Goal: Task Accomplishment & Management: Manage account settings

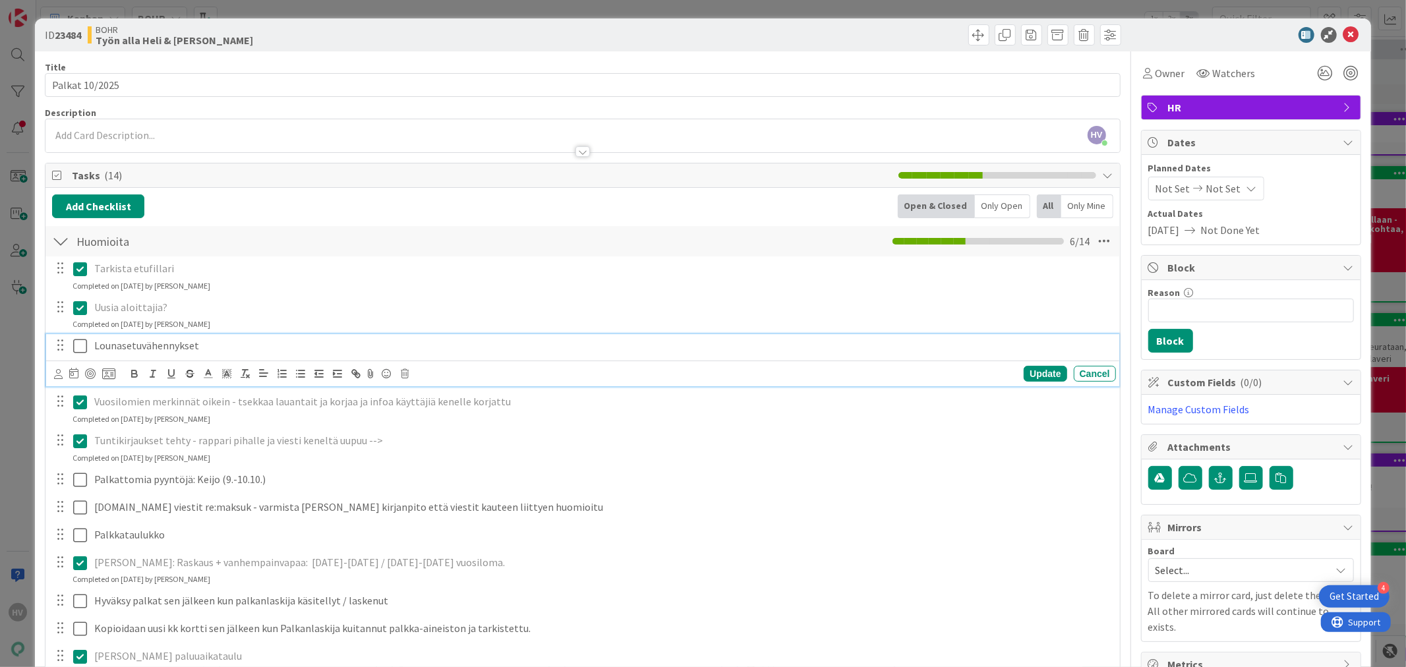
click at [76, 346] on icon at bounding box center [80, 346] width 14 height 16
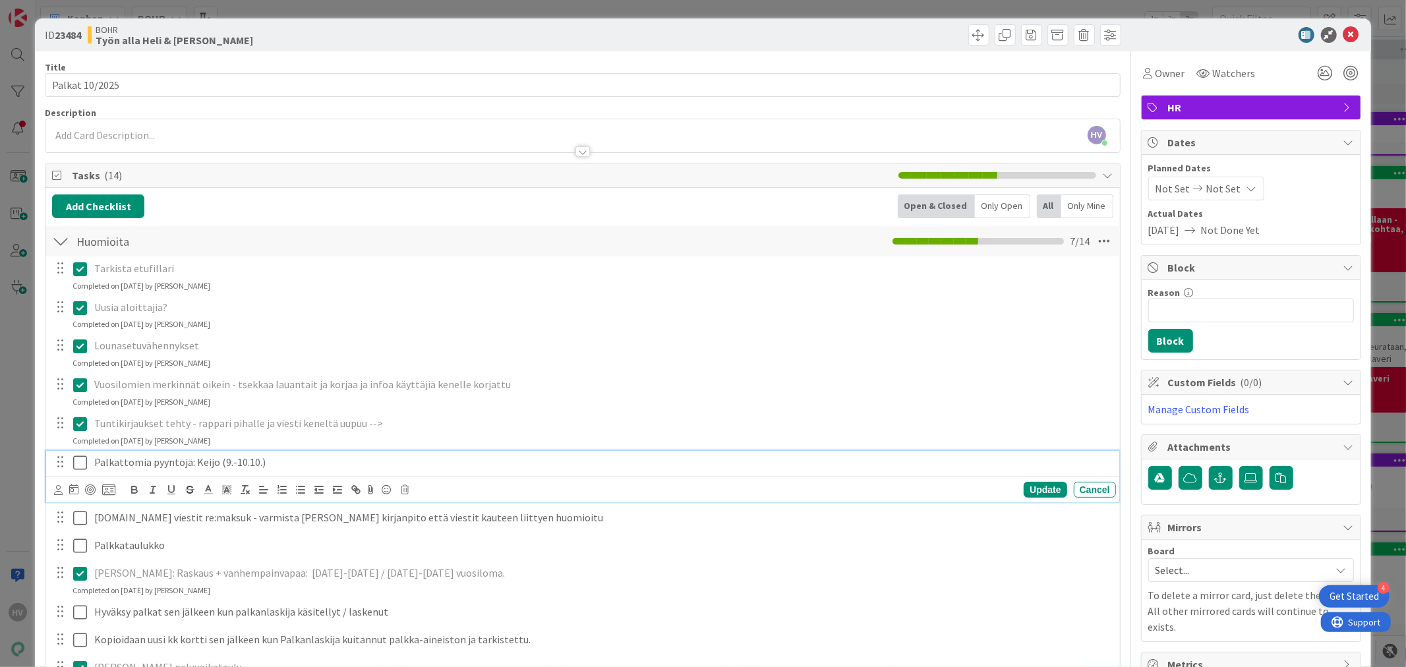
click at [279, 469] on p "Palkattomia pyyntöjä: Keijo (9.-10.10.)" at bounding box center [602, 462] width 1017 height 15
click at [984, 390] on p "Vuosilomien merkinnät oikein - tsekkaa lauantait ja korjaa ja infoa käyttäjiä k…" at bounding box center [602, 384] width 1017 height 15
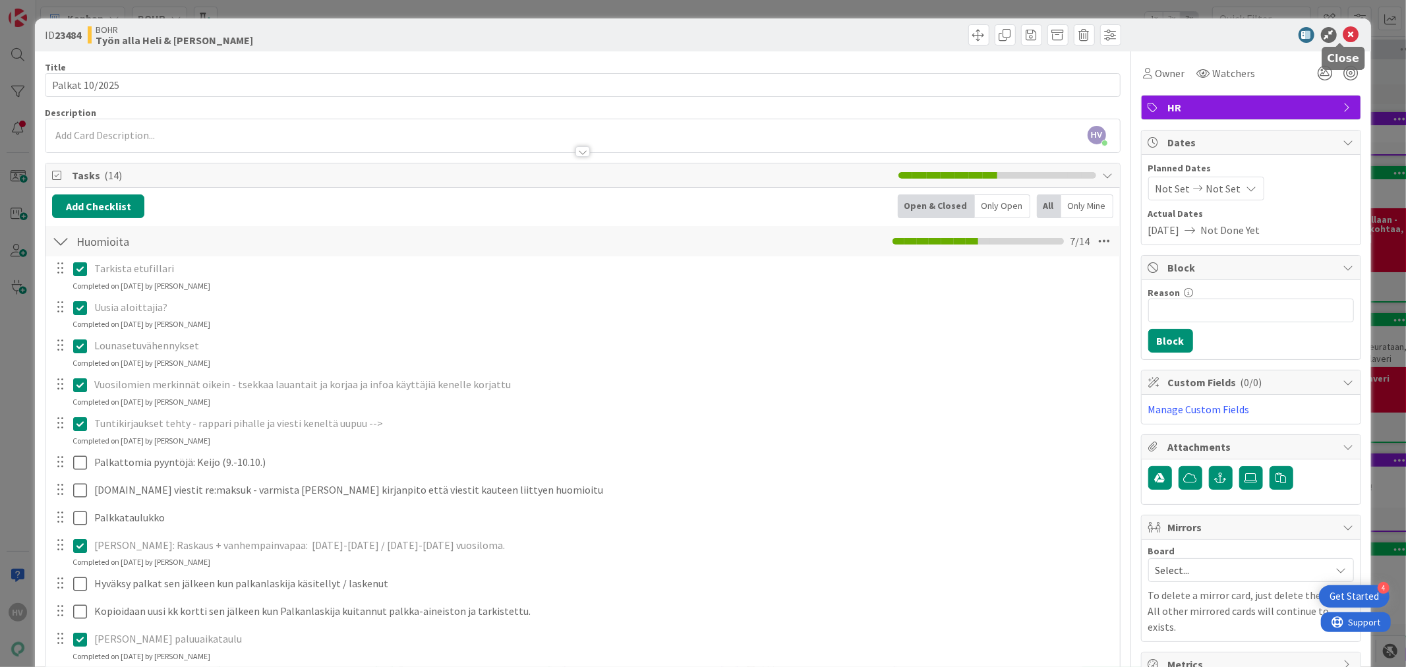
click at [1344, 32] on icon at bounding box center [1352, 35] width 16 height 16
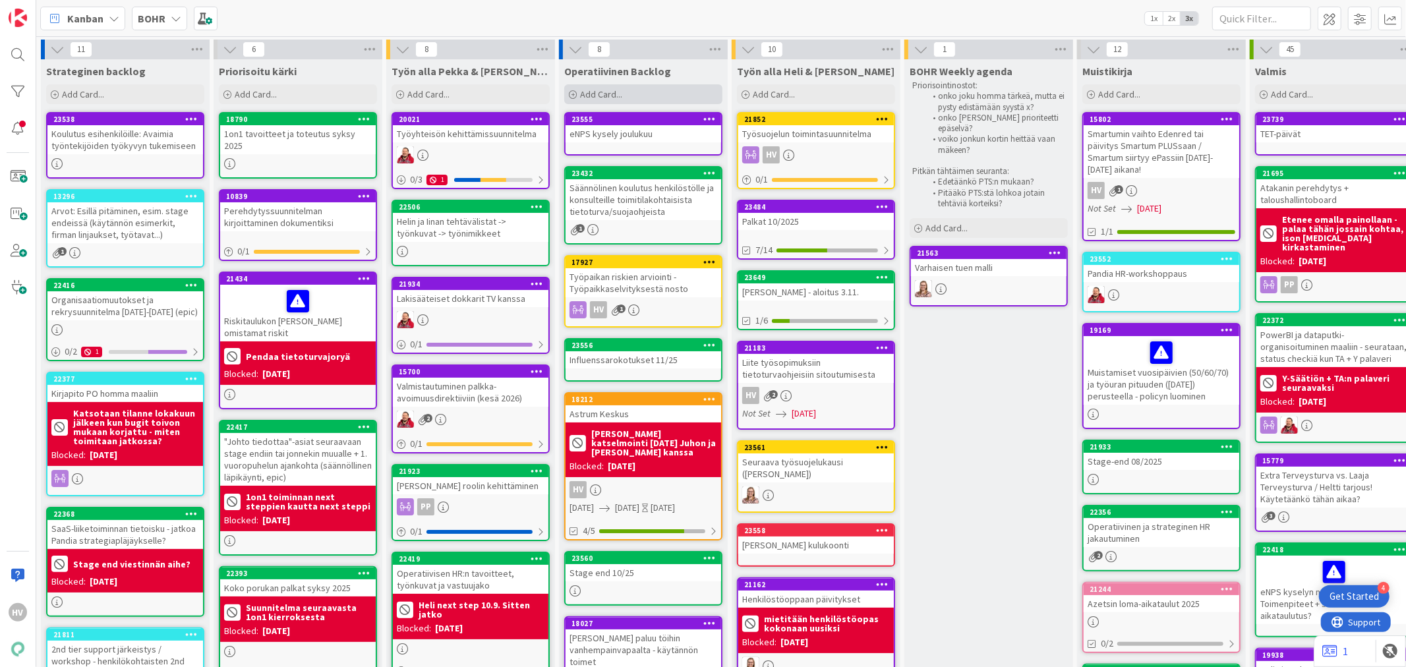
click at [589, 86] on div "Add Card..." at bounding box center [643, 94] width 158 height 20
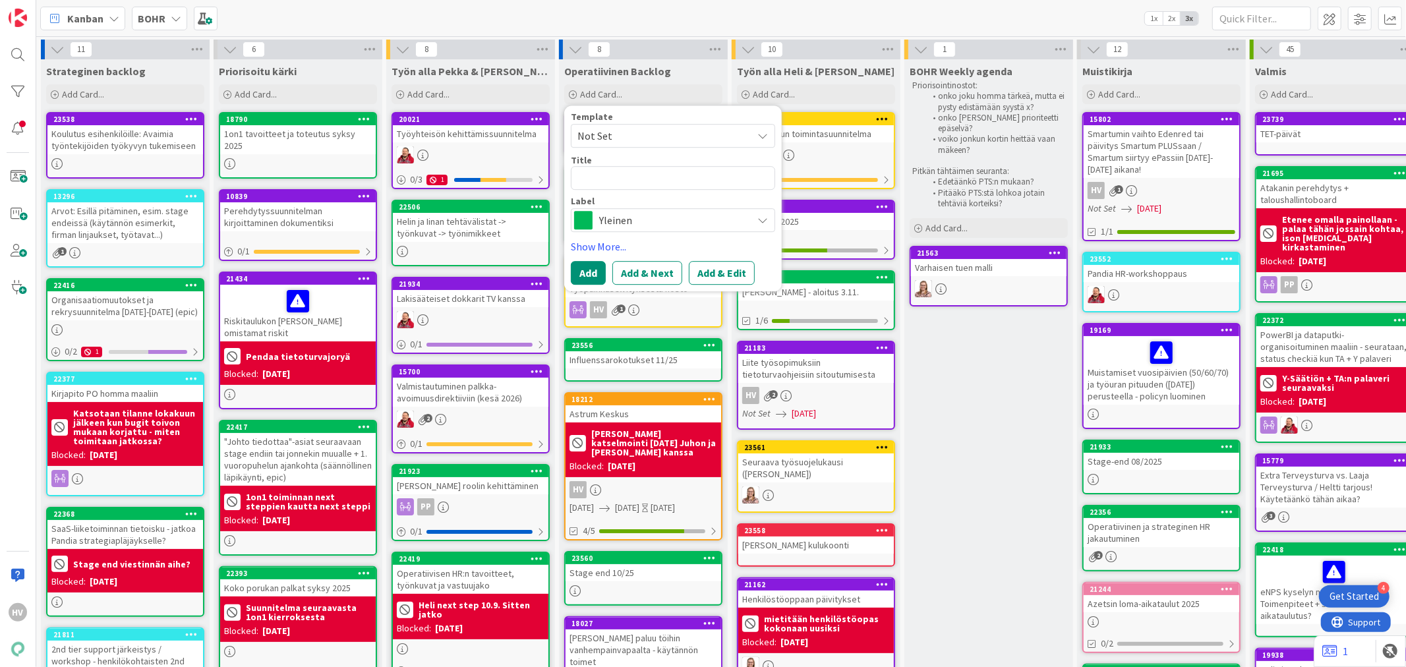
type textarea "x"
type textarea "A"
type textarea "x"
type textarea "Au"
type textarea "x"
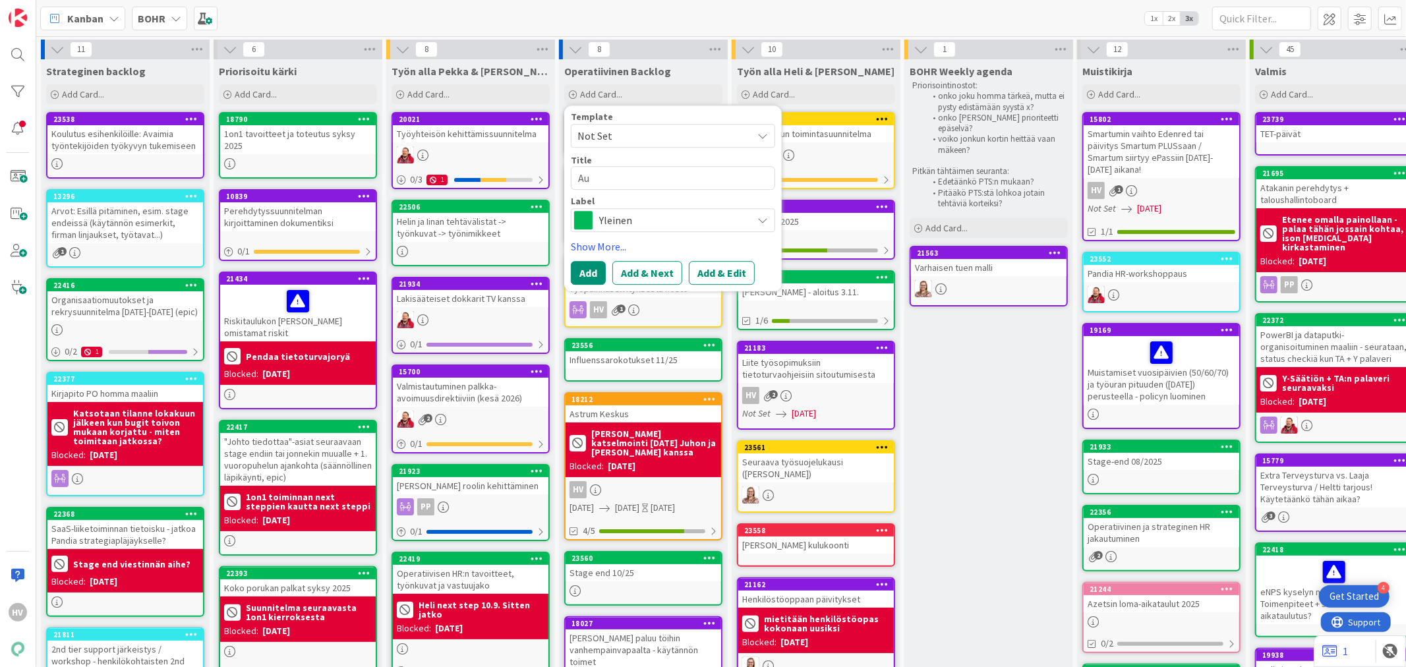
type textarea "Aun"
type textarea "x"
type textarea "Aunt"
type textarea "x"
type textarea "Aunti"
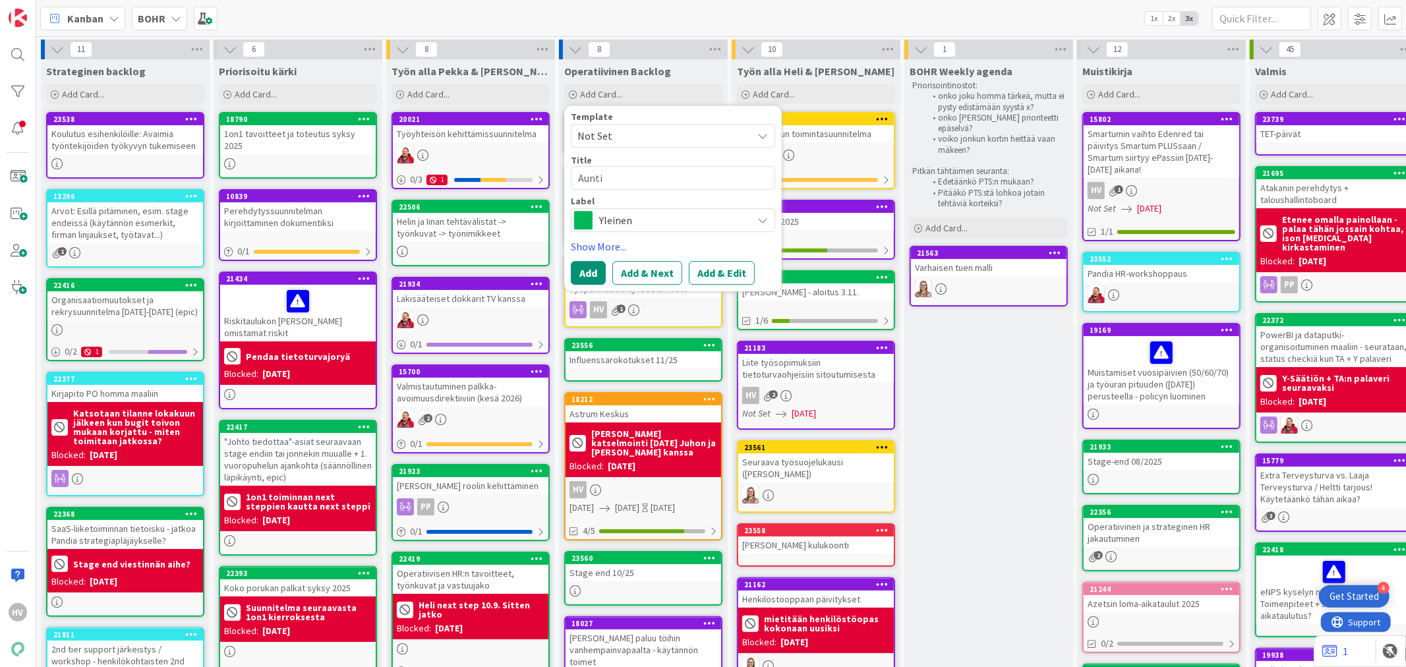
type textarea "x"
type textarea "Auntie"
type textarea "x"
type textarea "Auntie"
type textarea "x"
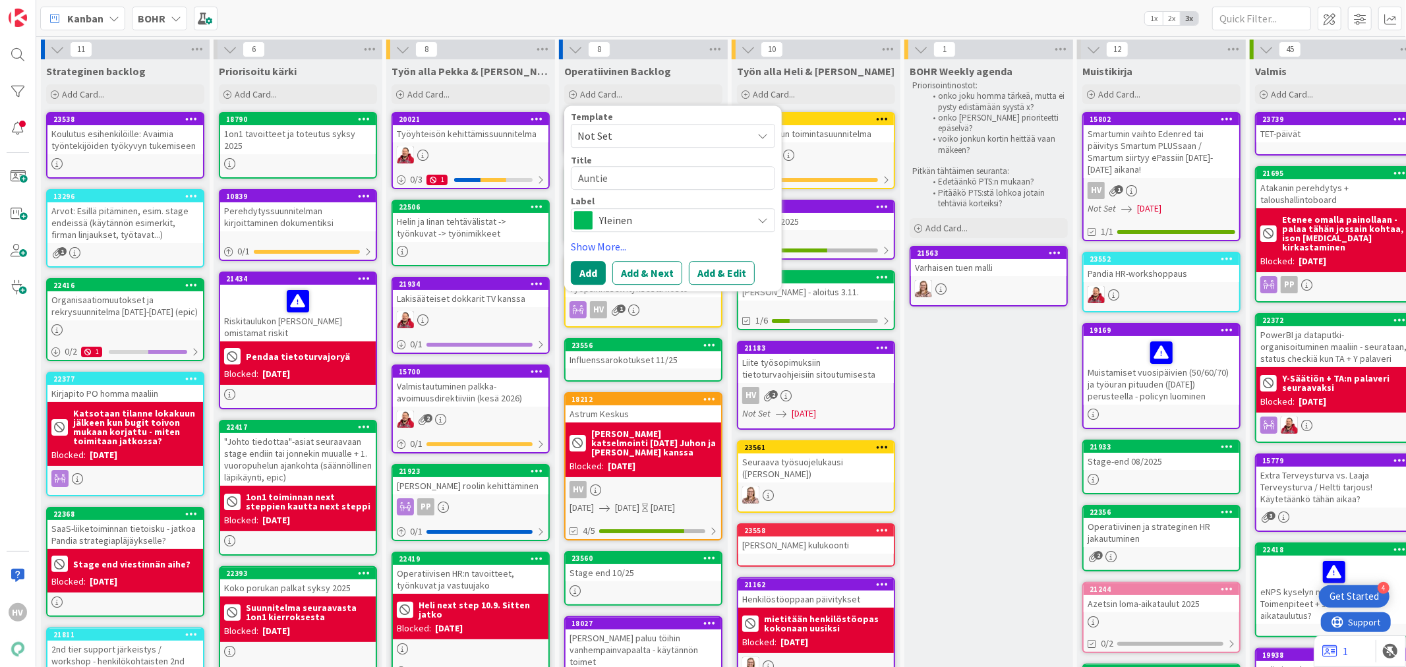
type textarea "Auntie v"
type textarea "x"
type textarea "Auntie vu"
type textarea "x"
type textarea "Auntie vuo"
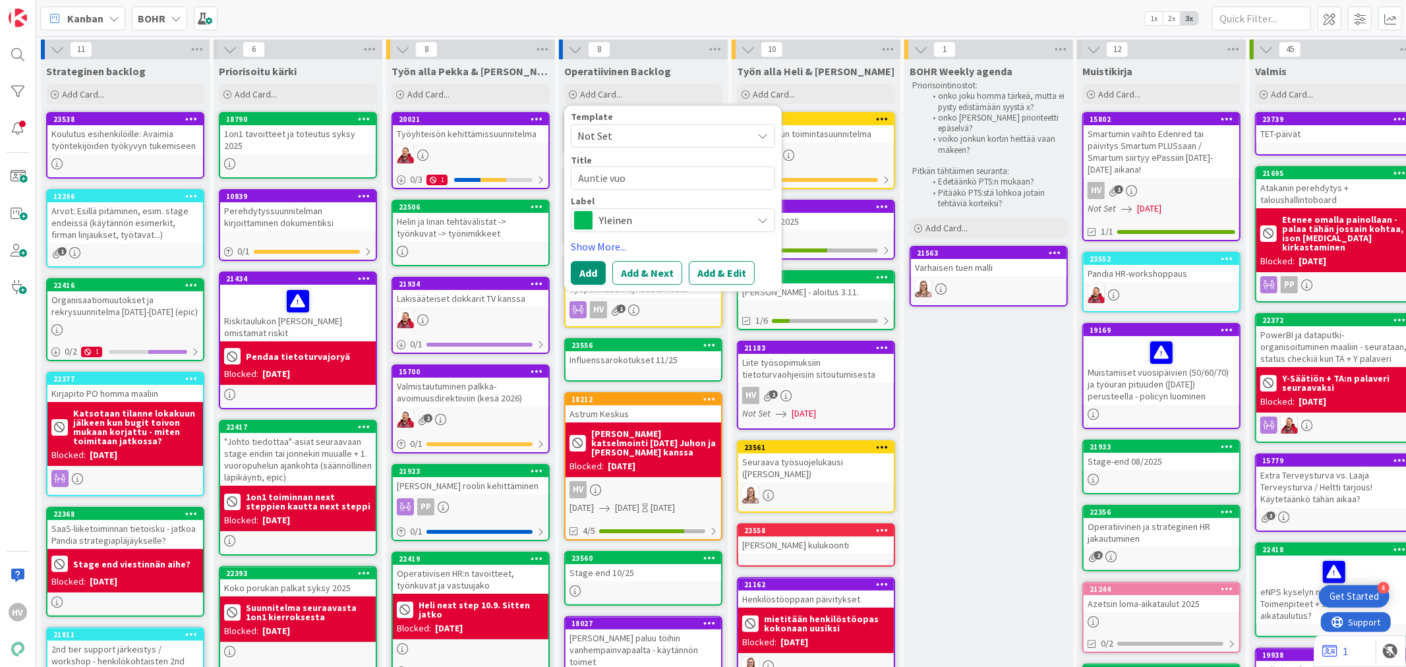
type textarea "x"
type textarea "Auntie vuos"
type textarea "x"
type textarea "Auntie vuosi"
type textarea "x"
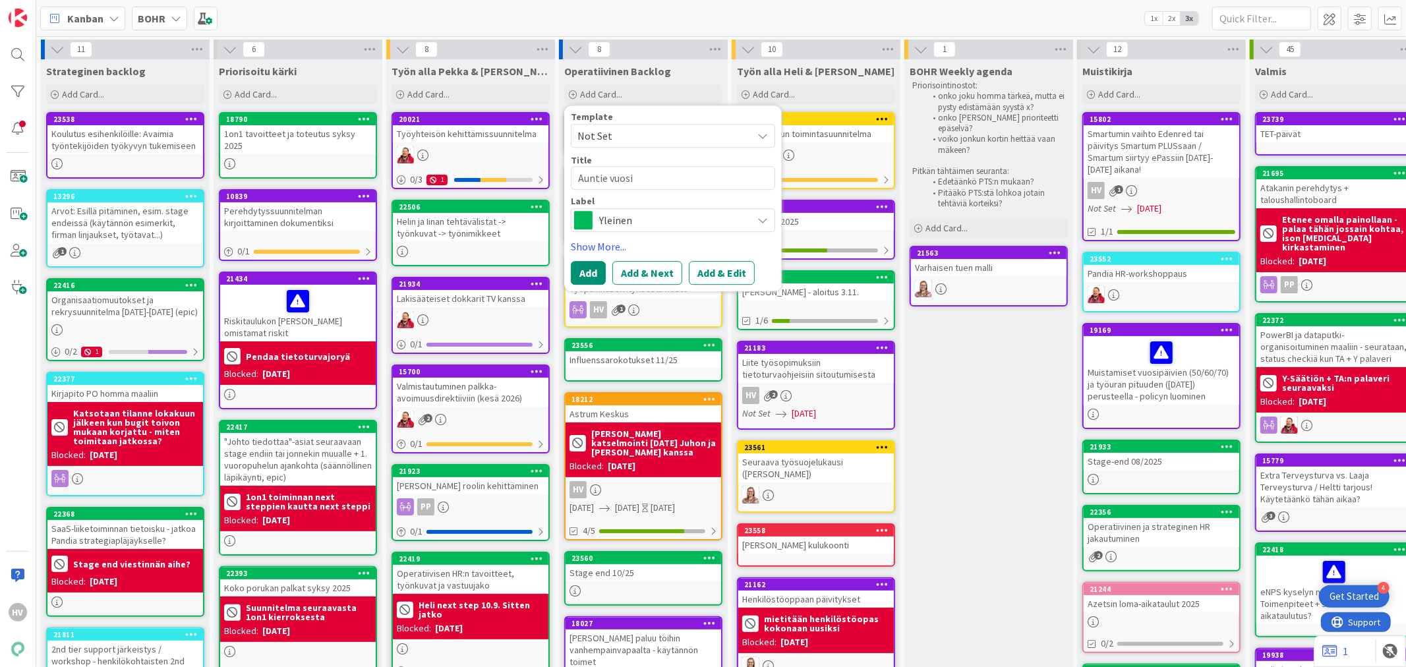
type textarea "Auntie vuosil"
type textarea "x"
type textarea "Auntie vuosila"
type textarea "x"
type textarea "Auntie vuosilak"
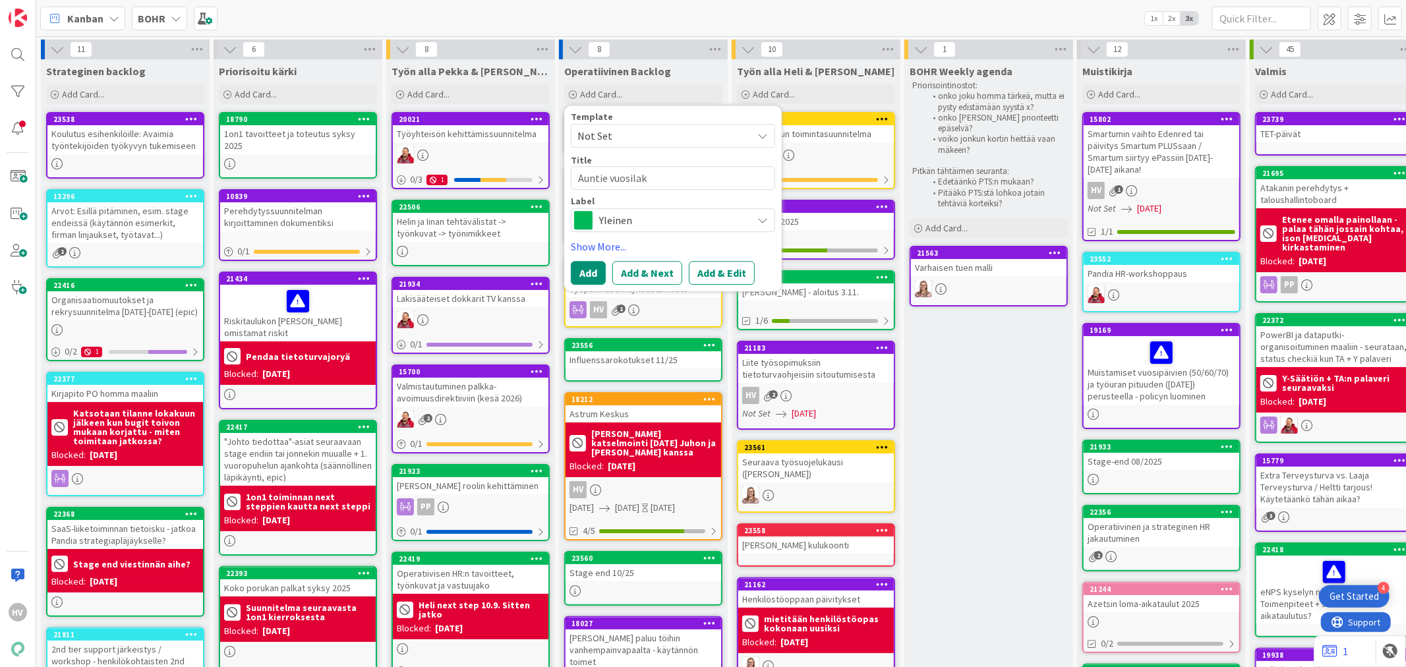
type textarea "x"
type textarea "Auntie vuosilaks"
type textarea "x"
type textarea "Auntie vuosilaksu"
type textarea "x"
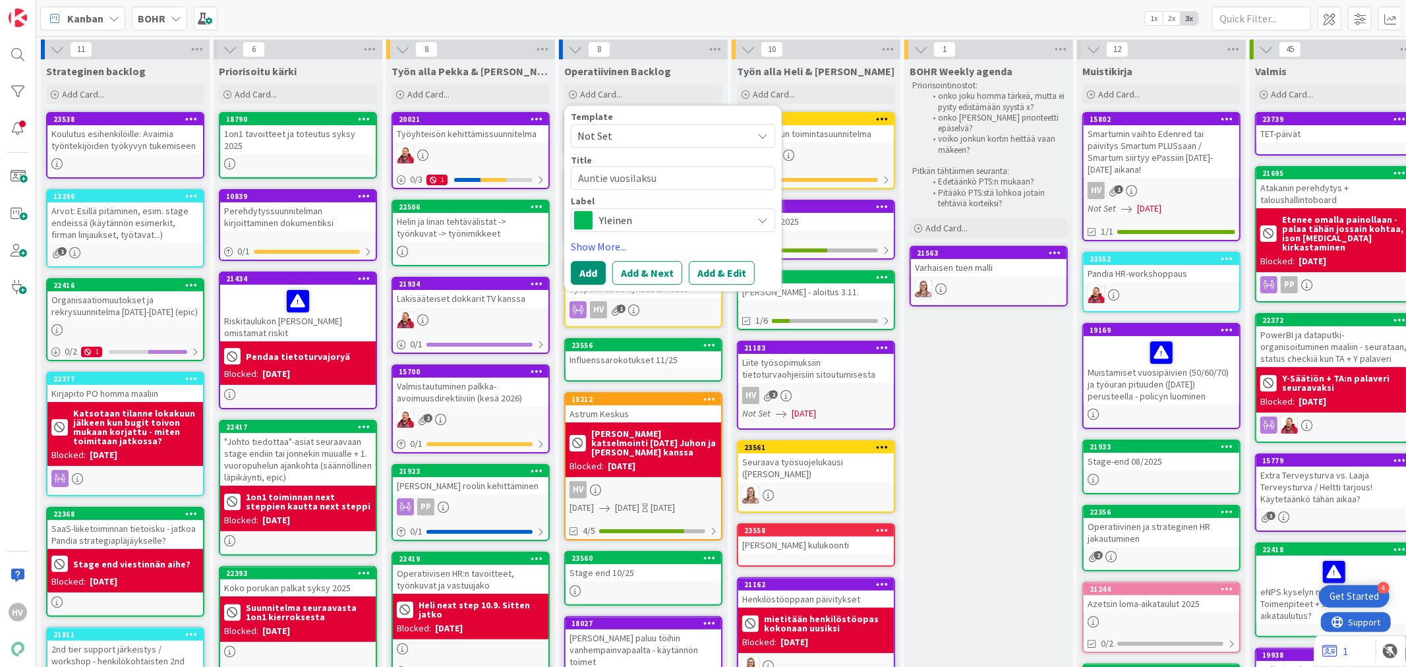
type textarea "Auntie vuosilaks"
type textarea "x"
type textarea "Auntie vuosilak"
type textarea "x"
type textarea "Auntie vuosilaks"
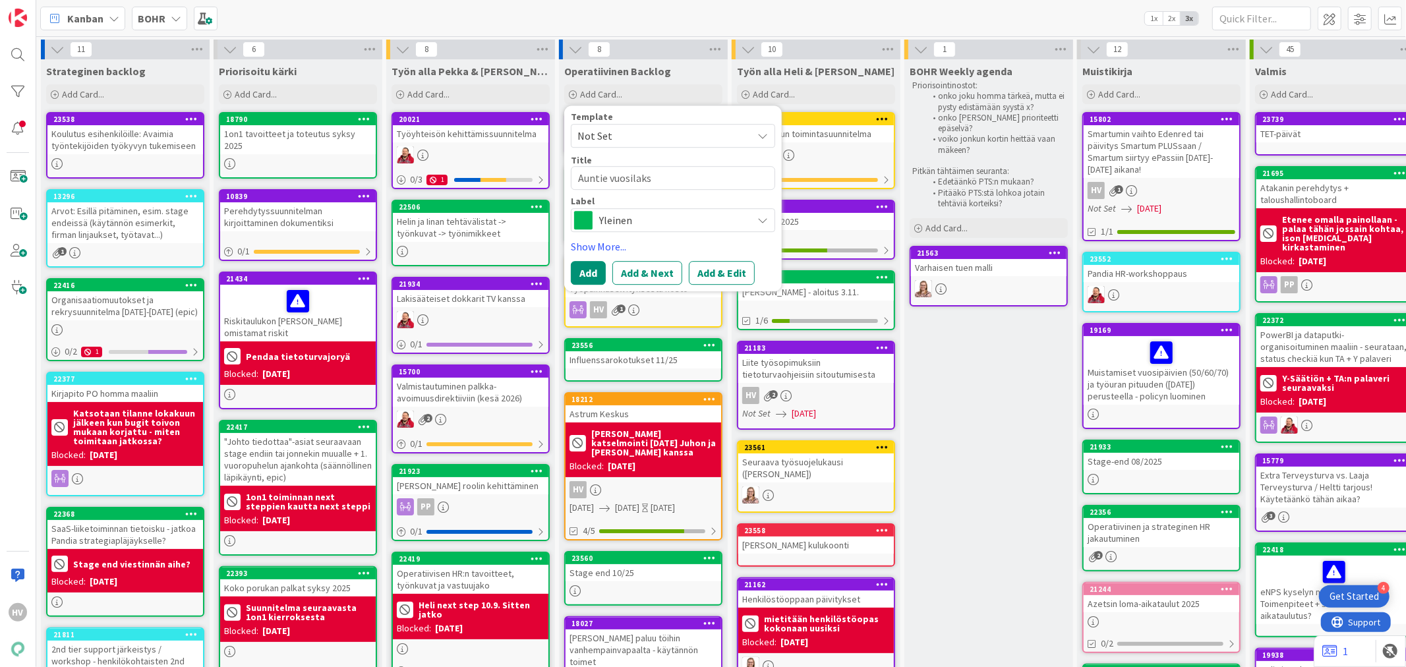
type textarea "x"
type textarea "Auntie vuosilak"
type textarea "x"
type textarea "Auntie vuosila"
type textarea "x"
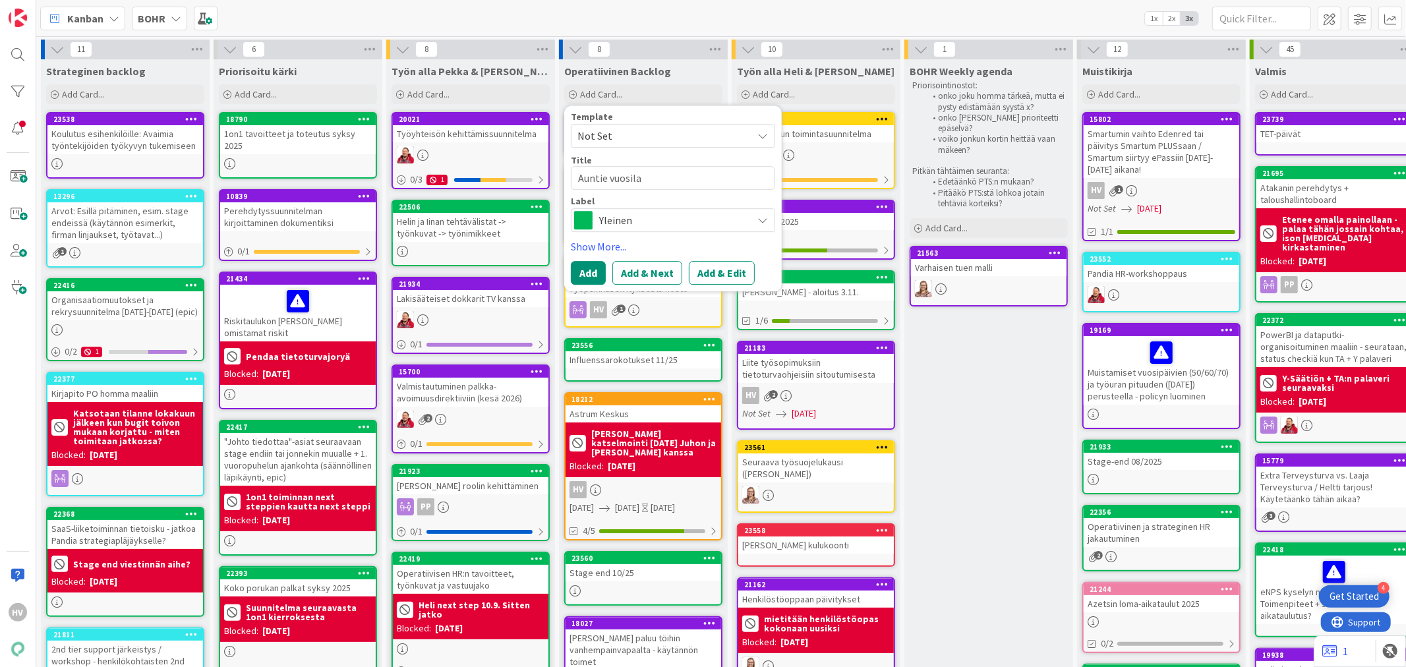
type textarea "Auntie vuosilas"
type textarea "x"
type textarea "Auntie vuosilask"
type textarea "x"
type textarea "Auntie vuosilasku"
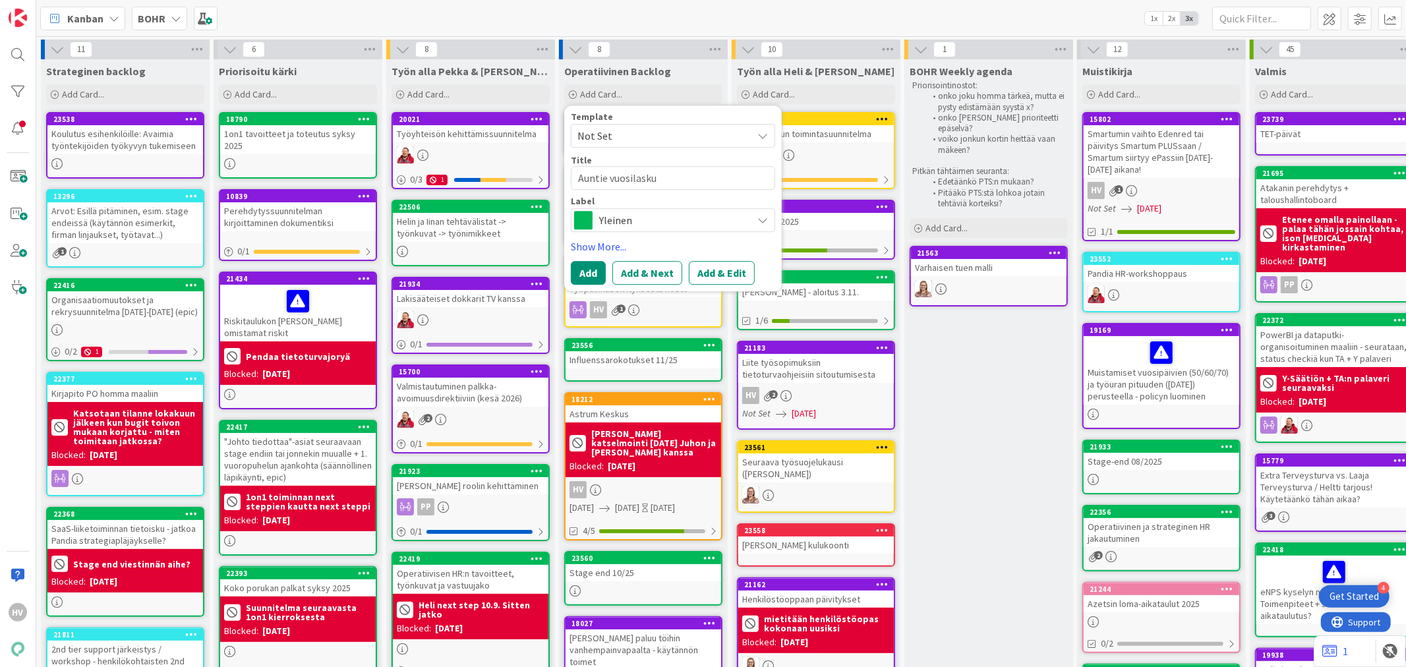
type textarea "x"
type textarea "Auntie vuosilaskut"
type textarea "x"
type textarea "Auntie vuosilaskutu"
type textarea "x"
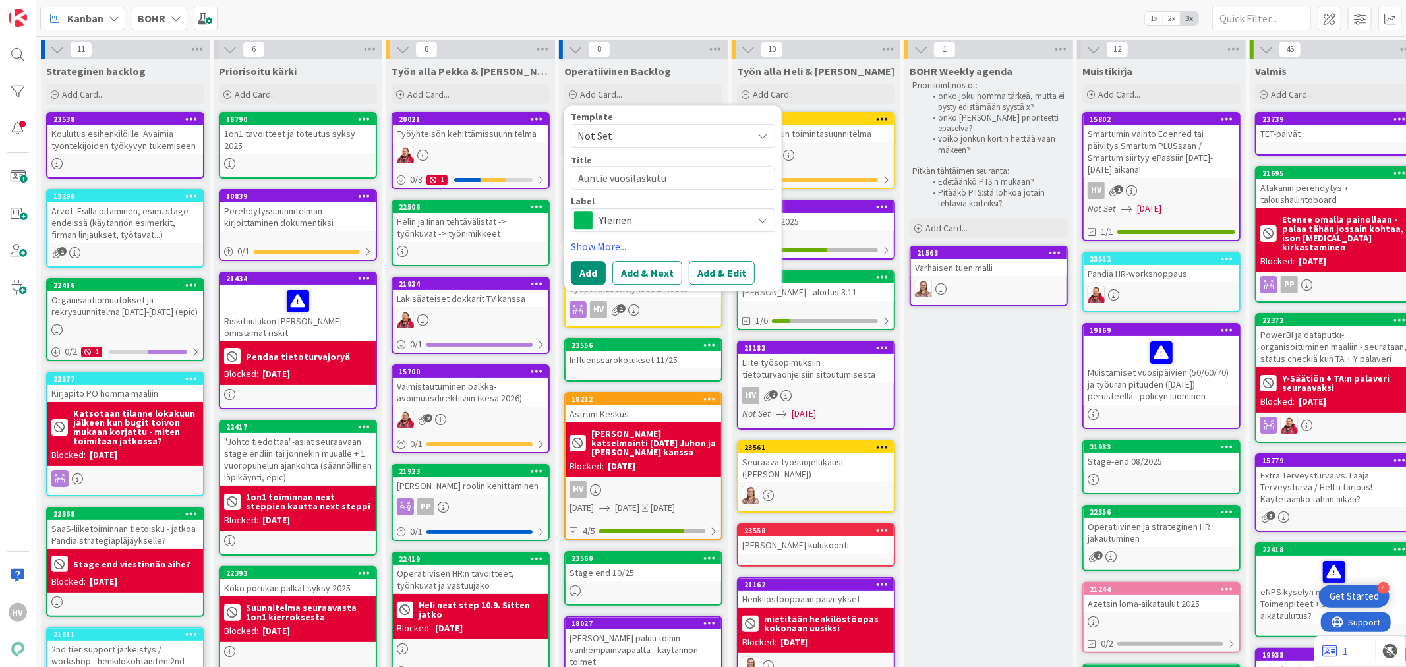
type textarea "Auntie vuosilaskutus"
type textarea "x"
type textarea "Auntie vuosilaskutus"
type textarea "x"
type textarea "Auntie vuosilaskutus e"
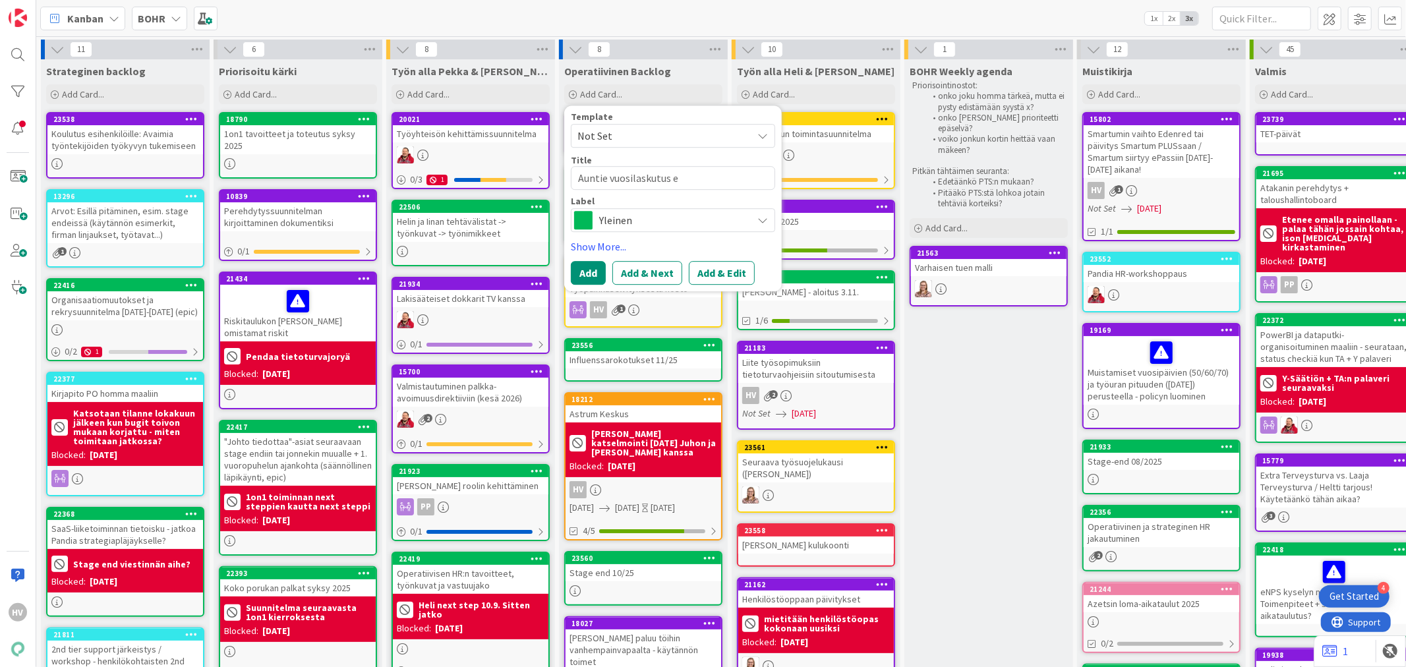
type textarea "x"
type textarea "Auntie vuosilaskutus ed"
type textarea "x"
type textarea "Auntie vuosilaskutus ede"
type textarea "x"
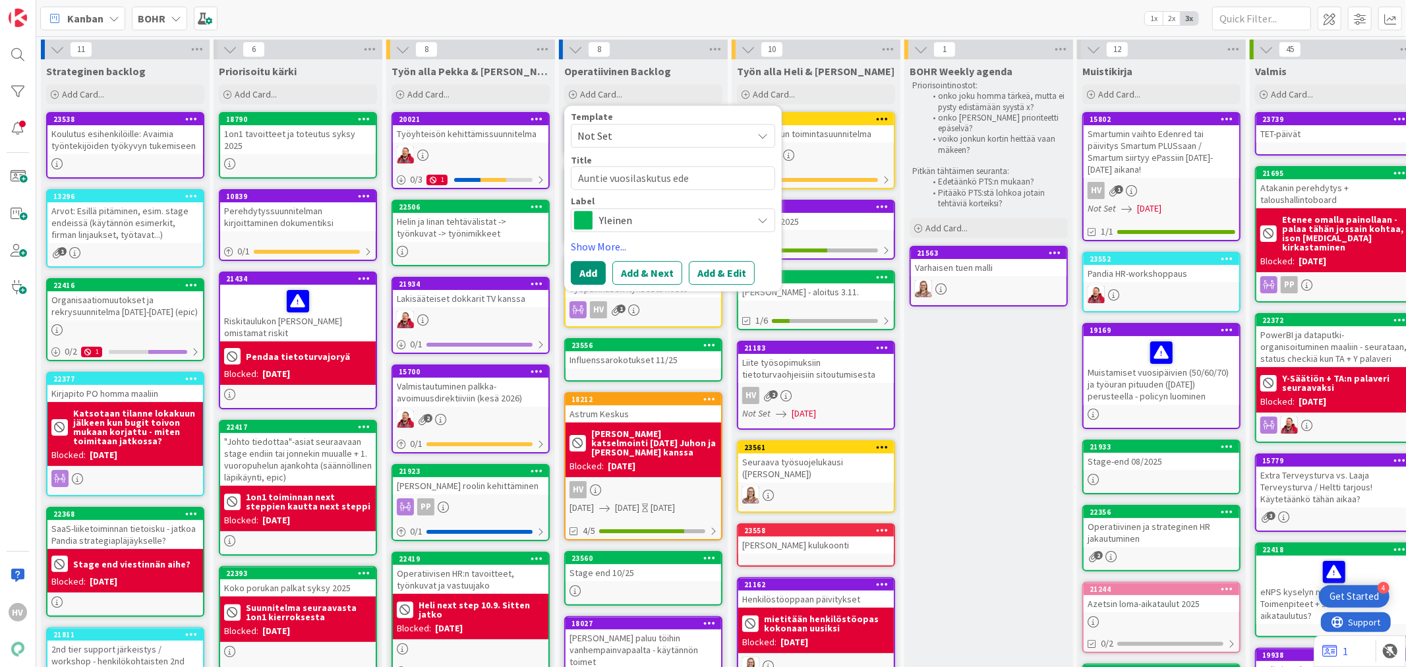
type textarea "Auntie vuosilaskutus edes"
type textarea "x"
type textarea "Auntie vuosilaskutus edess"
type textarea "x"
type textarea "Auntie vuosilaskutus edessä"
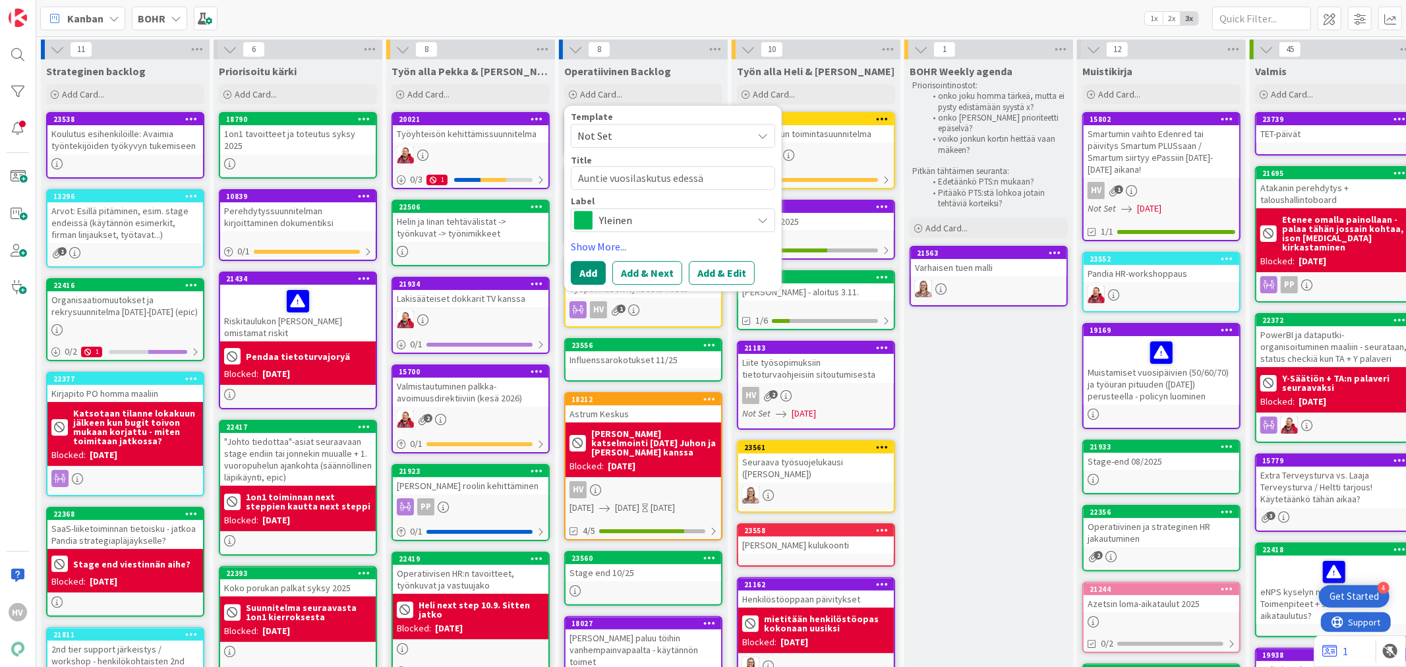
click at [617, 218] on span "Yleinen" at bounding box center [672, 220] width 146 height 18
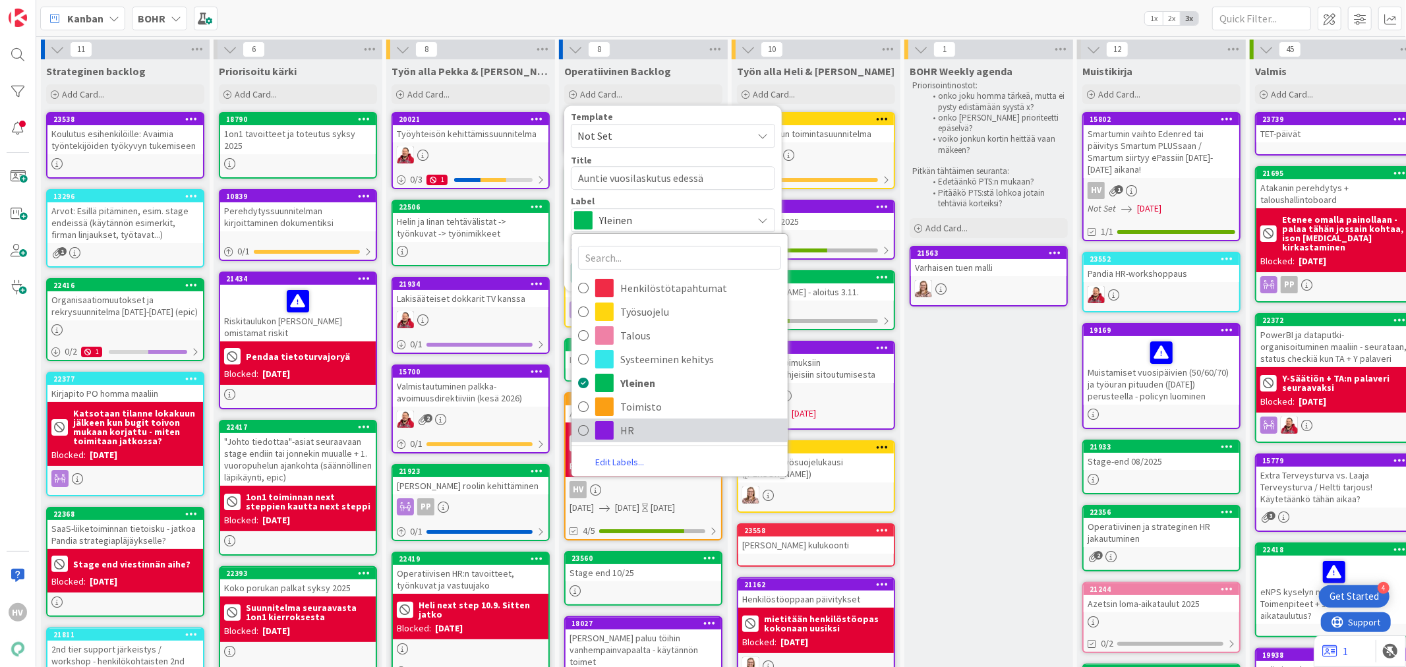
click at [638, 432] on span "HR" at bounding box center [700, 431] width 161 height 20
type textarea "x"
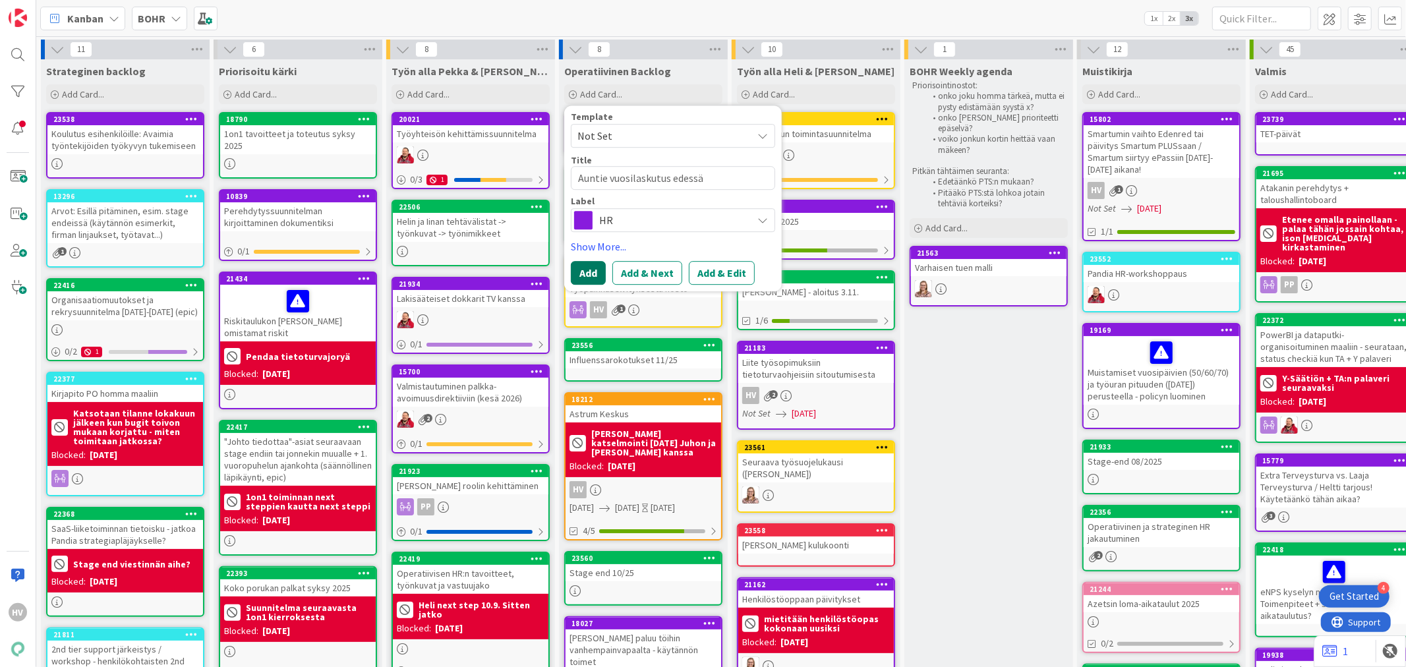
click at [588, 269] on button "Add" at bounding box center [588, 273] width 35 height 24
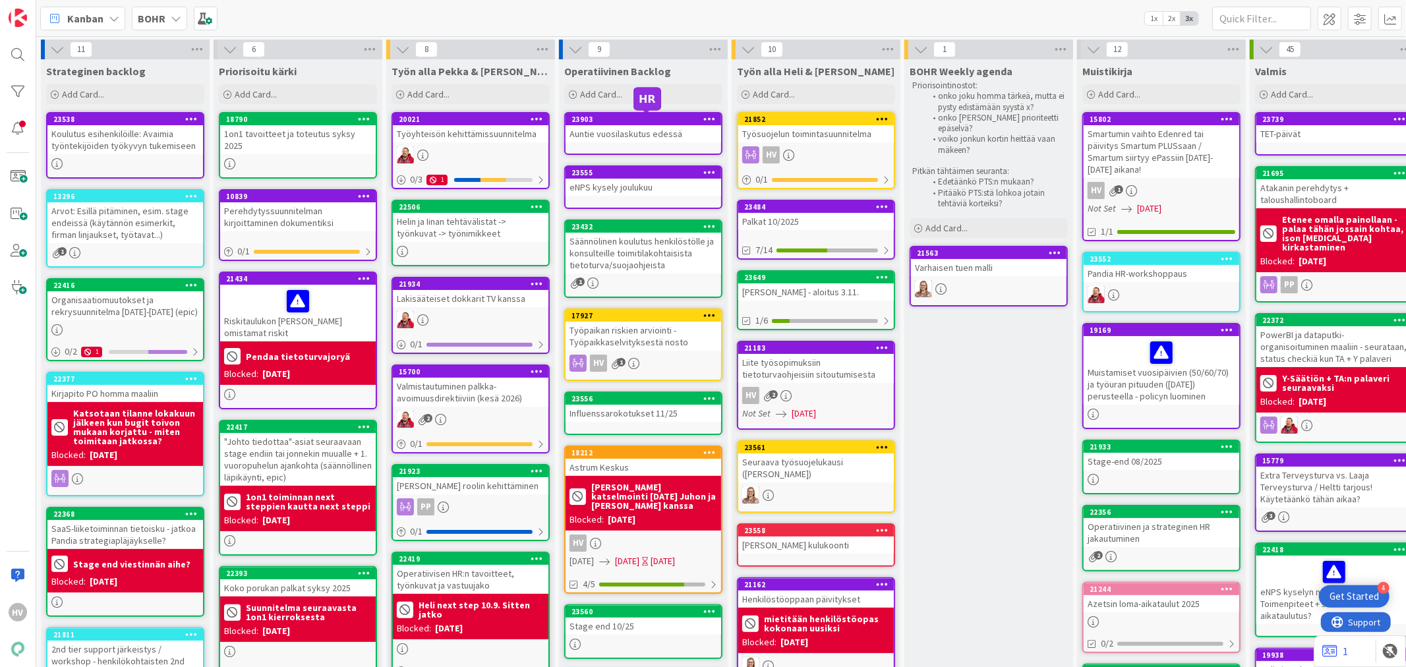
click at [601, 117] on div "23903" at bounding box center [647, 119] width 150 height 9
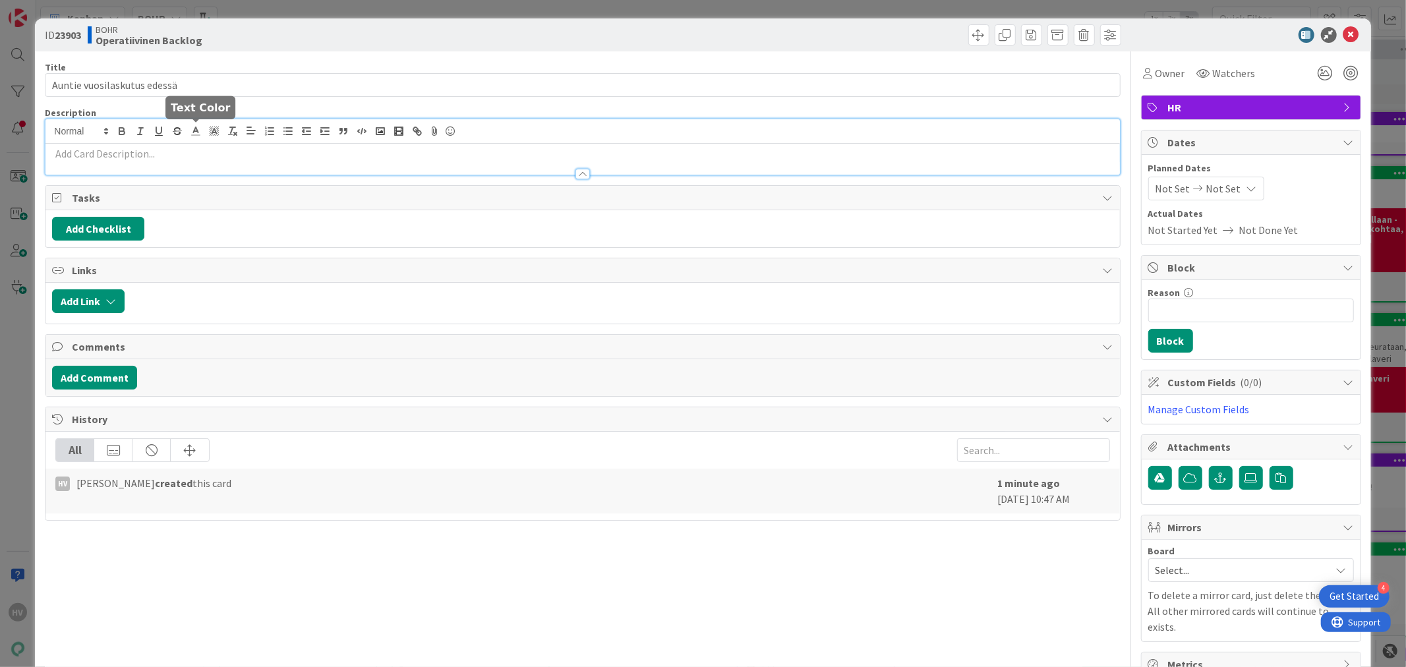
click at [202, 134] on div at bounding box center [582, 146] width 1074 height 55
click at [1344, 35] on icon at bounding box center [1352, 35] width 16 height 16
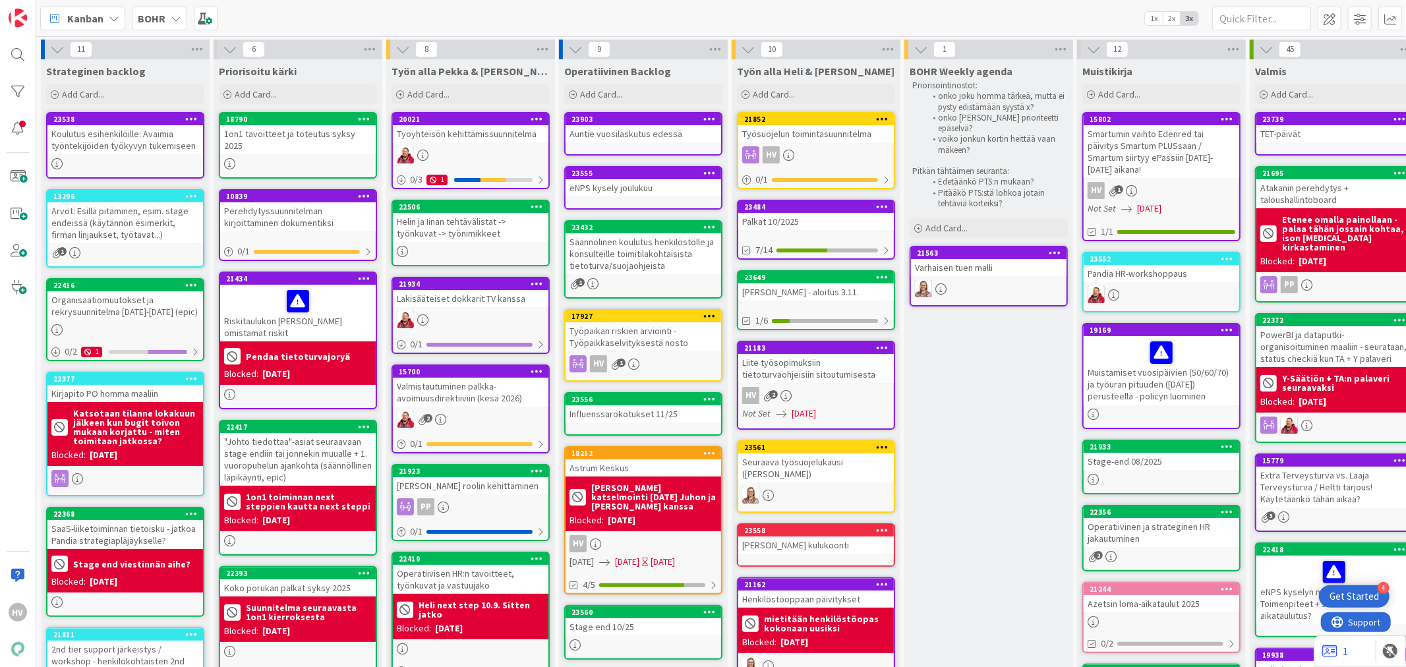
click at [622, 137] on div "Auntie vuosilaskutus edessä" at bounding box center [644, 133] width 156 height 17
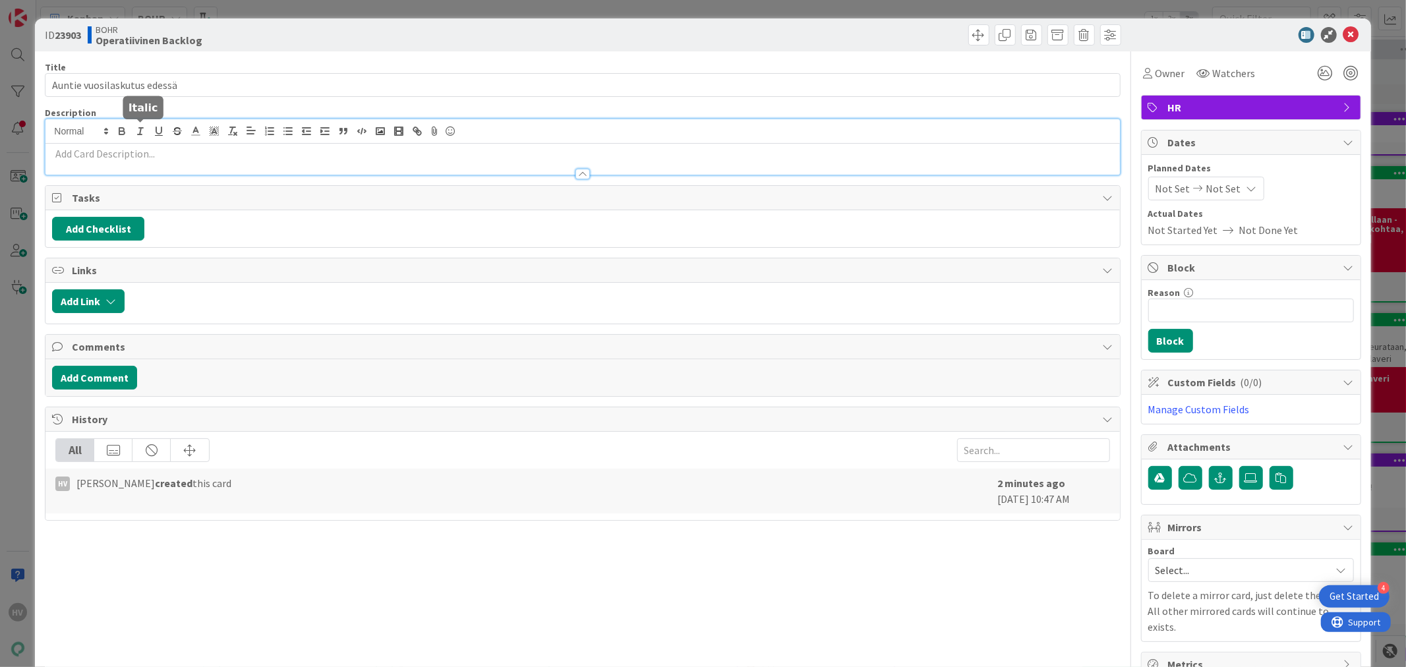
click at [142, 132] on div at bounding box center [582, 146] width 1074 height 55
click at [138, 157] on p at bounding box center [582, 153] width 1061 height 15
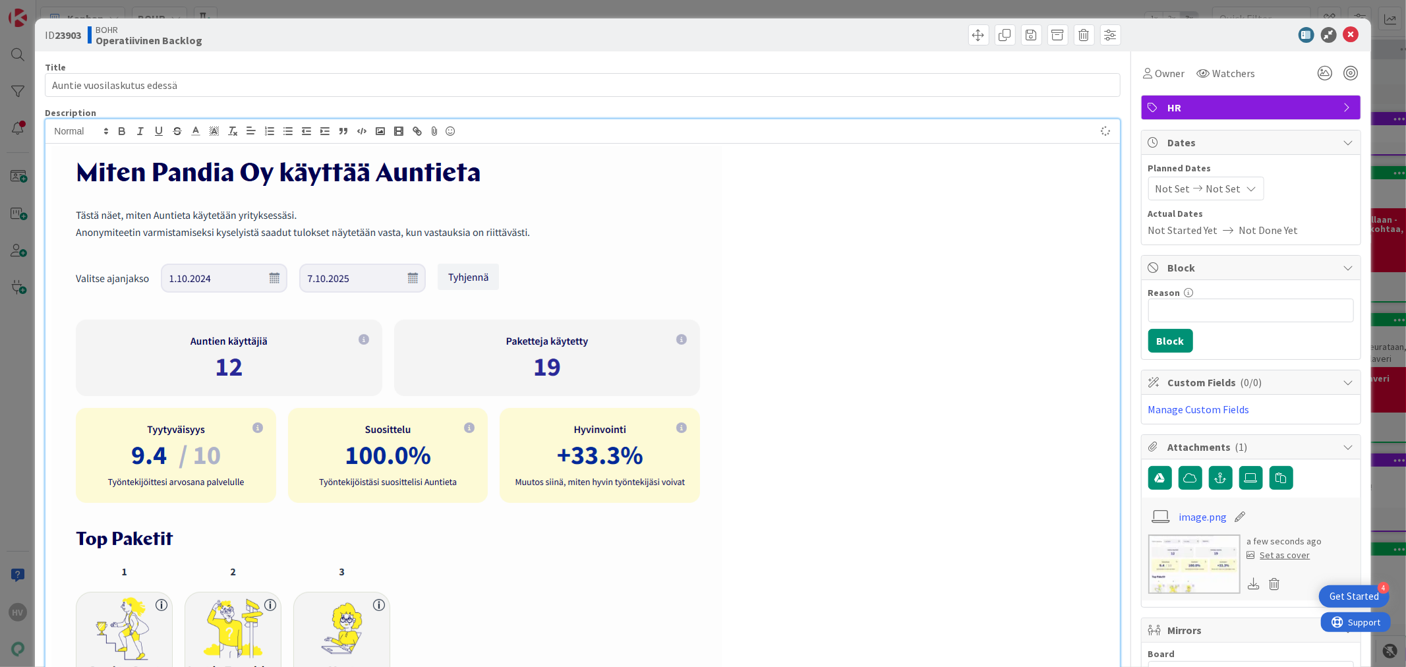
click at [551, 390] on img at bounding box center [387, 445] width 670 height 599
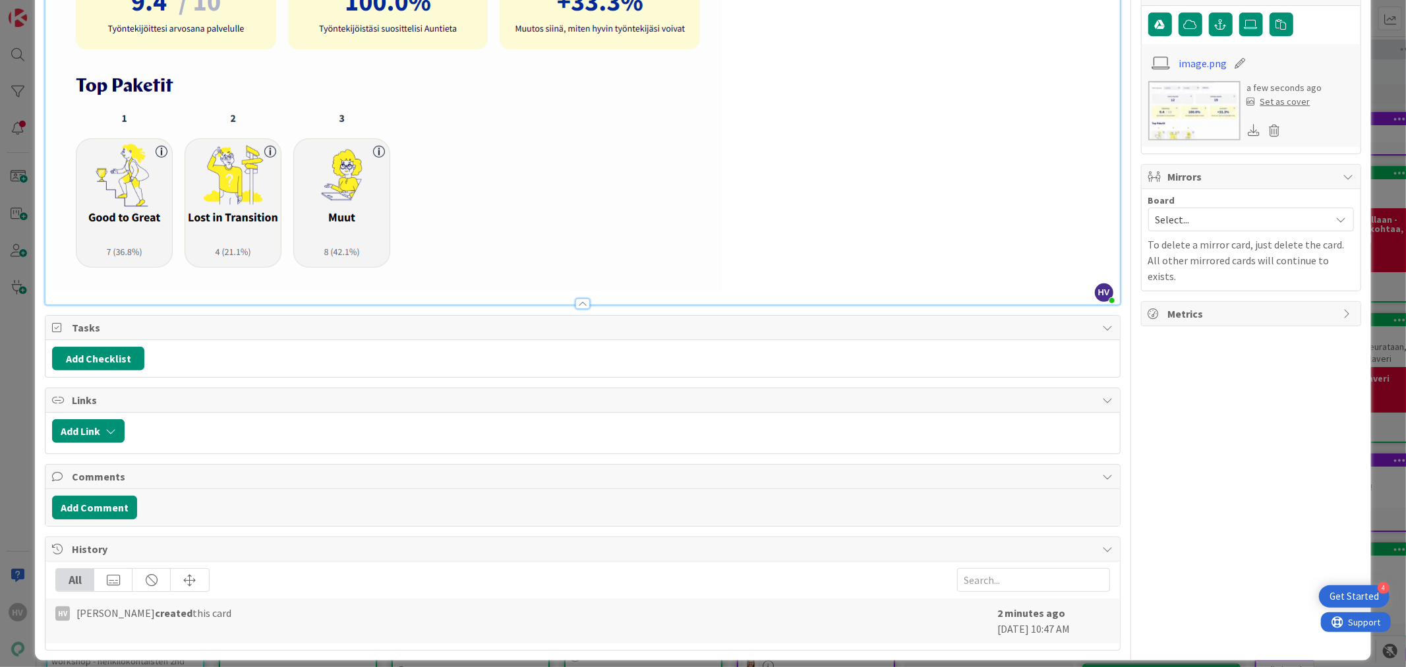
scroll to position [467, 0]
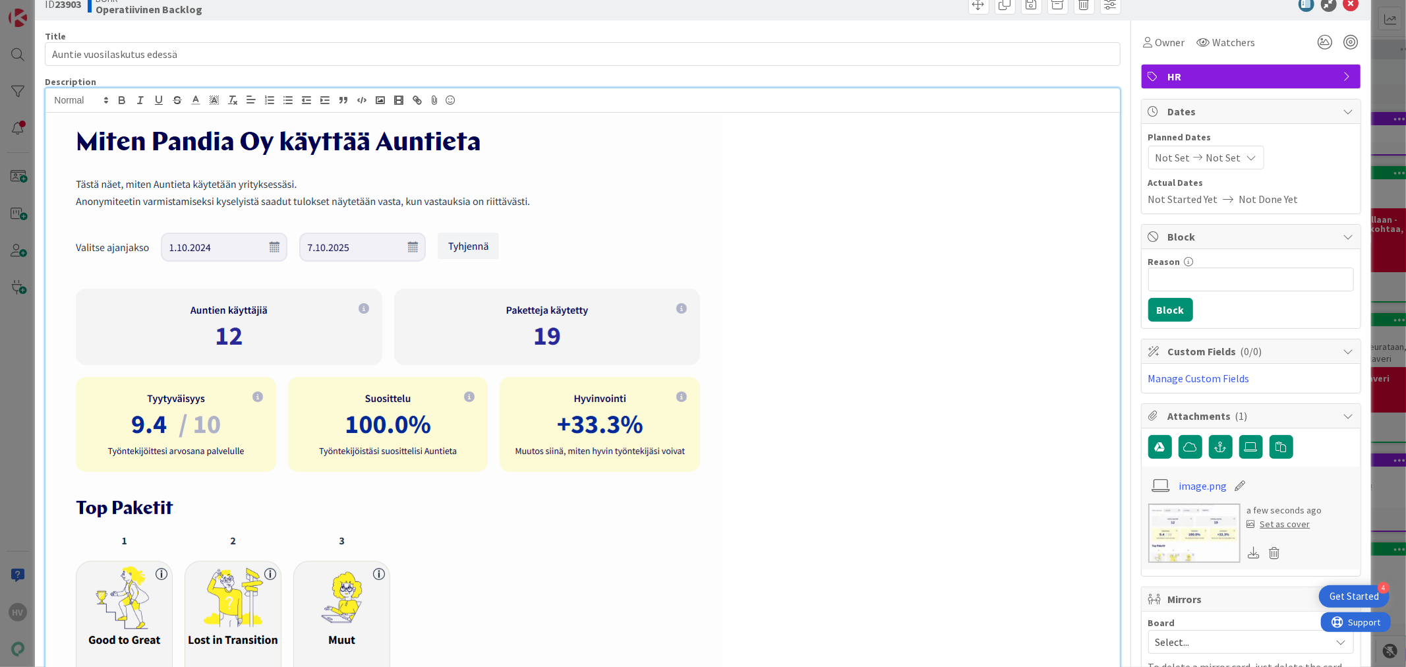
scroll to position [28, 0]
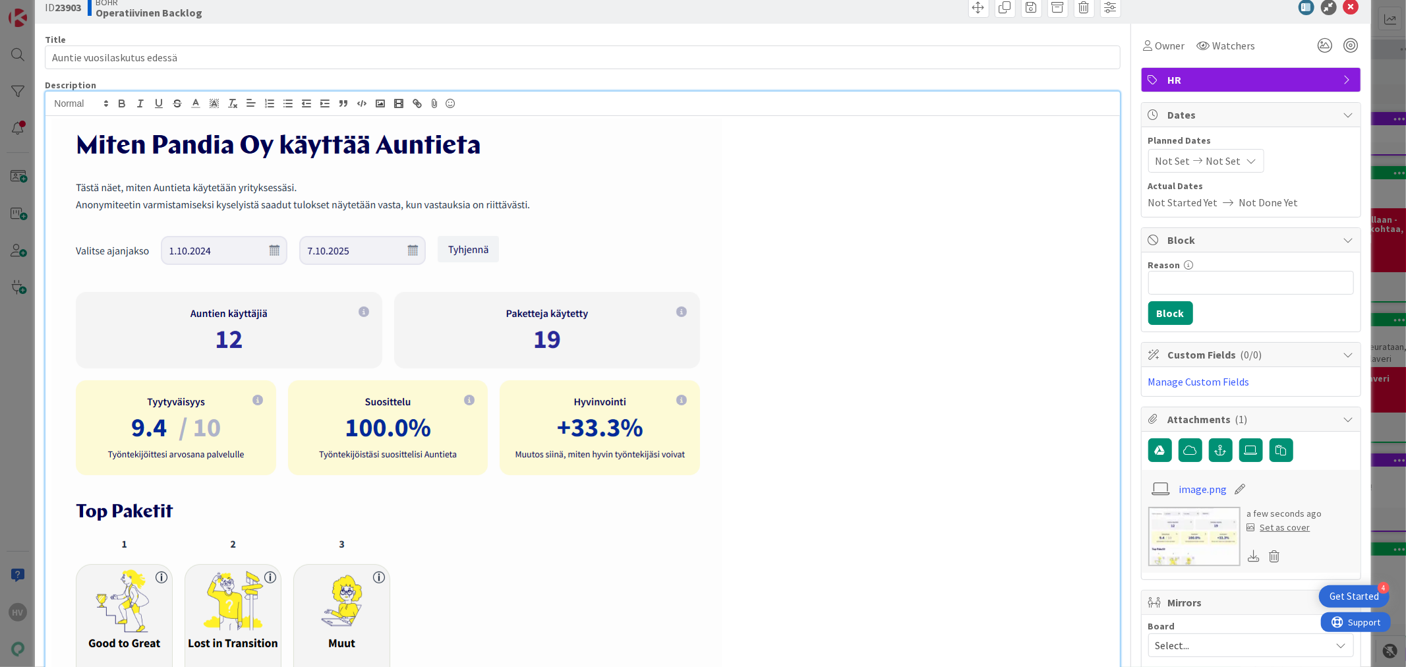
click at [886, 233] on p at bounding box center [582, 418] width 1061 height 599
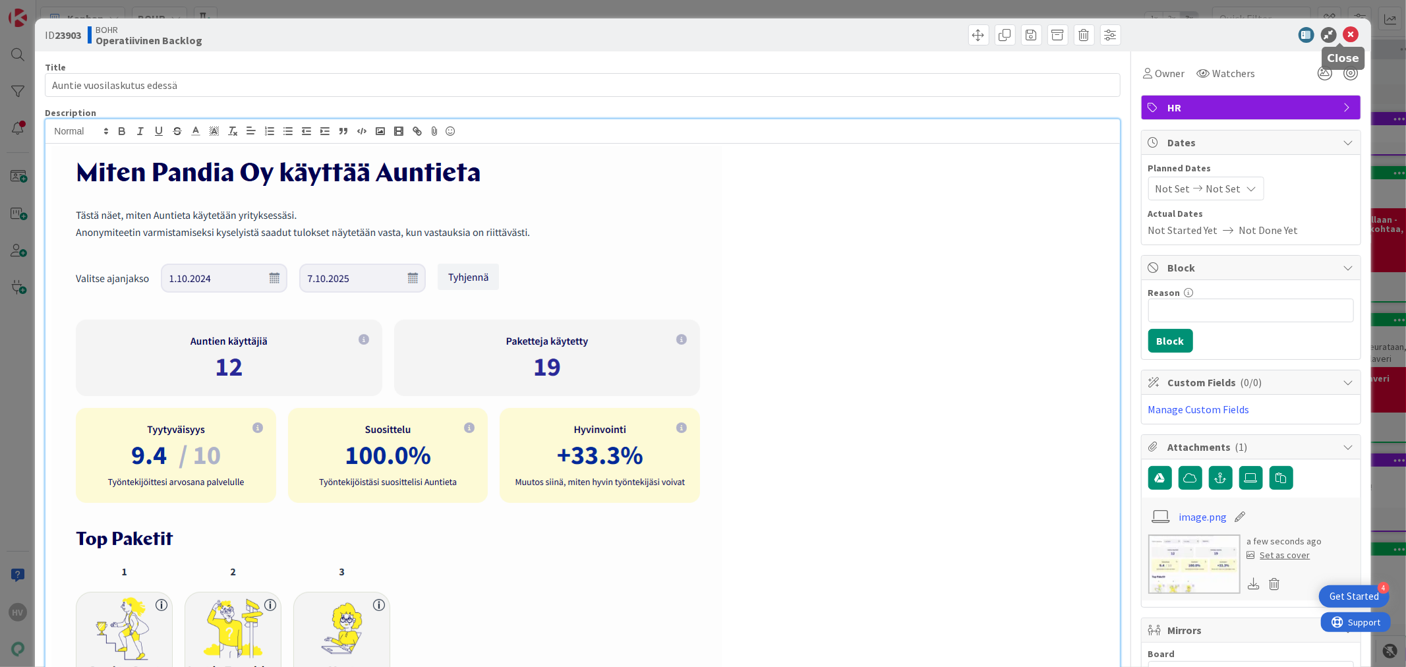
click at [1344, 30] on icon at bounding box center [1352, 35] width 16 height 16
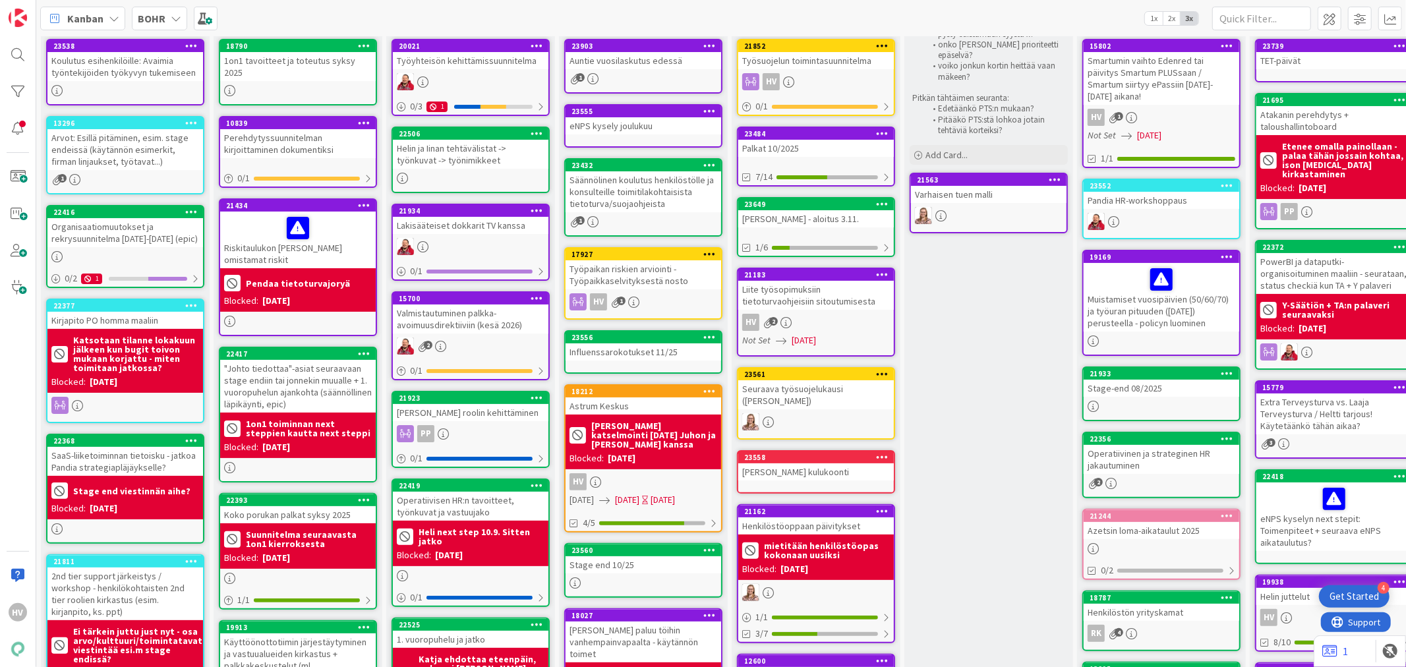
click at [824, 140] on div "Palkat 10/2025" at bounding box center [817, 148] width 156 height 17
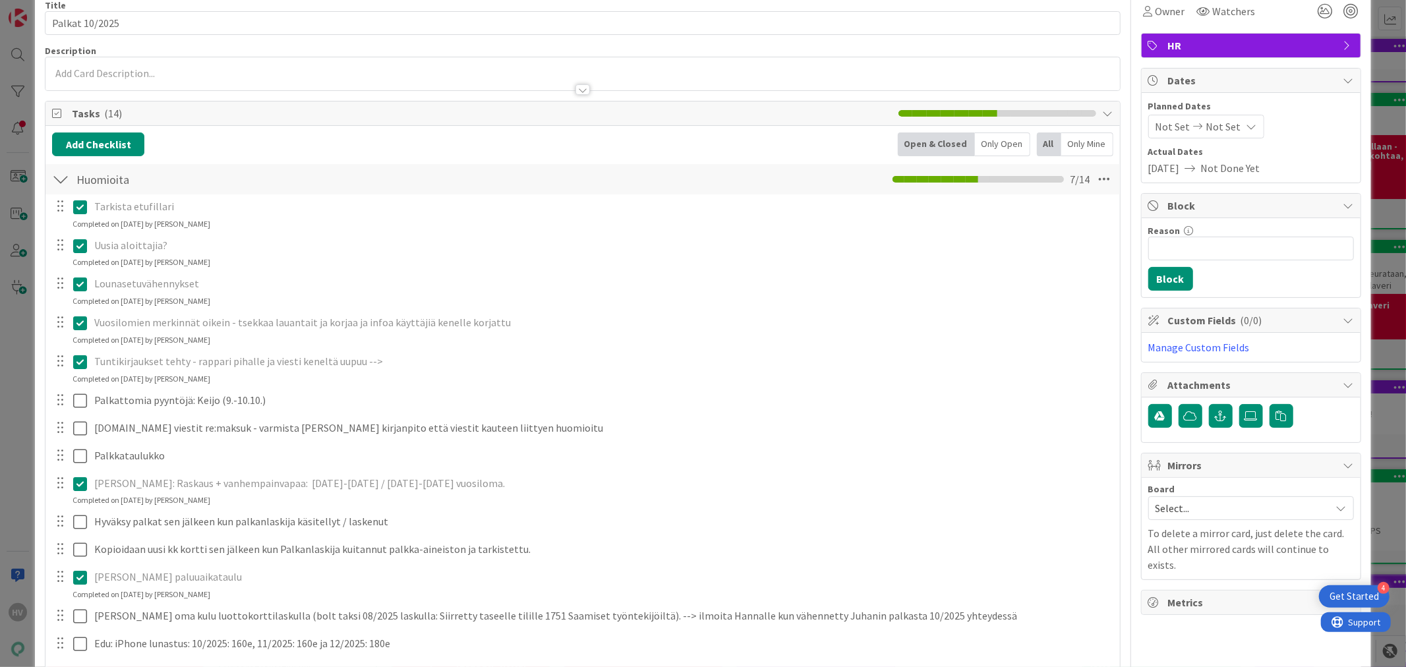
scroll to position [73, 0]
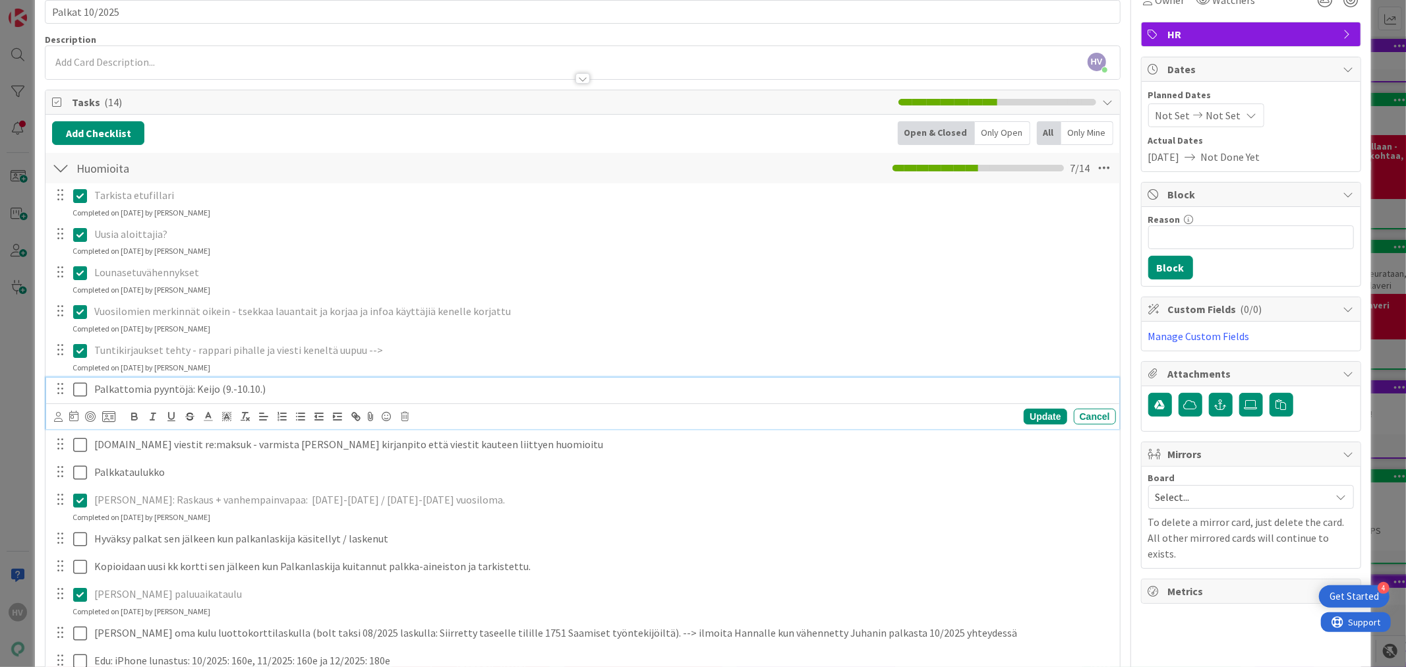
click at [78, 386] on icon at bounding box center [80, 390] width 14 height 16
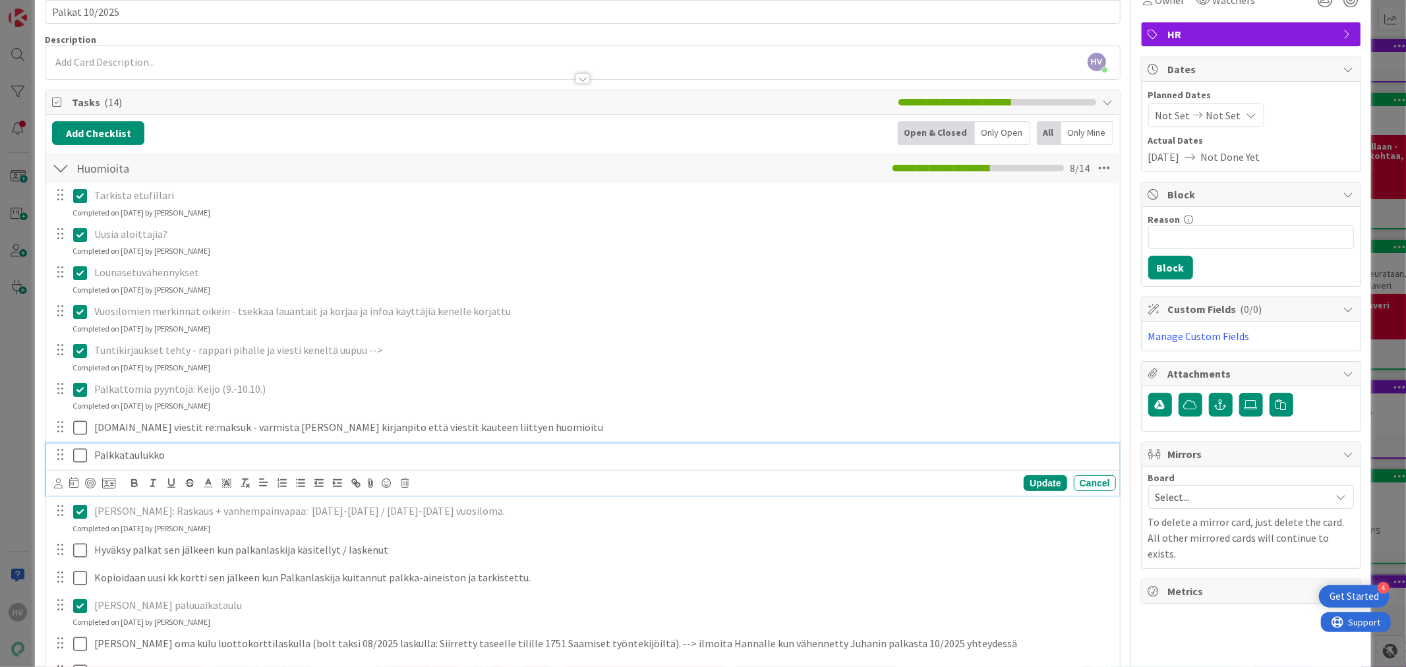
click at [81, 453] on icon at bounding box center [80, 456] width 14 height 16
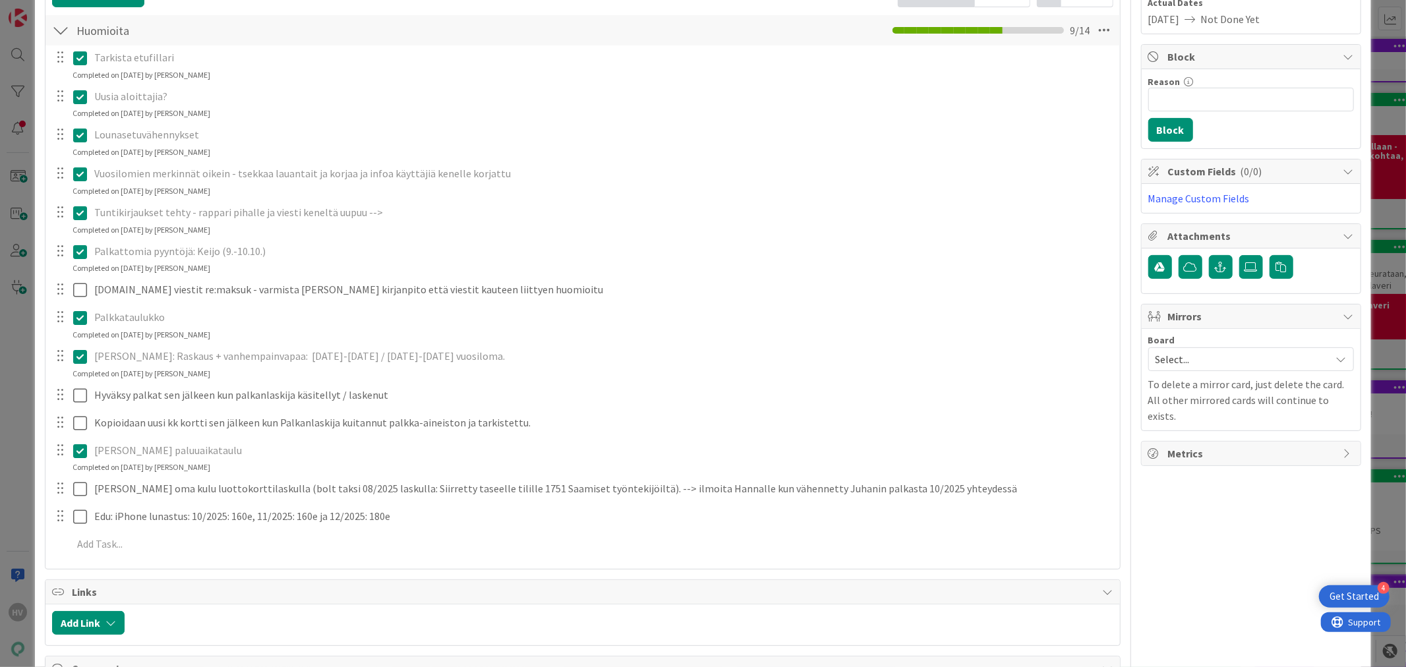
scroll to position [220, 0]
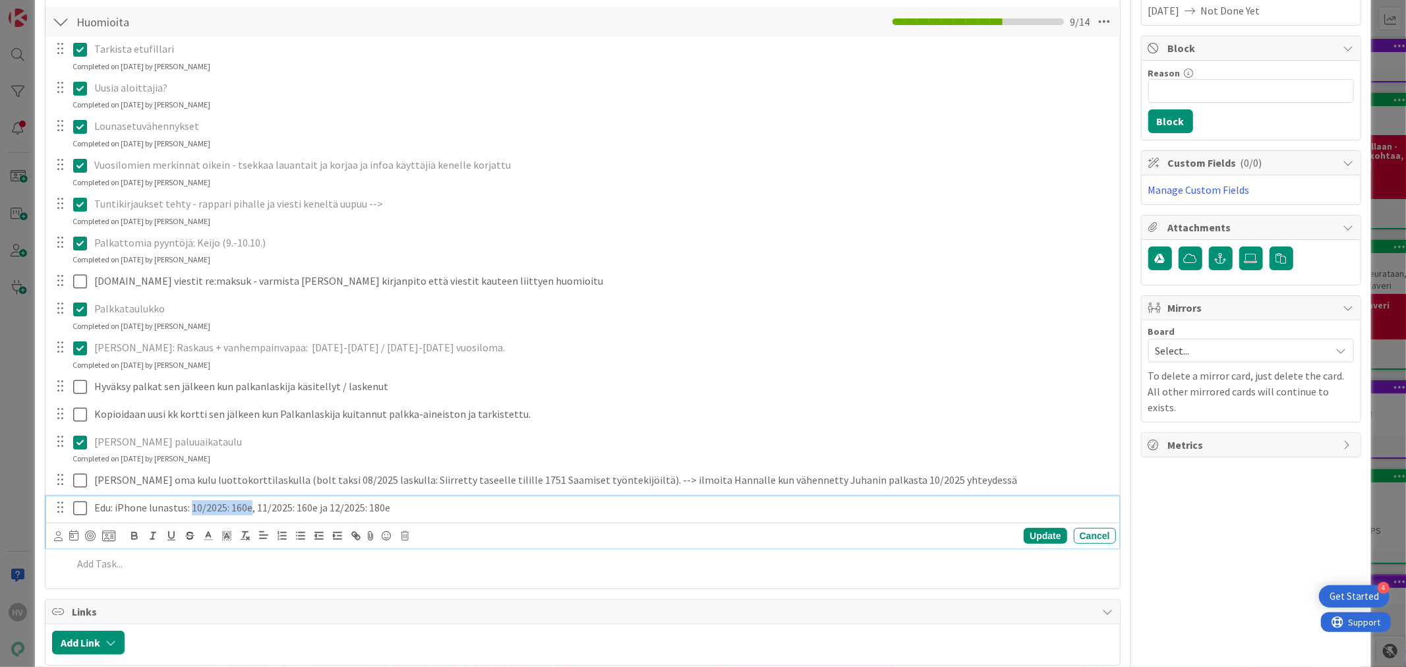
drag, startPoint x: 251, startPoint y: 509, endPoint x: 192, endPoint y: 506, distance: 59.4
click at [192, 506] on p "Edu: iPhone lunastus: 10/2025: 160e, 11/2025: 160e ja 12/2025: 180e" at bounding box center [602, 507] width 1017 height 15
copy p "10/2025: 160e"
click at [402, 508] on p "Edu: iPhone lunastus: 10/2025: 160e, 11/2025: 160e ja 12/2025: 180e" at bounding box center [602, 507] width 1017 height 15
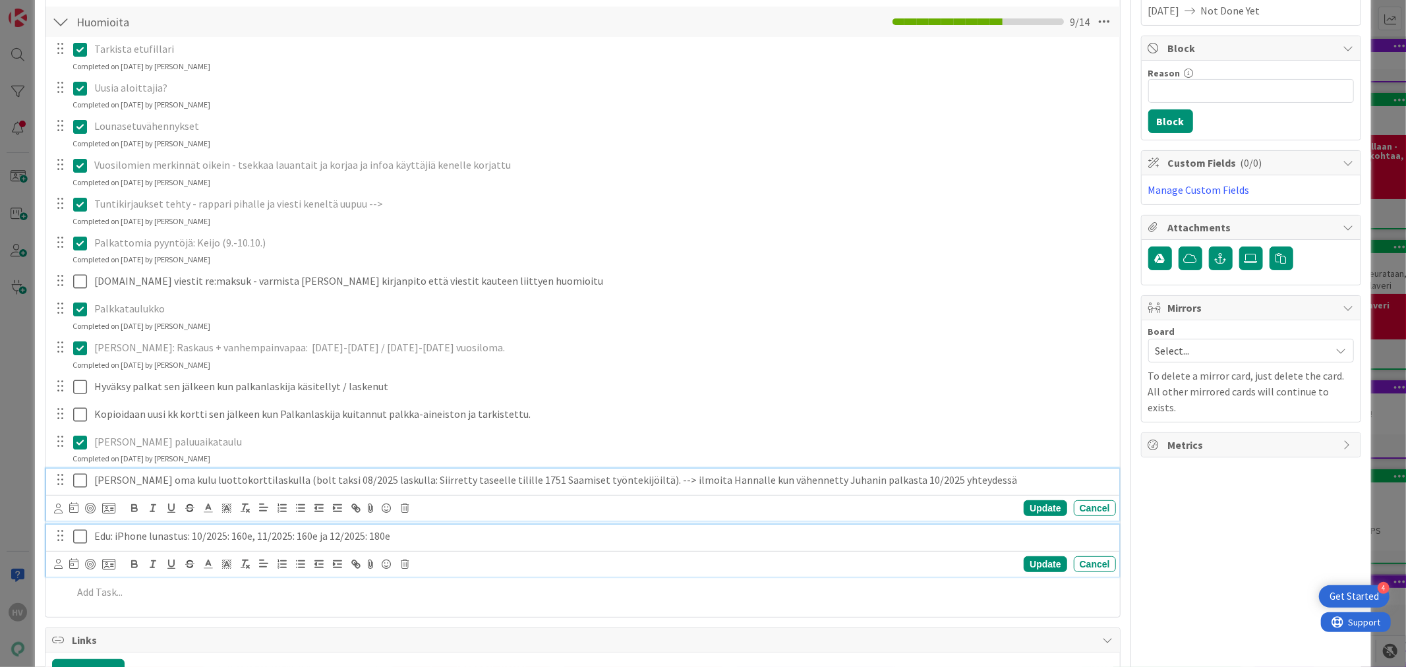
click at [212, 486] on div "[PERSON_NAME] oma kulu luottokorttilaskulla (bolt taksi 08/2025 laskulla: Siirr…" at bounding box center [582, 495] width 1073 height 52
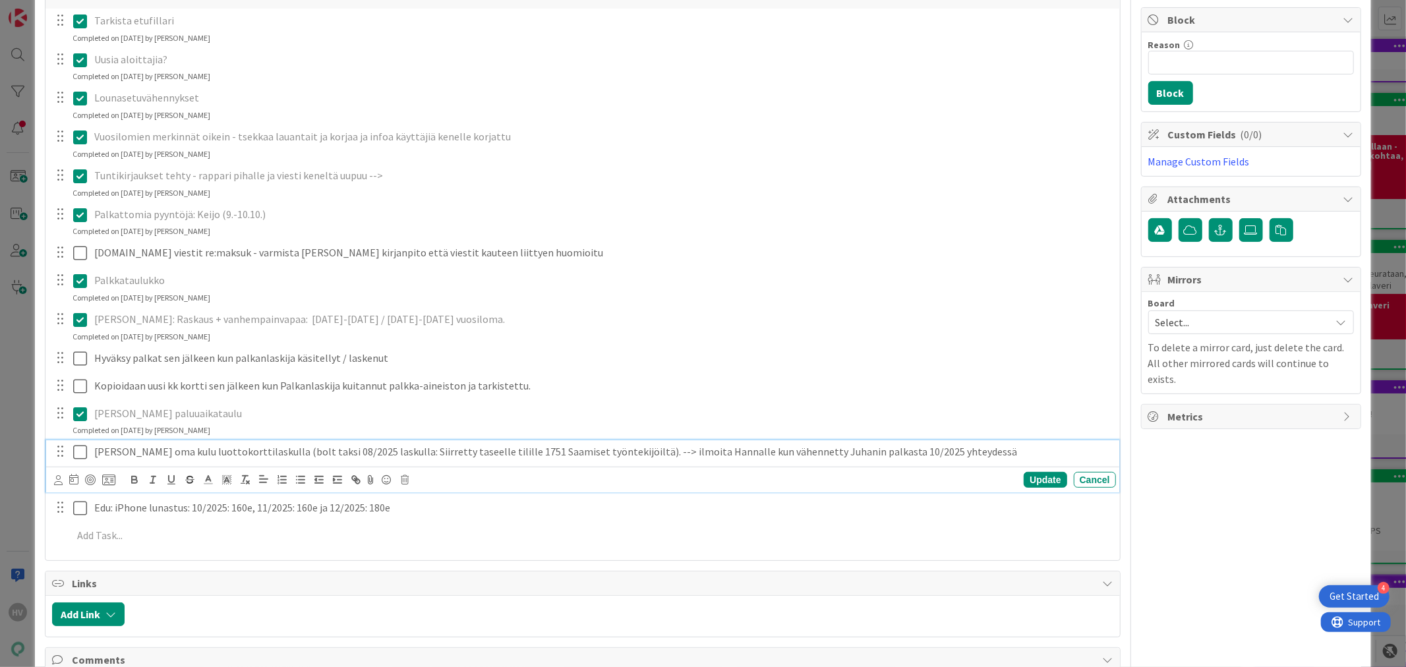
click at [384, 452] on p "[PERSON_NAME] oma kulu luottokorttilaskulla (bolt taksi 08/2025 laskulla: Siirr…" at bounding box center [602, 451] width 1017 height 15
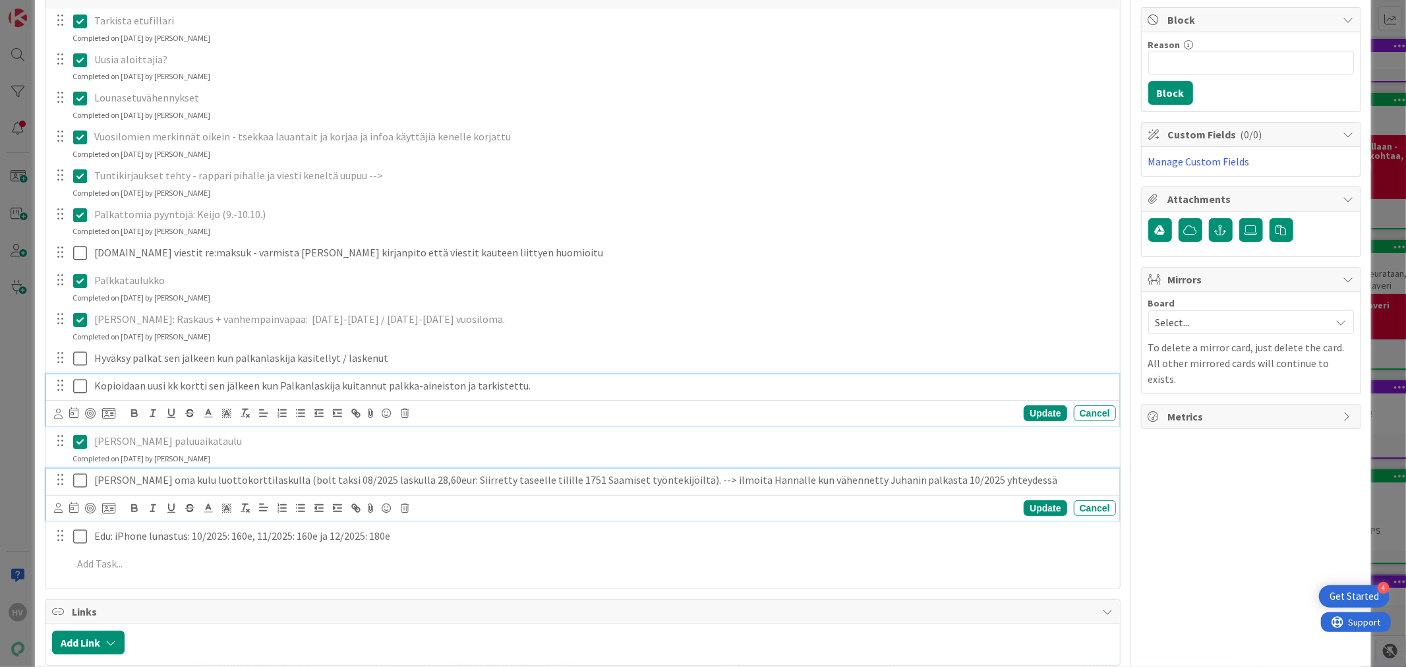
click at [851, 382] on div "Kopioidaan uusi kk kortti sen jälkeen kun Palkanlaskija kuitannut palkka-aineis…" at bounding box center [582, 401] width 1073 height 52
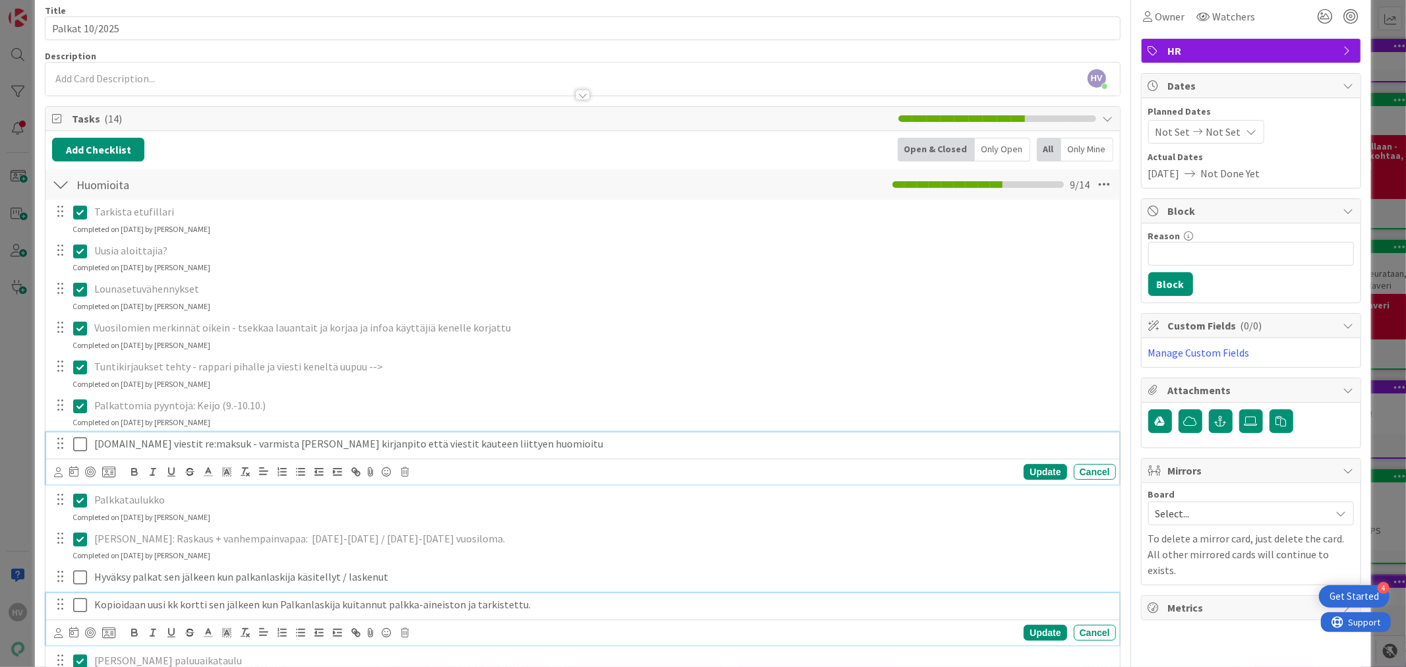
scroll to position [84, 0]
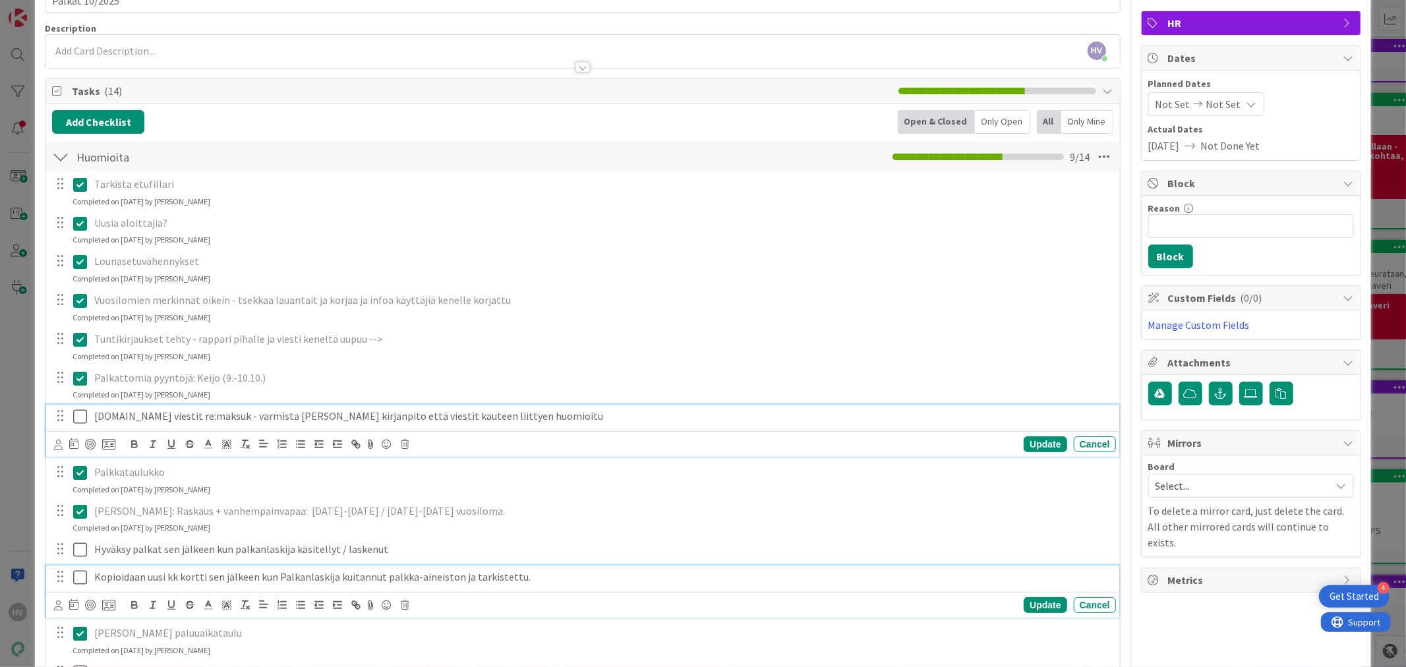
click at [82, 440] on div "[DOMAIN_NAME] viestit re:maksuk - varmista Azetsin kirjanpito että viestit kaut…" at bounding box center [582, 431] width 1073 height 52
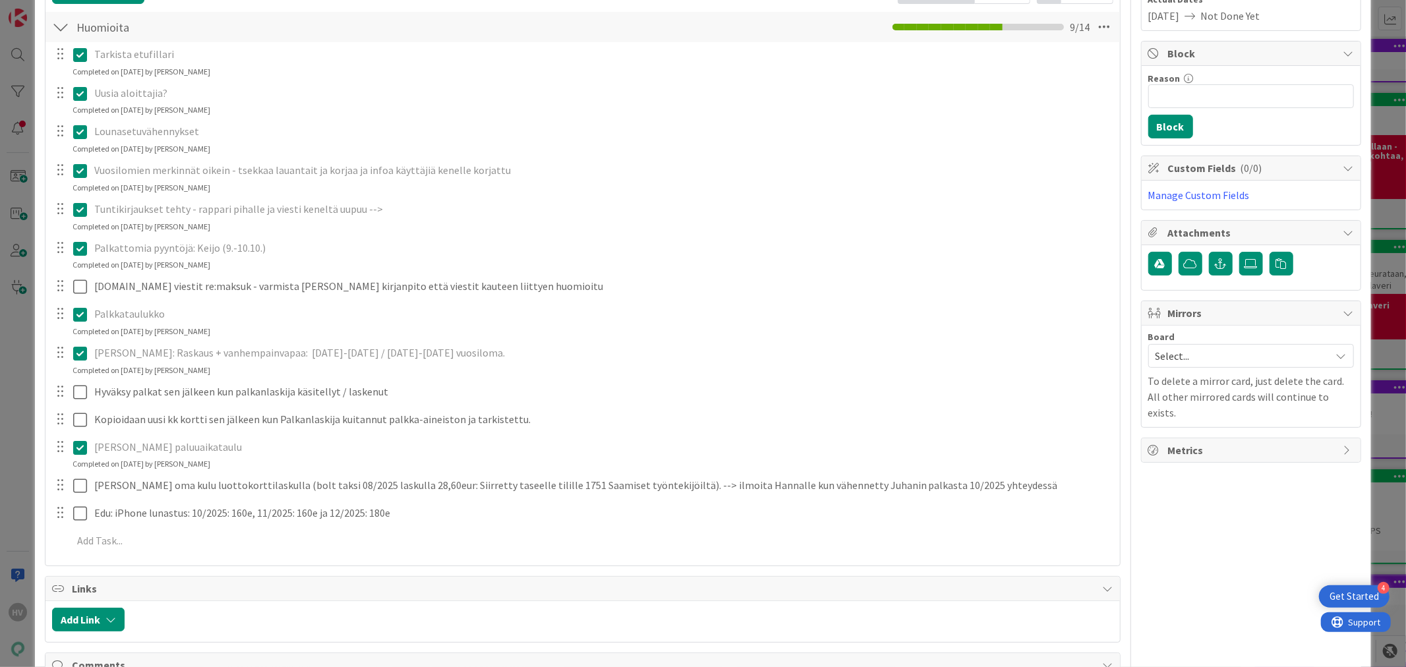
scroll to position [231, 0]
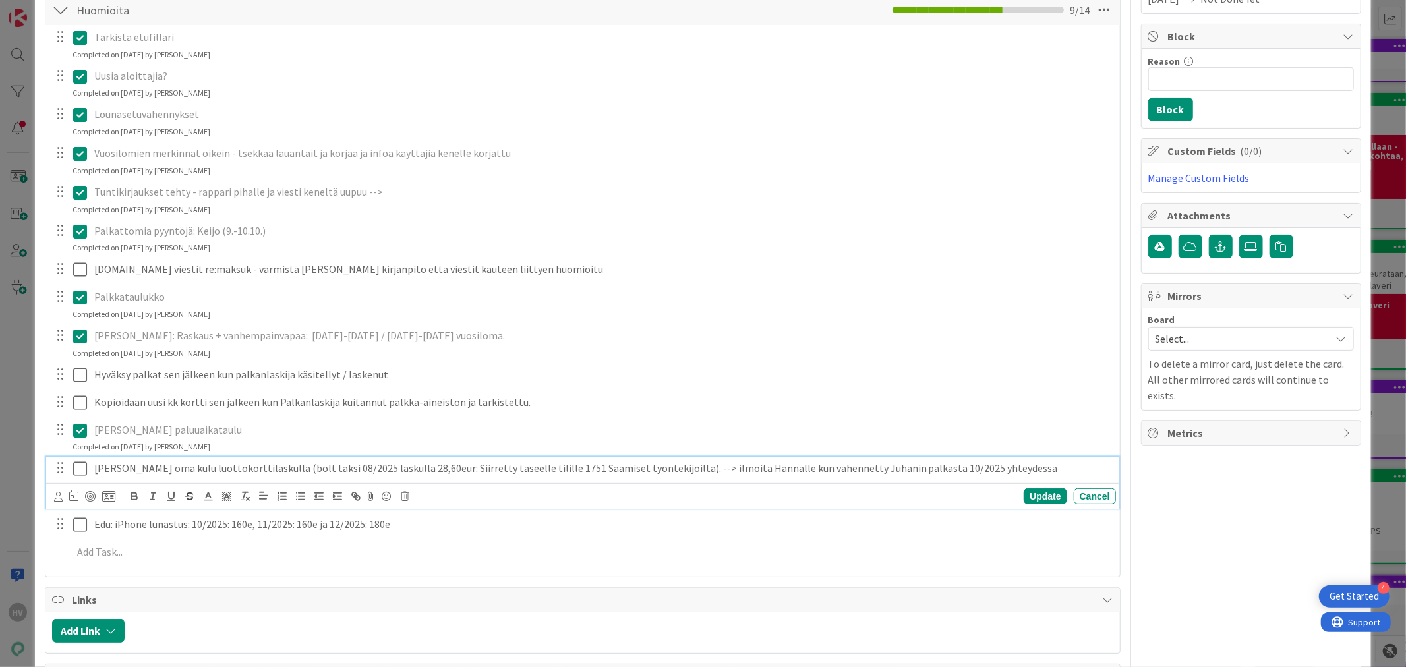
click at [82, 497] on div "[PERSON_NAME] oma kulu luottokorttilaskulla (bolt taksi 08/2025 laskulla 28,60e…" at bounding box center [582, 483] width 1073 height 52
click at [77, 516] on div "Edu: iPhone lunastus: 10/2025: 160e, 11/2025: 160e ja 12/2025: 180e Update Canc…" at bounding box center [582, 511] width 1073 height 52
click at [81, 498] on icon at bounding box center [80, 497] width 14 height 16
click at [80, 471] on icon at bounding box center [80, 469] width 14 height 16
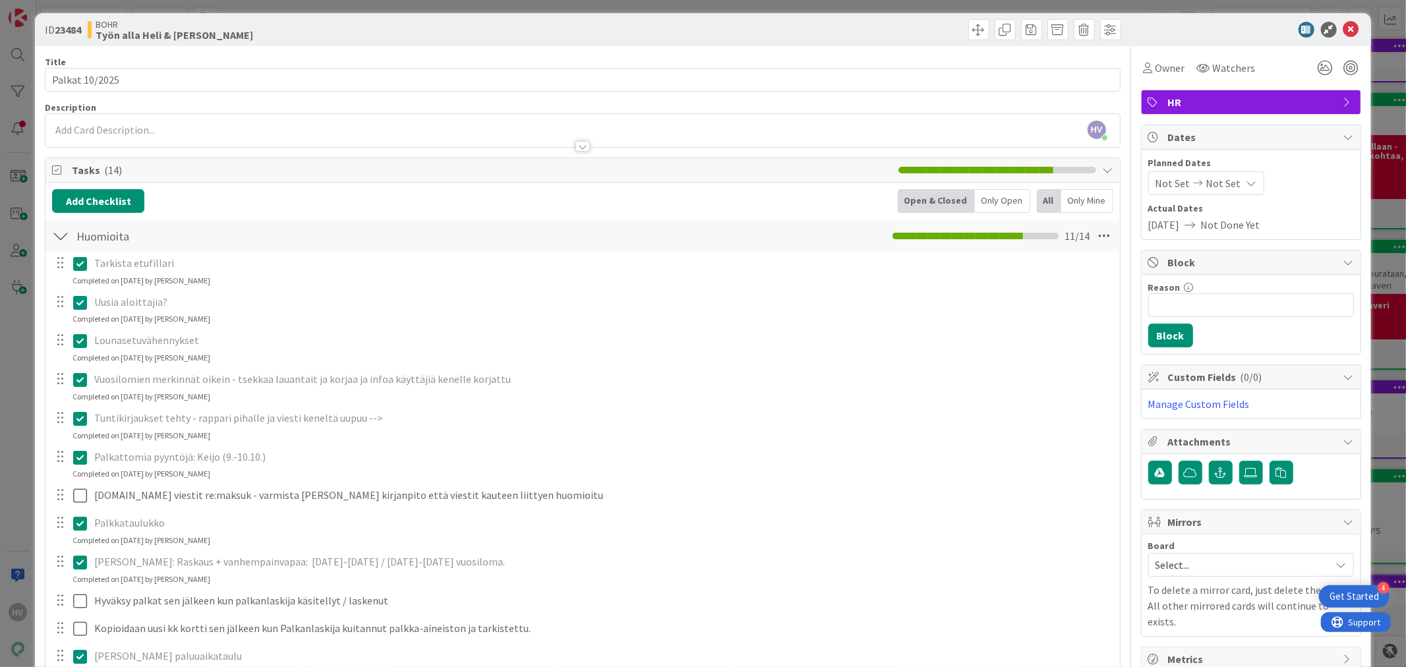
scroll to position [0, 0]
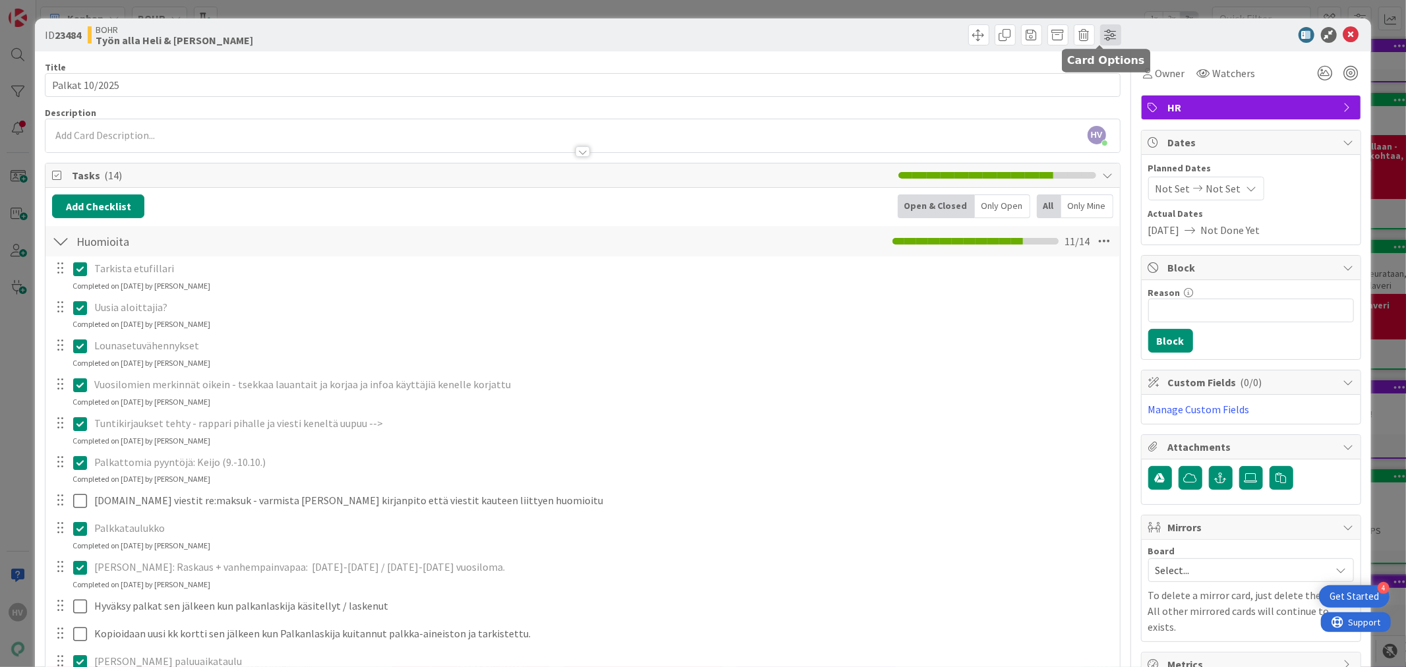
click at [1101, 36] on span at bounding box center [1111, 34] width 21 height 21
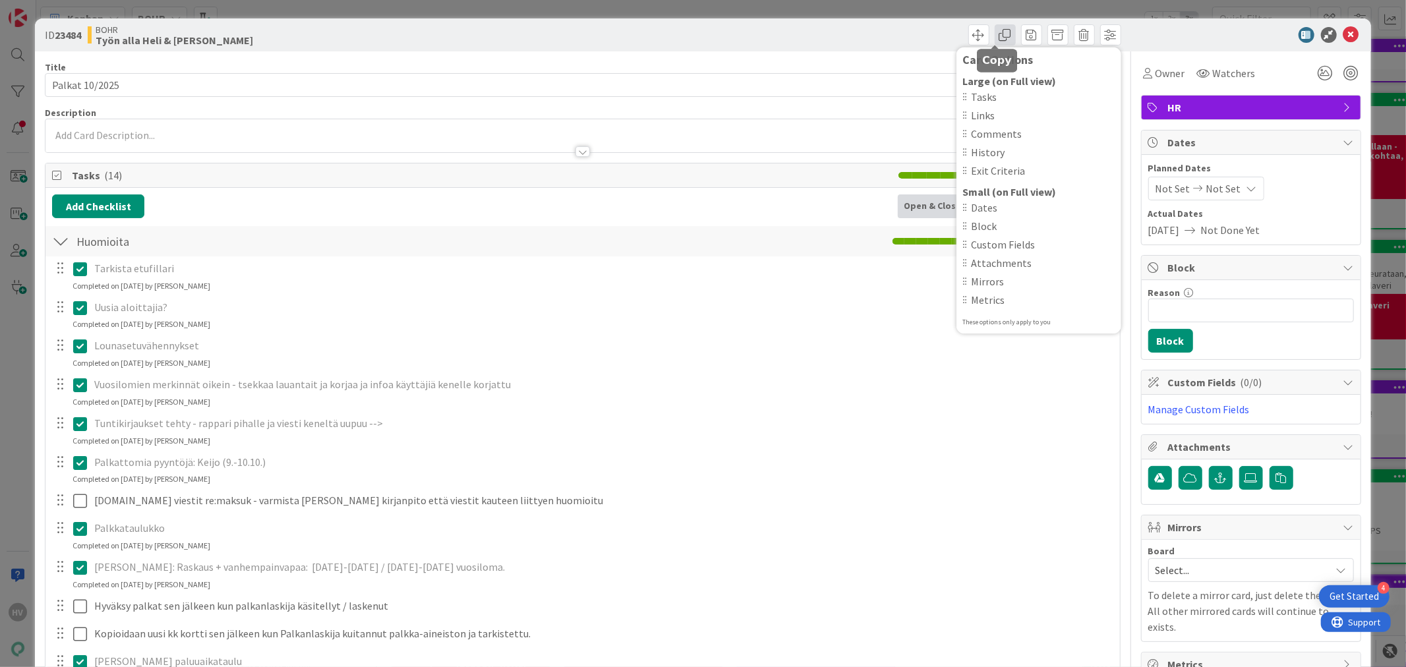
click at [995, 30] on span at bounding box center [1005, 34] width 21 height 21
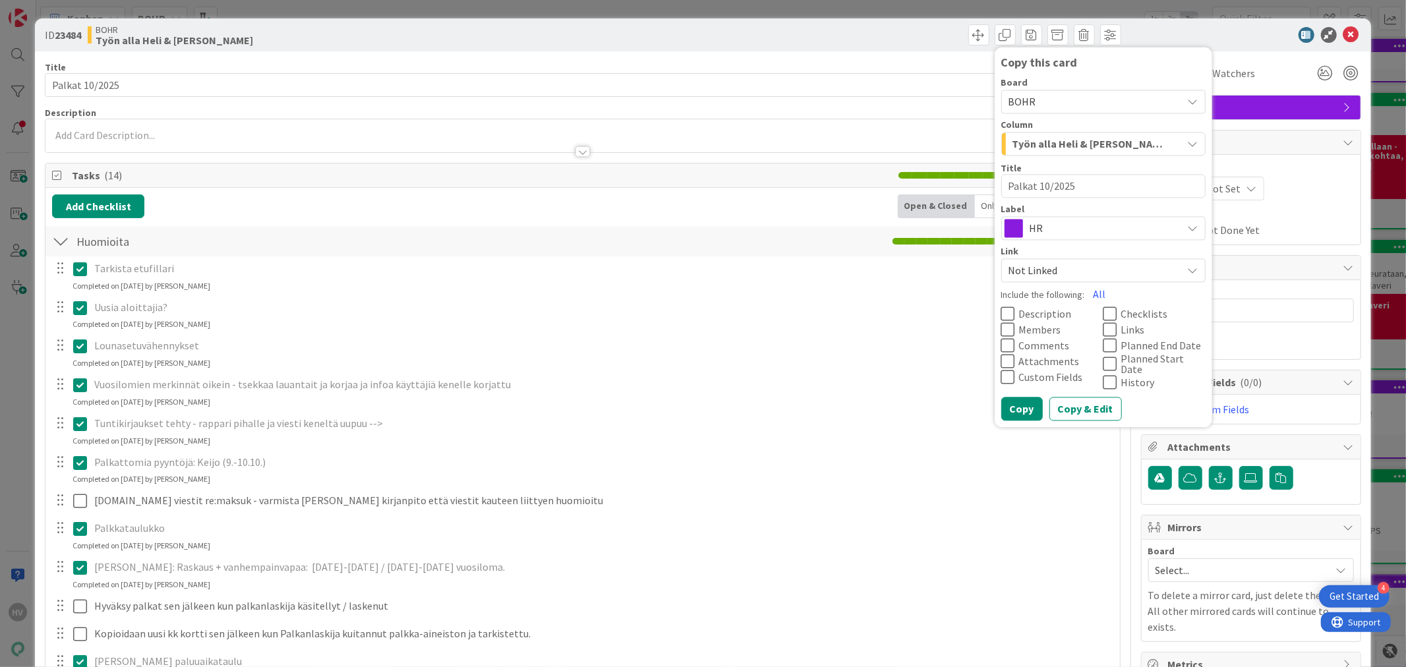
click at [1052, 143] on span "Työn alla Heli & [PERSON_NAME]" at bounding box center [1089, 143] width 152 height 17
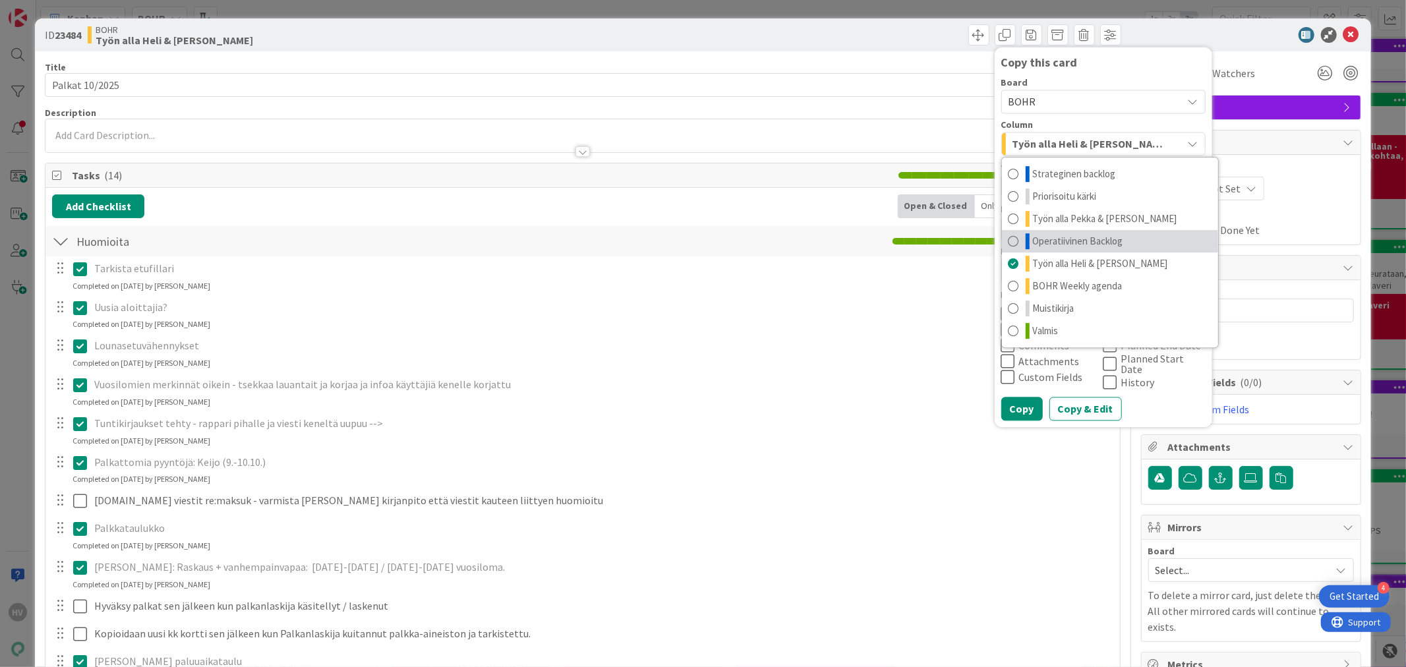
click at [1042, 239] on span "Operatiivinen Backlog" at bounding box center [1078, 241] width 90 height 16
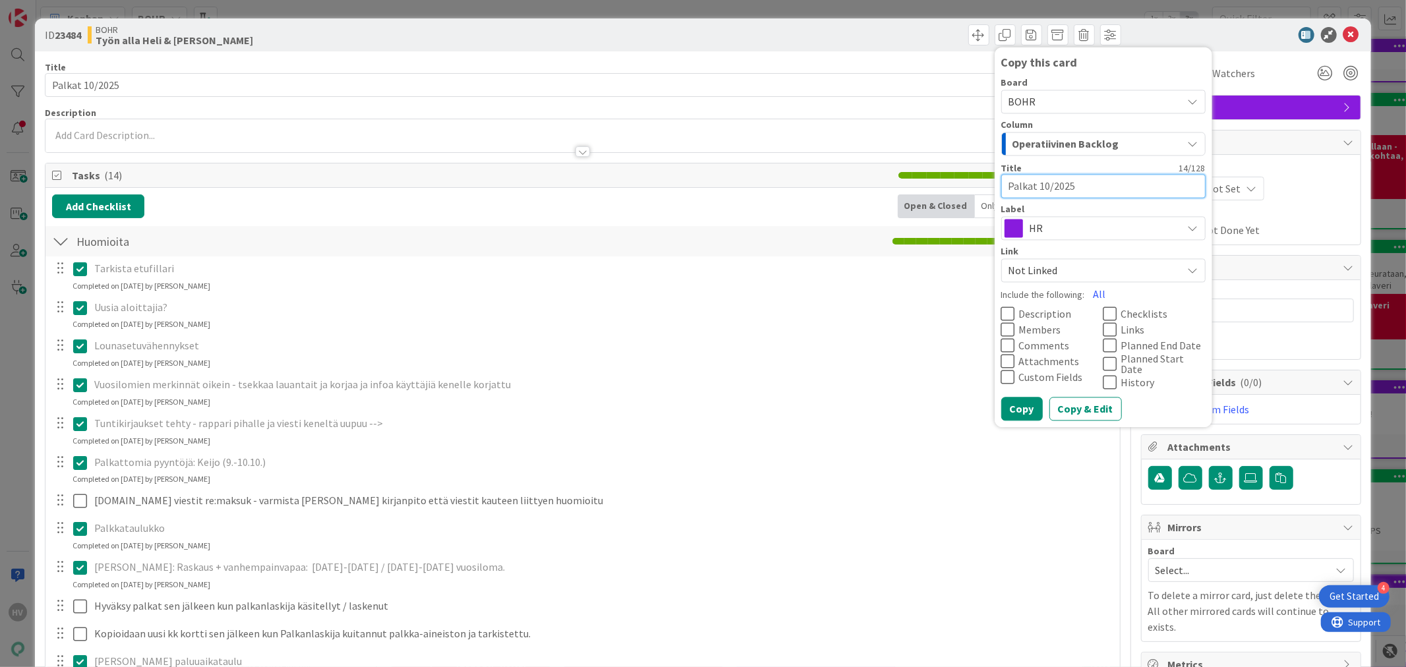
click at [1033, 187] on textarea "Palkat 10/2025" at bounding box center [1104, 186] width 204 height 24
type textarea "x"
type textarea "Palkat 1/2025"
type textarea "x"
type textarea "Palkat 11/2025"
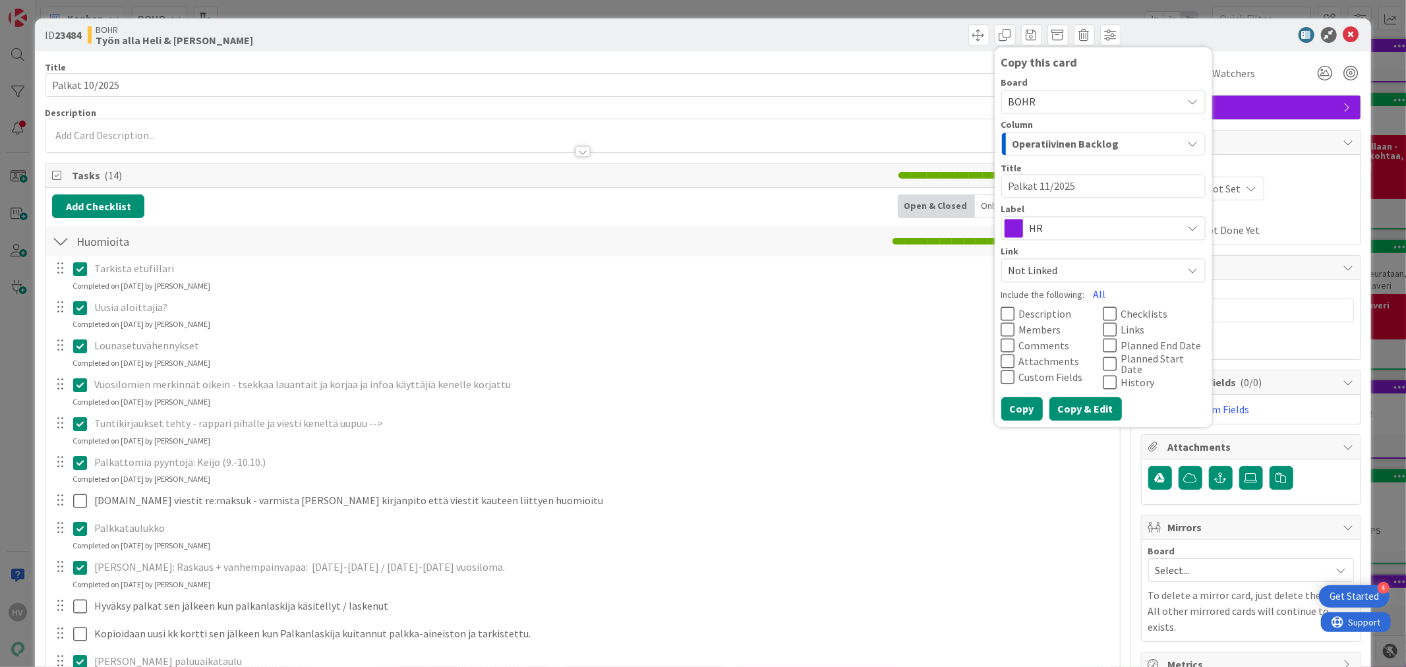
click at [1063, 403] on button "Copy & Edit" at bounding box center [1086, 410] width 73 height 24
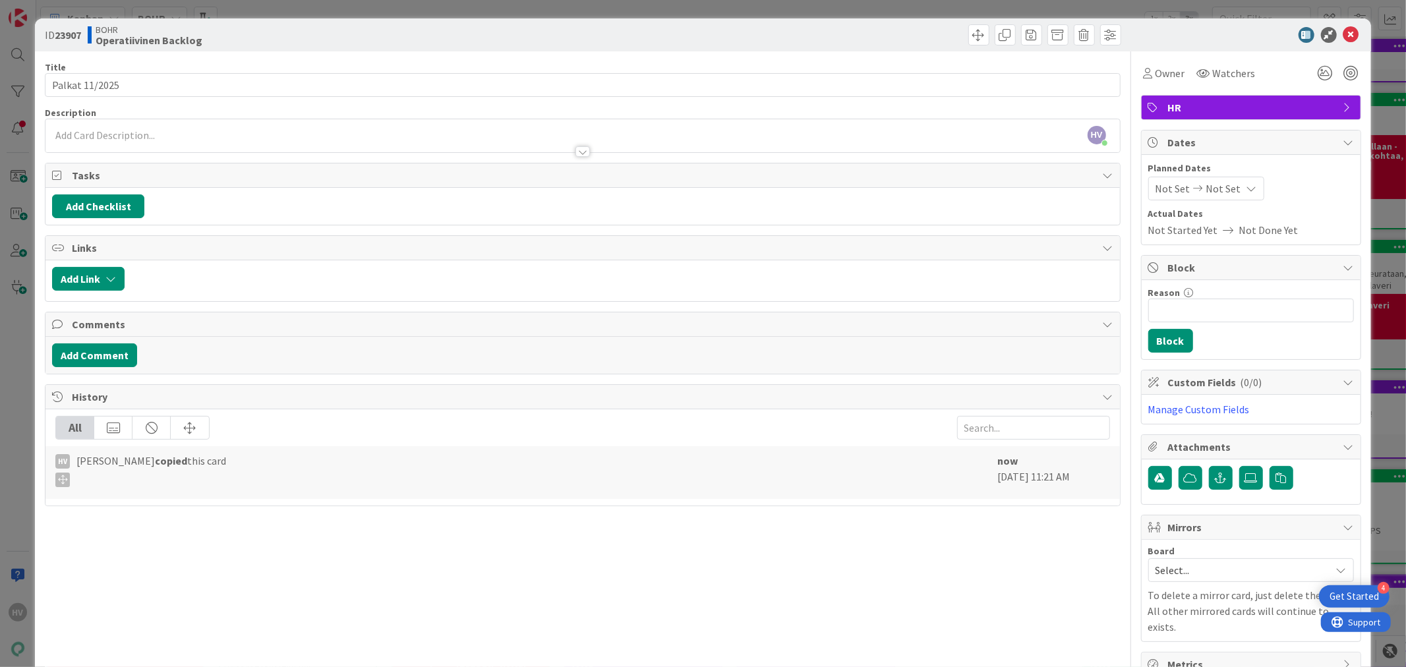
click at [698, 183] on div "Tasks" at bounding box center [582, 176] width 1074 height 24
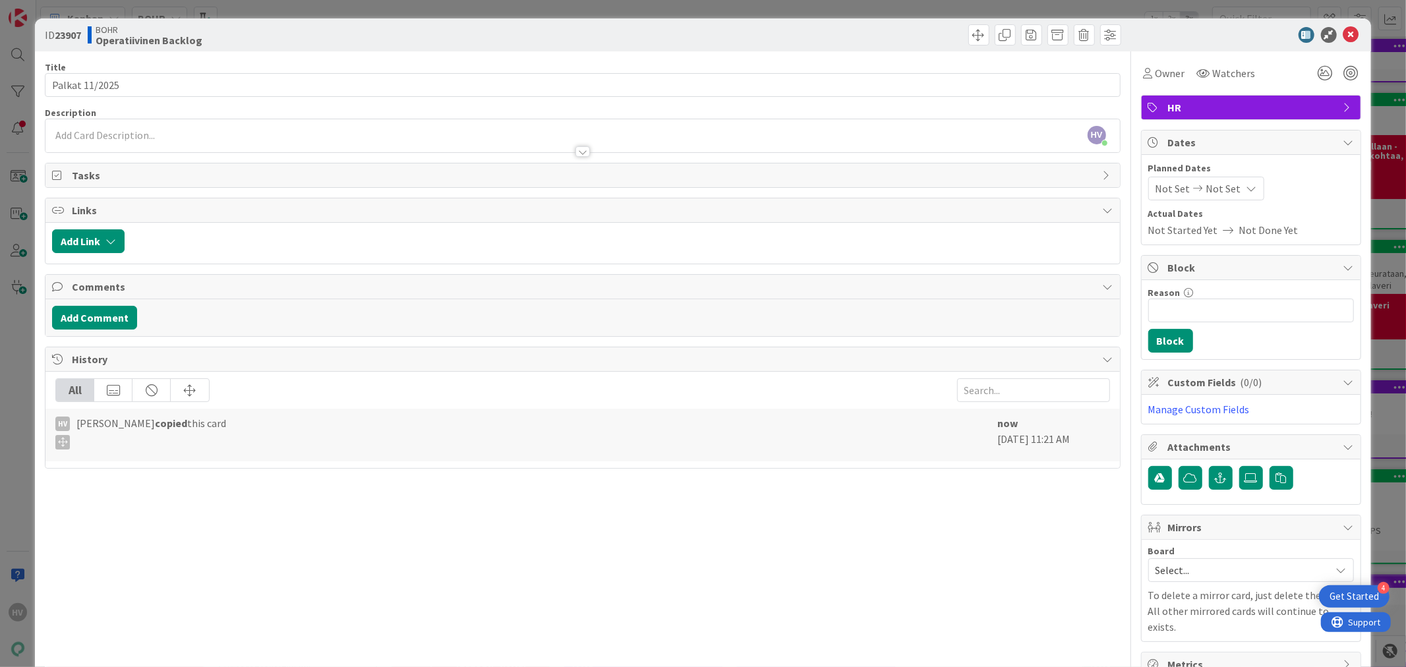
click at [100, 174] on span "Tasks" at bounding box center [584, 175] width 1024 height 16
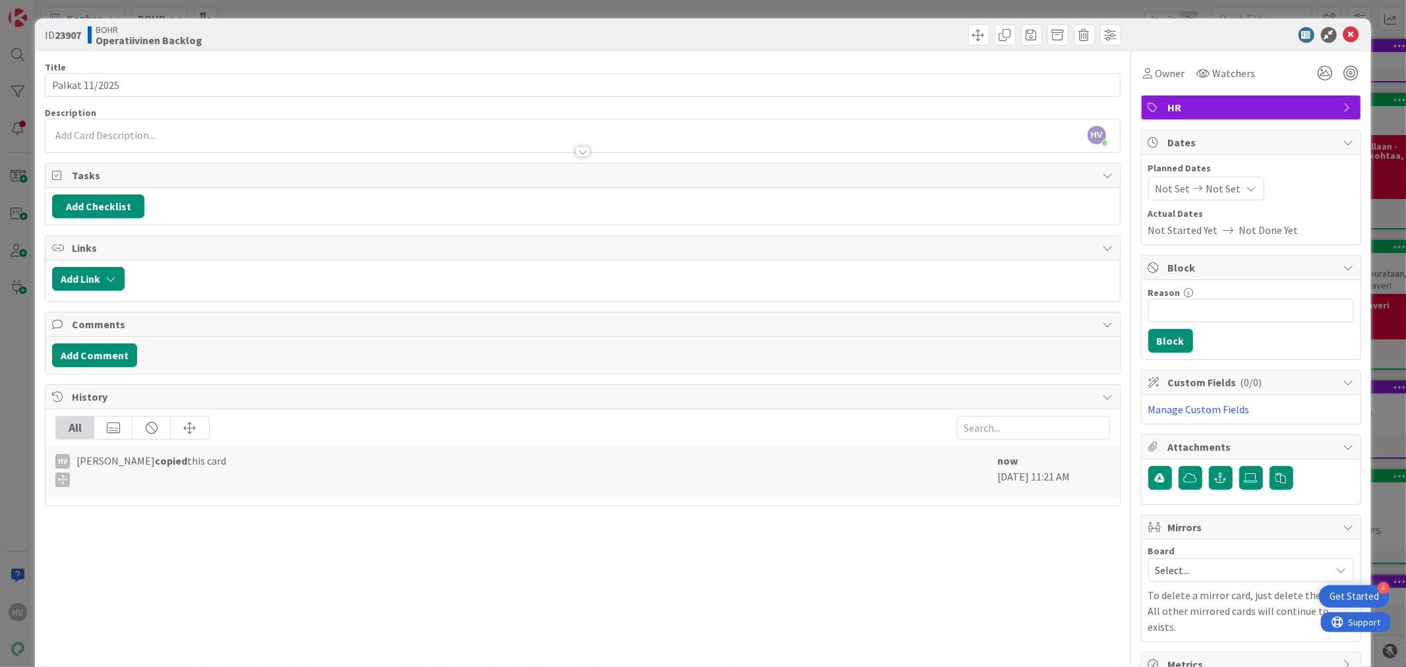
click at [100, 174] on span "Tasks" at bounding box center [584, 175] width 1024 height 16
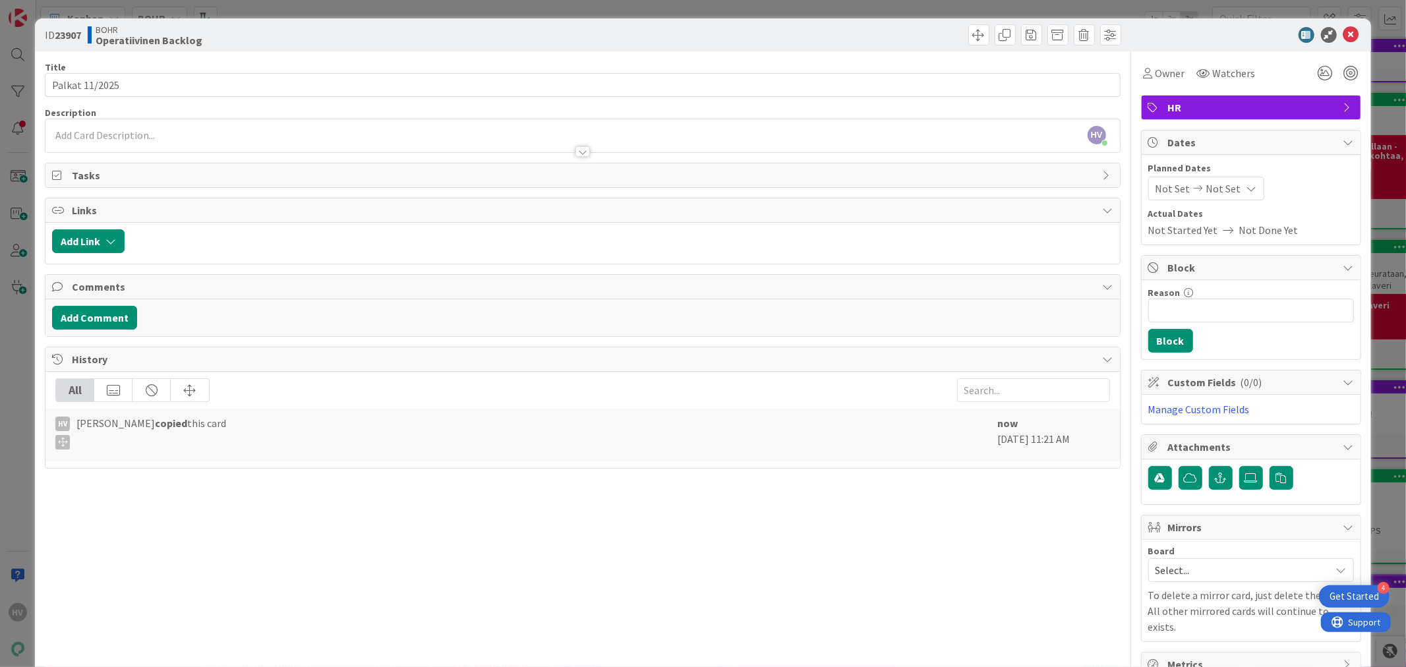
click at [100, 174] on span "Tasks" at bounding box center [584, 175] width 1024 height 16
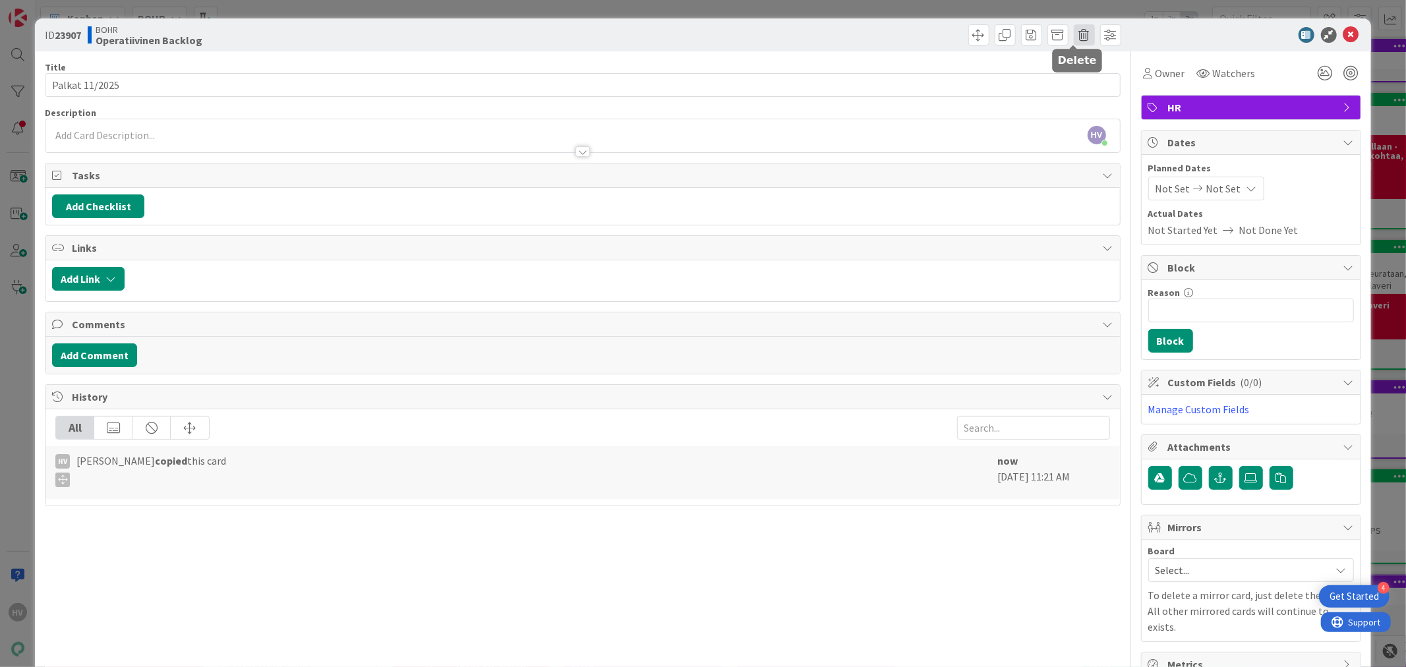
click at [1074, 36] on span at bounding box center [1084, 34] width 21 height 21
click at [1096, 96] on button "Delete" at bounding box center [1105, 97] width 49 height 24
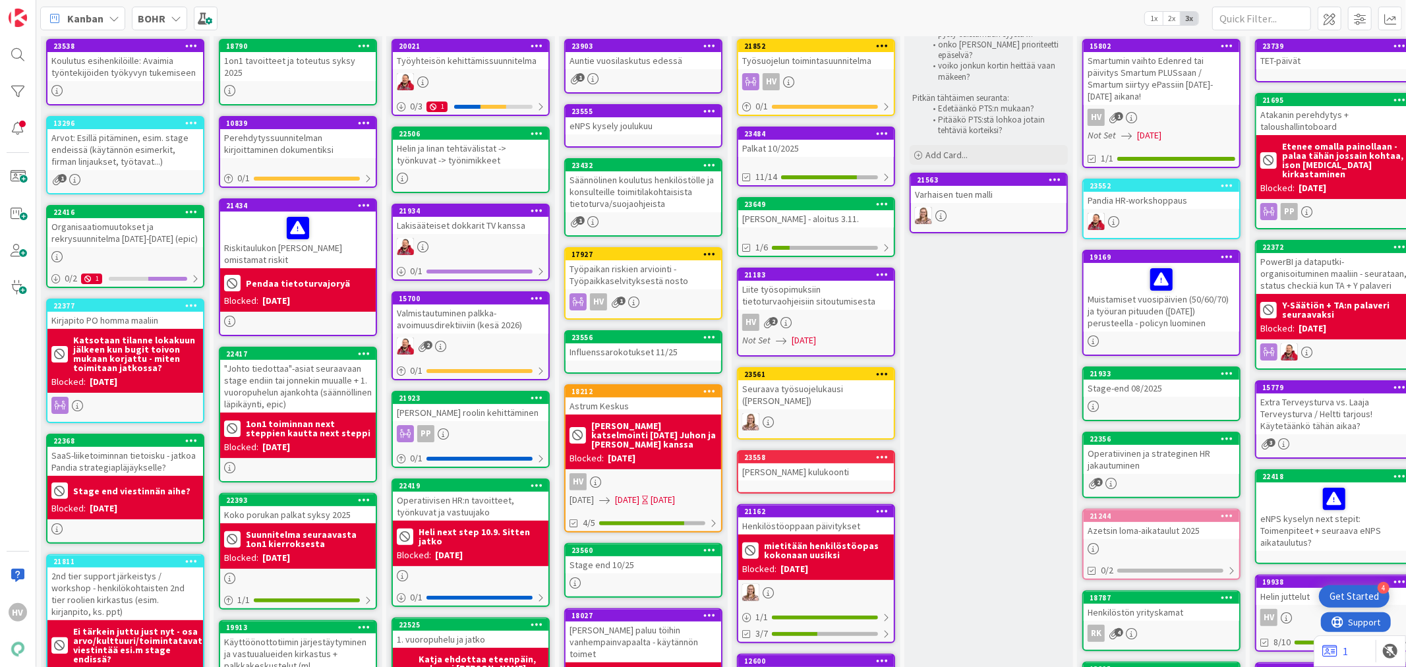
click at [808, 140] on div "Palkat 10/2025" at bounding box center [817, 148] width 156 height 17
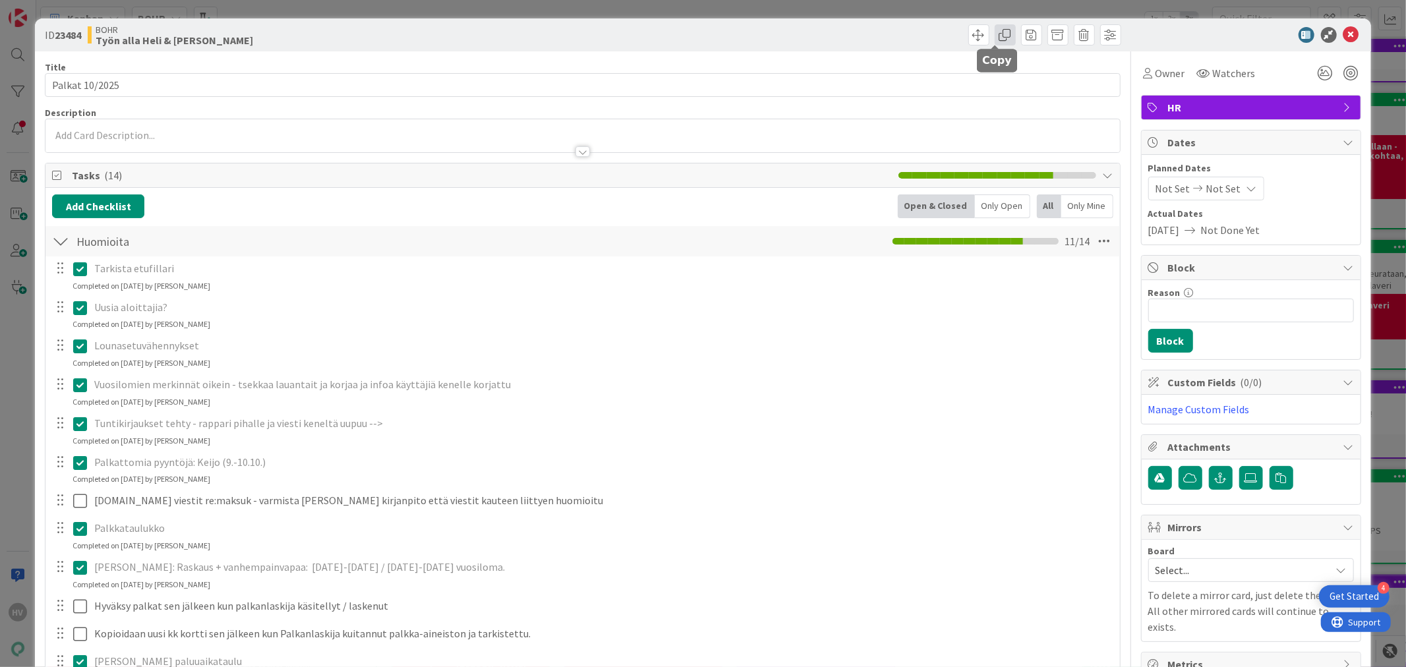
click at [995, 30] on span at bounding box center [1005, 34] width 21 height 21
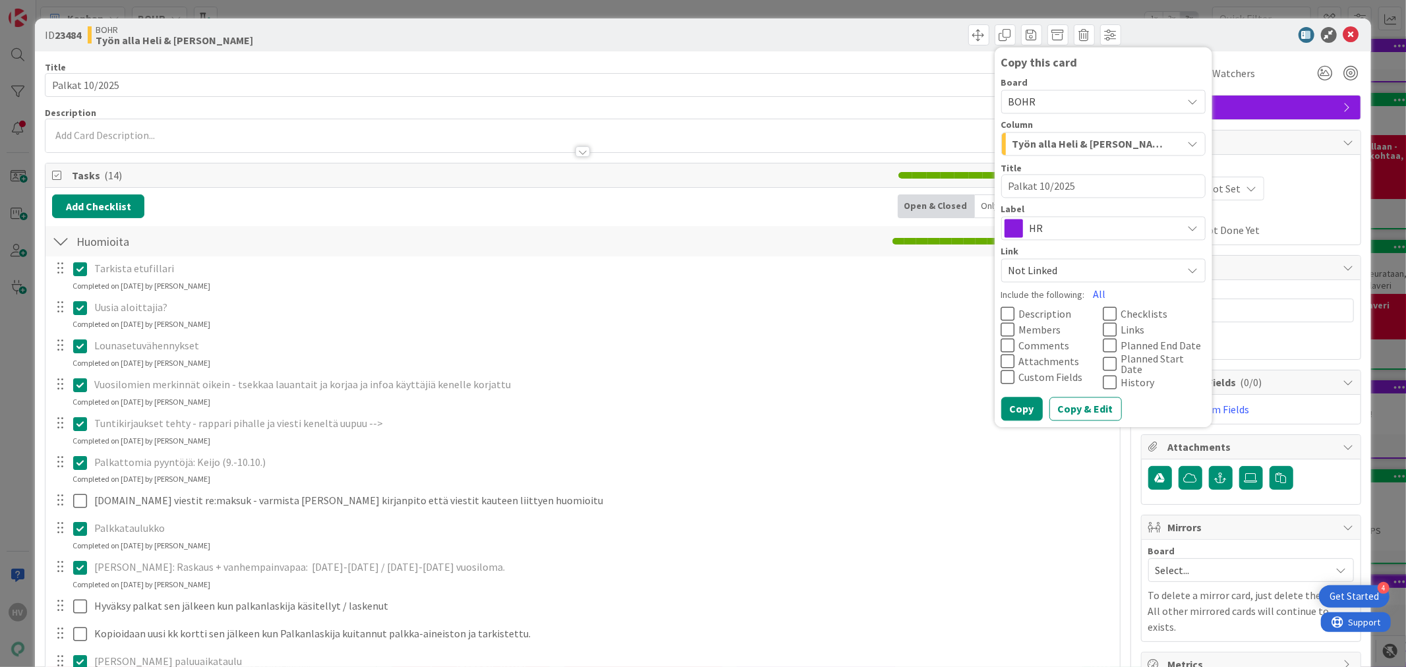
click at [1037, 146] on span "Työn alla Heli & [PERSON_NAME]" at bounding box center [1089, 143] width 152 height 17
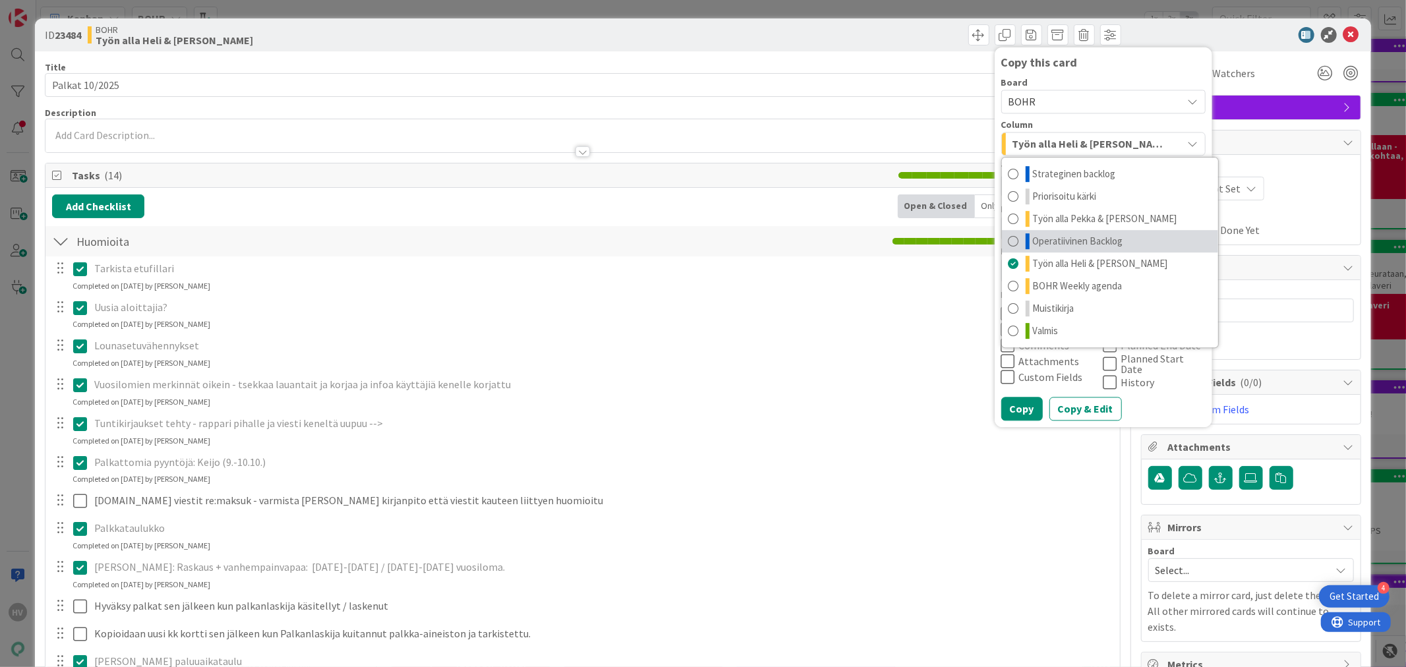
click at [1030, 232] on link "Operatiivinen Backlog" at bounding box center [1110, 241] width 216 height 22
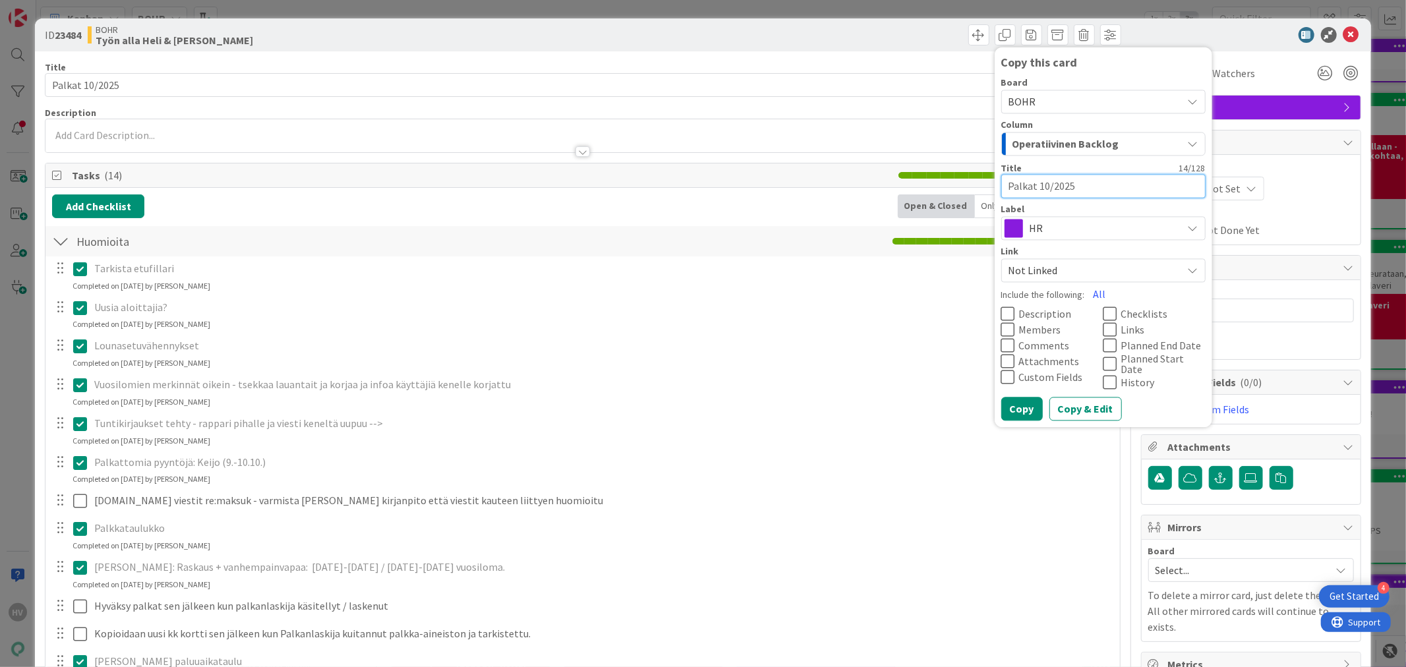
click at [1031, 181] on textarea "Palkat 10/2025" at bounding box center [1104, 186] width 204 height 24
type textarea "x"
type textarea "Palkat 1/2025"
type textarea "x"
type textarea "Palkat 11/2025"
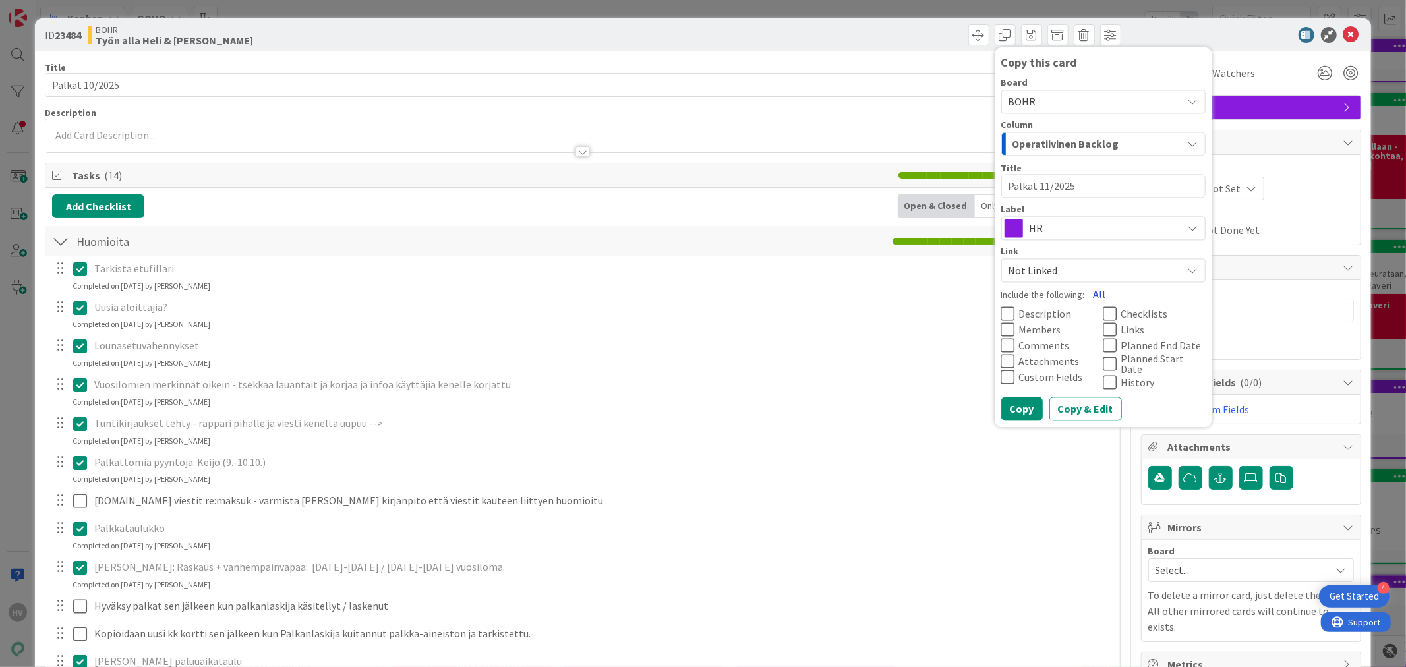
click at [1091, 293] on button "All" at bounding box center [1100, 295] width 30 height 24
click at [1091, 291] on button "None" at bounding box center [1106, 295] width 42 height 24
click at [1104, 312] on icon at bounding box center [1111, 315] width 14 height 16
click at [1060, 399] on button "Copy & Edit" at bounding box center [1086, 410] width 73 height 24
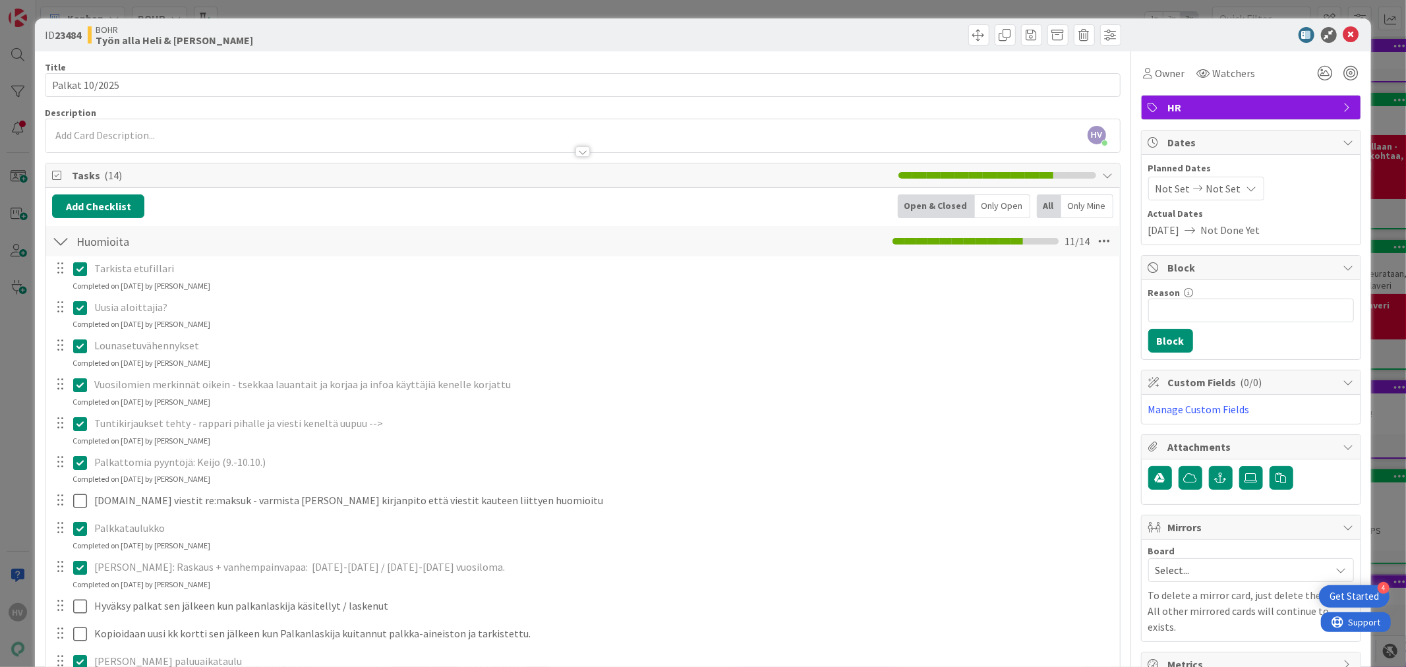
type textarea "x"
click at [81, 268] on icon at bounding box center [80, 269] width 14 height 16
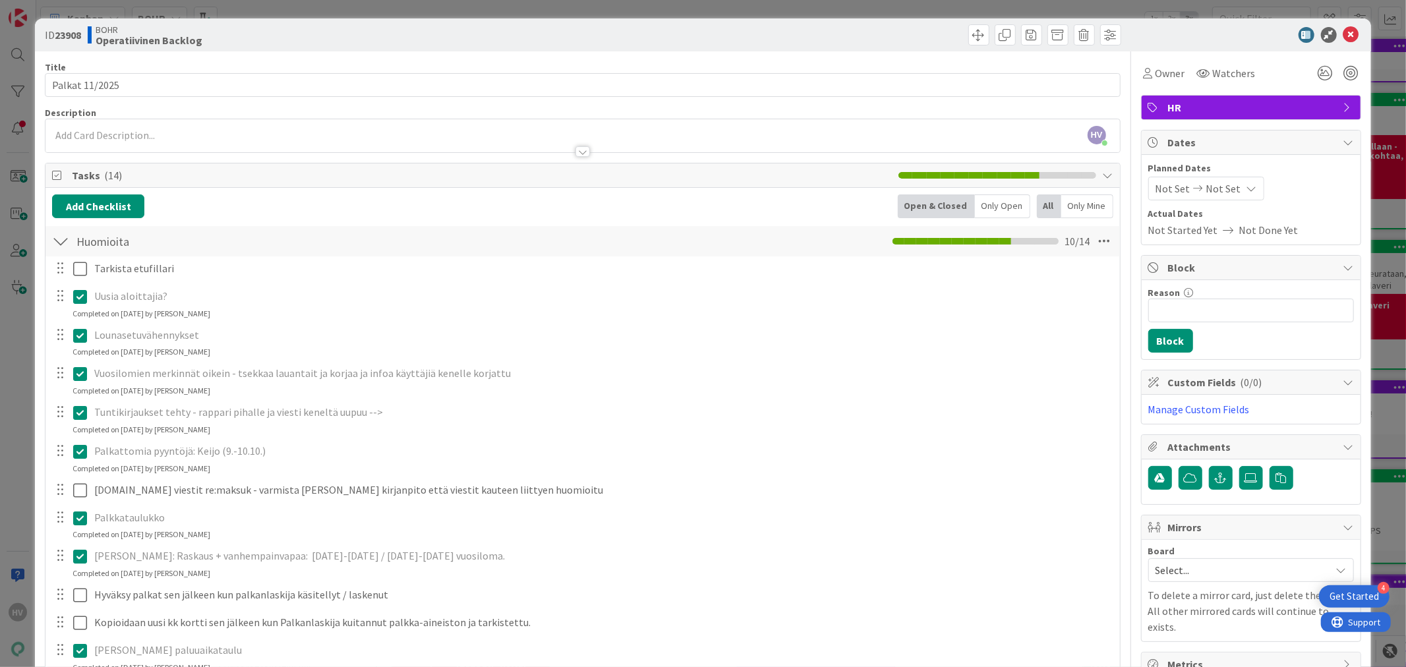
click at [80, 322] on div "Tarkista etufillari Update Cancel Uusia aloittajia? Update Cancel Completed on …" at bounding box center [582, 519] width 1061 height 527
click at [78, 334] on icon at bounding box center [80, 336] width 14 height 16
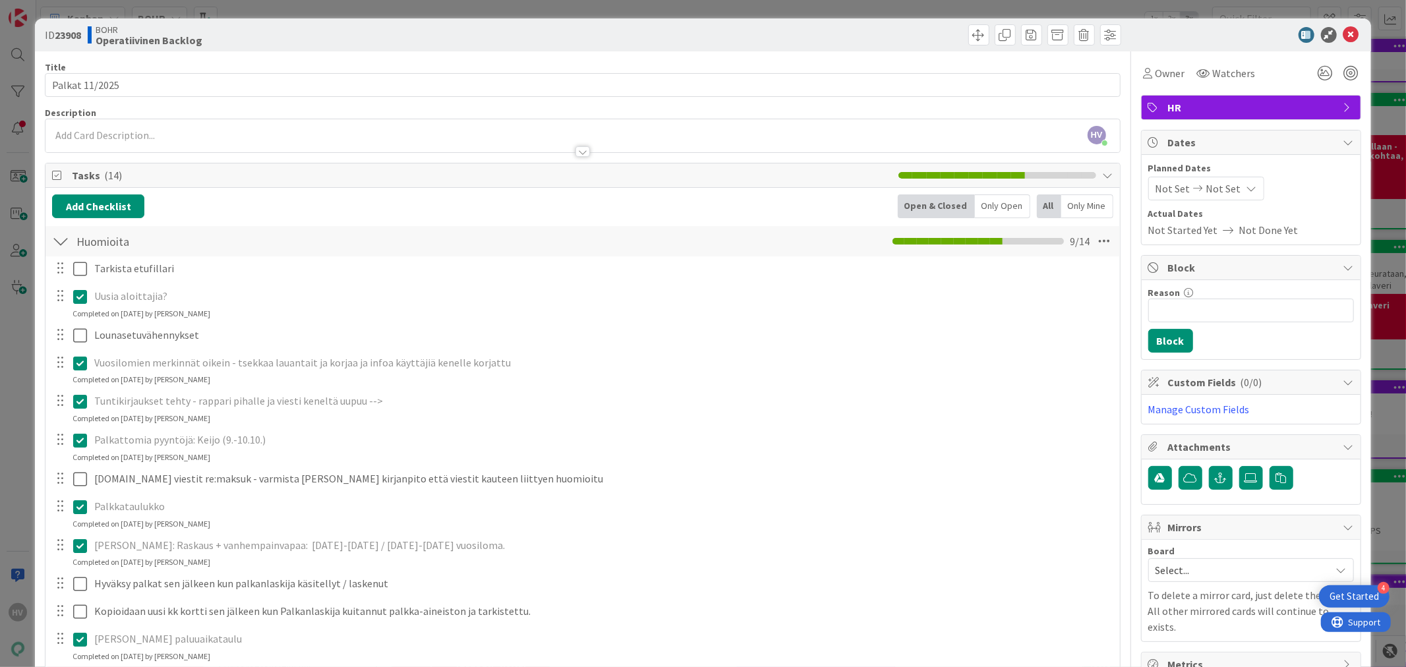
click at [78, 293] on icon at bounding box center [80, 297] width 14 height 16
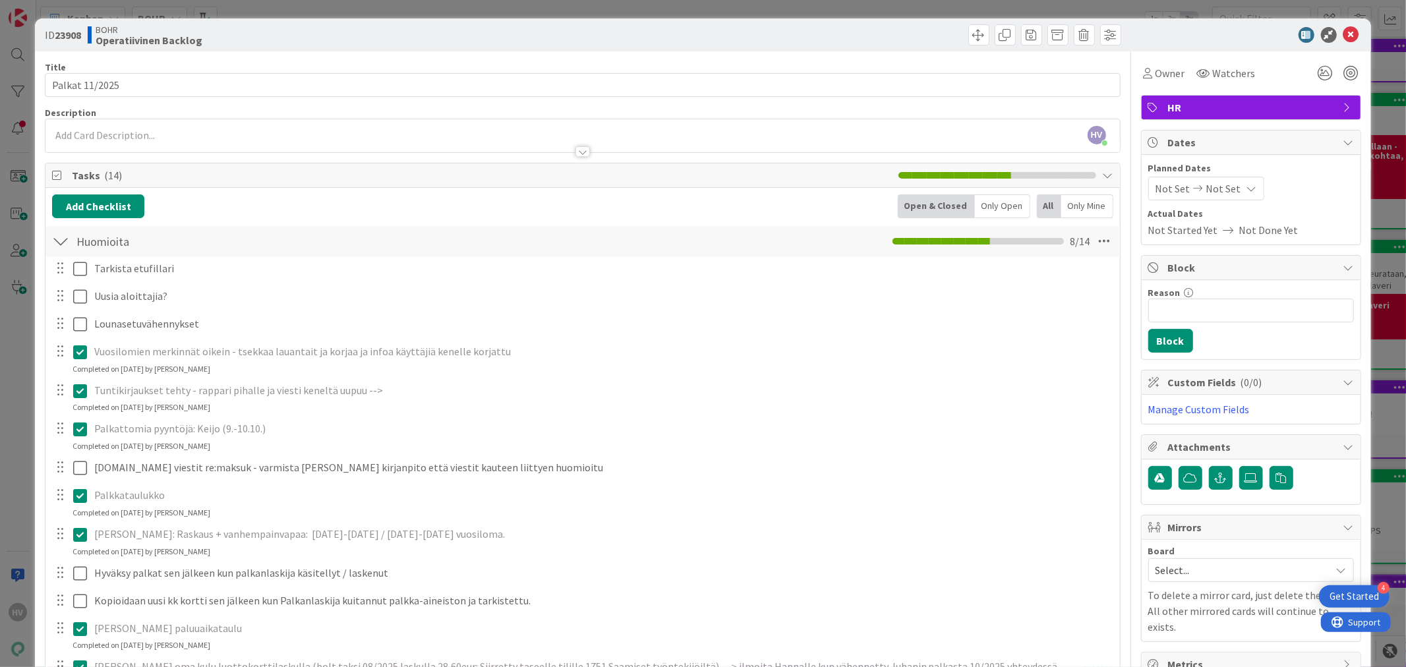
click at [80, 379] on div "Tarkista etufillari Update Cancel Uusia aloittajia? Update Cancel Lounasetuvähe…" at bounding box center [582, 508] width 1061 height 505
click at [80, 390] on icon at bounding box center [80, 391] width 14 height 16
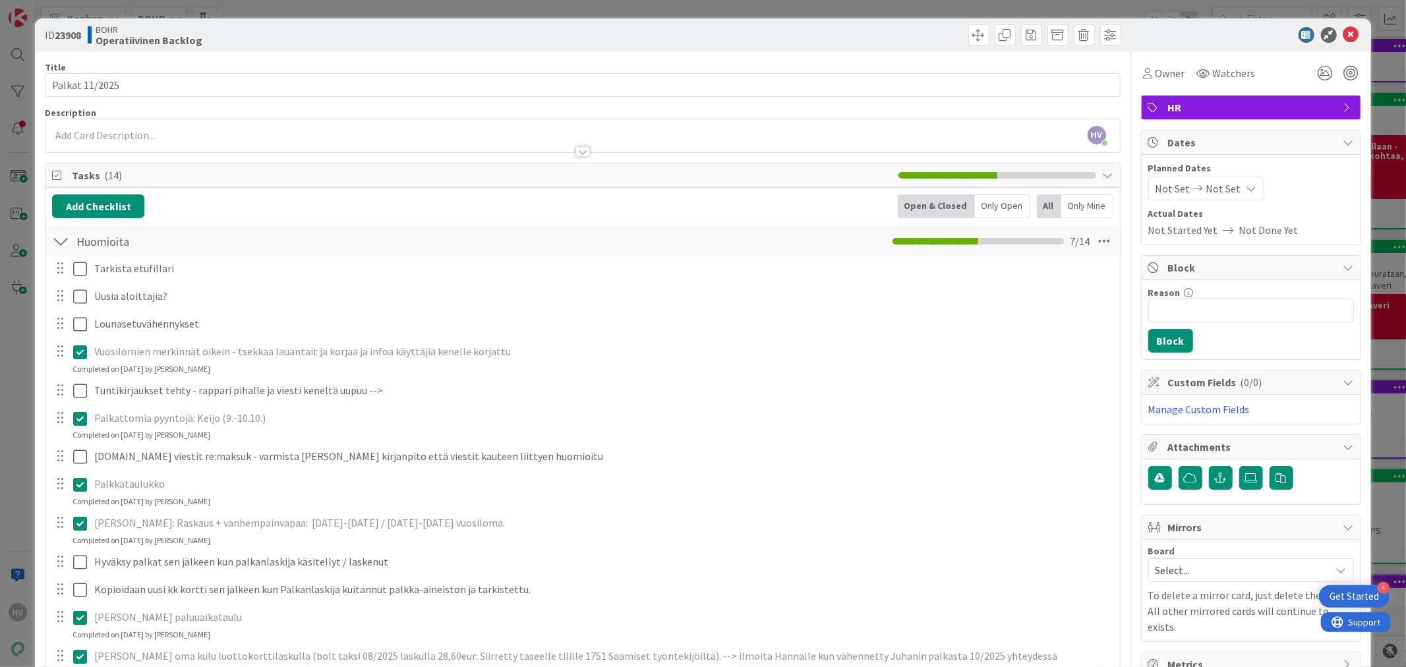
click at [78, 351] on icon at bounding box center [80, 352] width 14 height 16
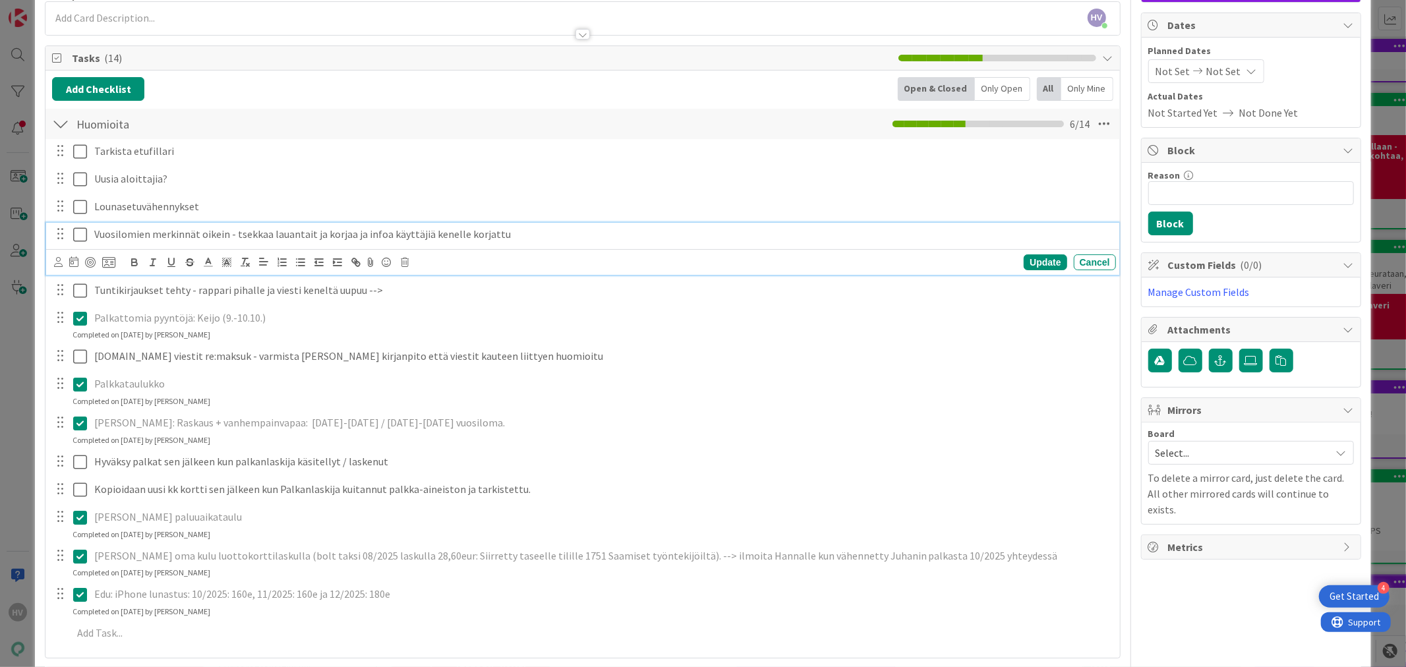
scroll to position [146, 0]
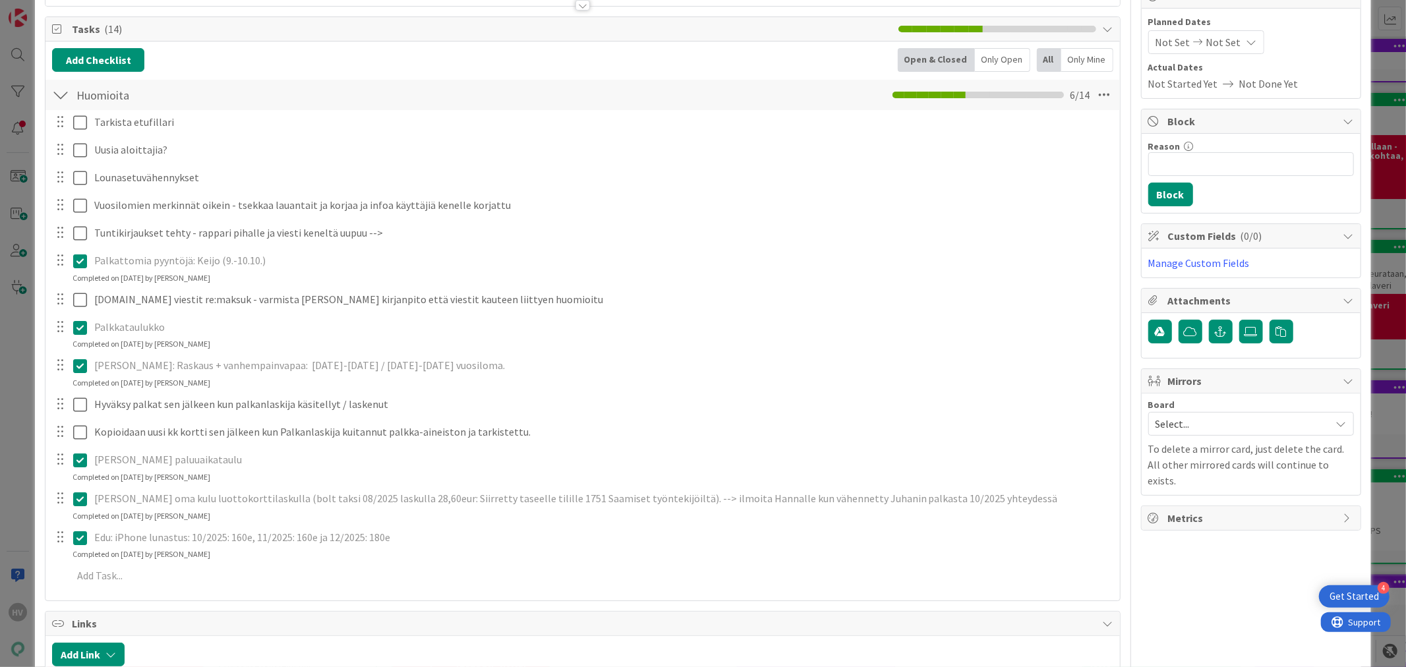
click at [82, 288] on div "Tarkista etufillari Update Cancel Uusia aloittajia? Update Cancel Lounasetuvähe…" at bounding box center [582, 351] width 1061 height 483
click at [207, 266] on p "Palkattomia pyyntöjä: Keijo (9.-10.10.)" at bounding box center [602, 260] width 1017 height 15
click at [82, 262] on icon at bounding box center [80, 261] width 14 height 16
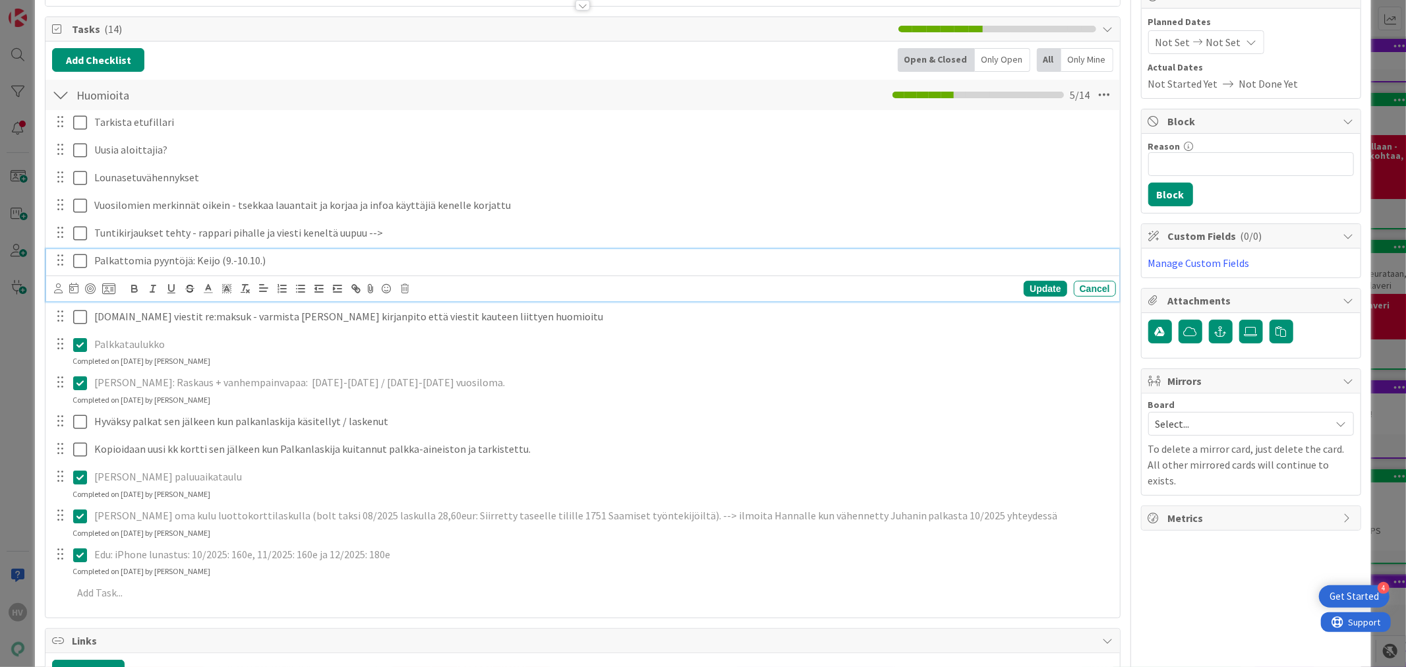
click at [262, 262] on p "Palkattomia pyyntöjä: Keijo (9.-10.10.)" at bounding box center [602, 260] width 1017 height 15
drag, startPoint x: 303, startPoint y: 264, endPoint x: 193, endPoint y: 259, distance: 110.2
click at [193, 259] on p "Palkattomia pyyntöjä: Keijo (9.-10.10.)" at bounding box center [602, 260] width 1017 height 15
click at [82, 344] on icon at bounding box center [80, 345] width 14 height 16
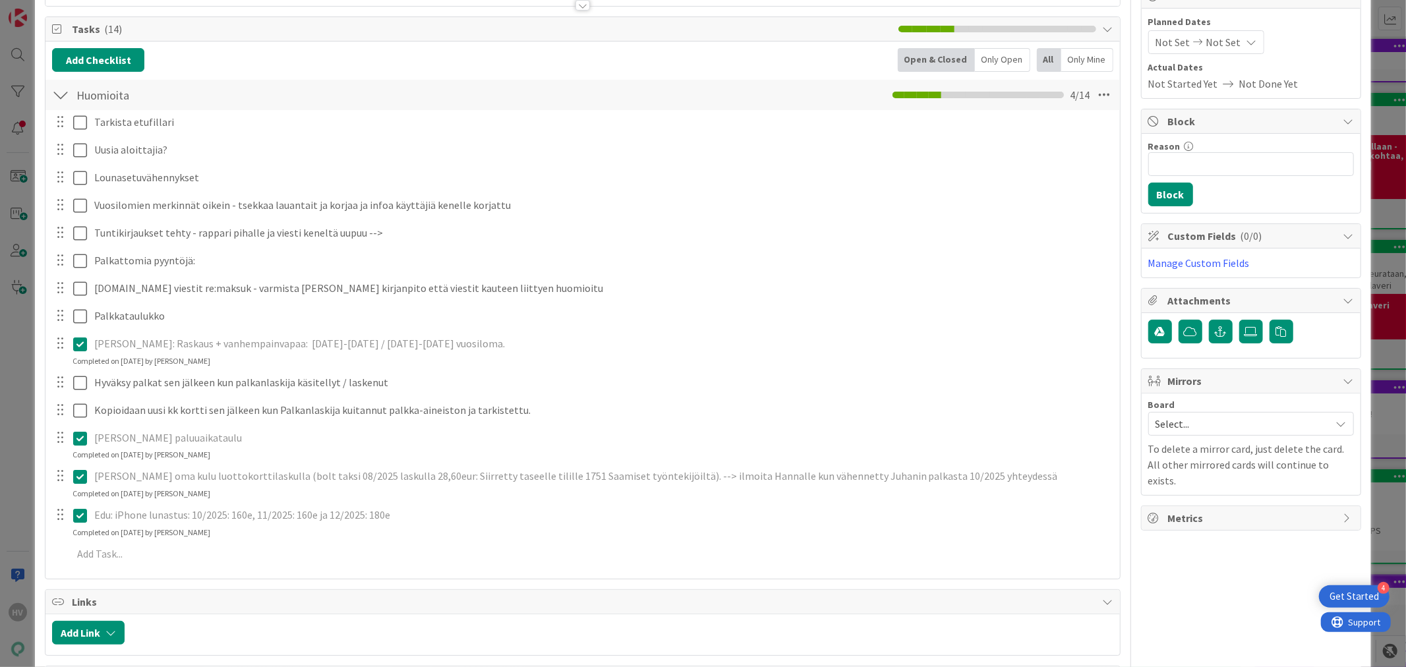
click at [82, 365] on div "[PERSON_NAME]: Raskaus + vanhempainvapaa: [DATE]-[DATE] / [DATE]-[DATE] vuosilo…" at bounding box center [582, 349] width 1073 height 35
click at [80, 344] on icon at bounding box center [80, 344] width 14 height 16
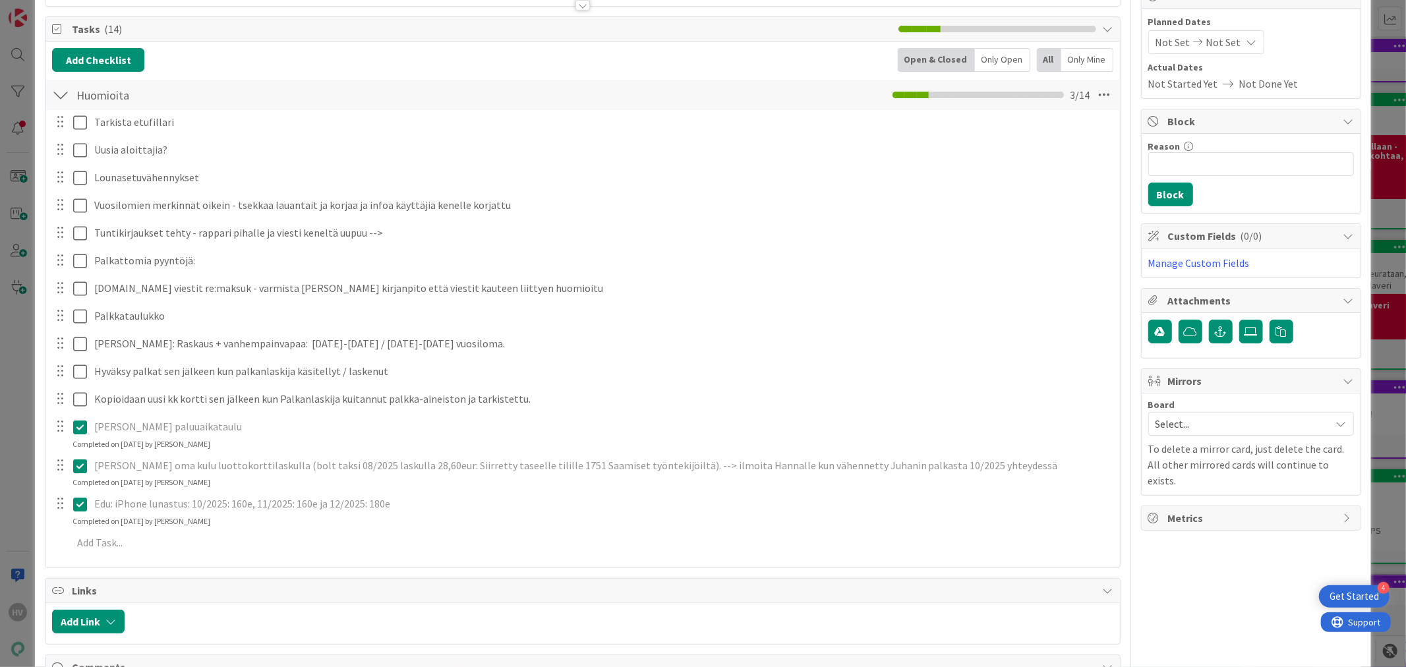
click at [82, 455] on div "Tarkista etufillari Update Cancel Uusia aloittajia? Update Cancel Lounasetuvähe…" at bounding box center [582, 335] width 1061 height 450
click at [76, 425] on icon at bounding box center [80, 427] width 14 height 16
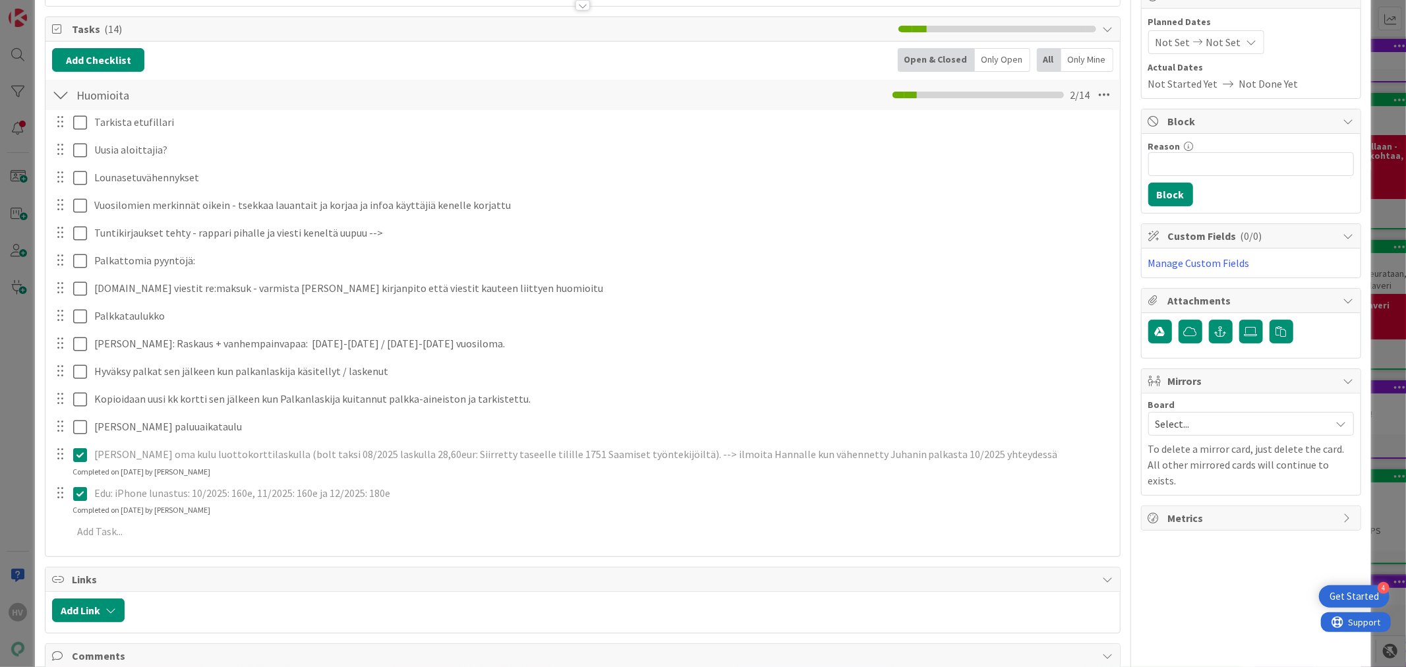
click at [81, 486] on div "Tarkista etufillari Update Cancel Uusia aloittajia? Update Cancel Lounasetuvähe…" at bounding box center [582, 329] width 1061 height 438
click at [81, 486] on icon at bounding box center [80, 494] width 14 height 16
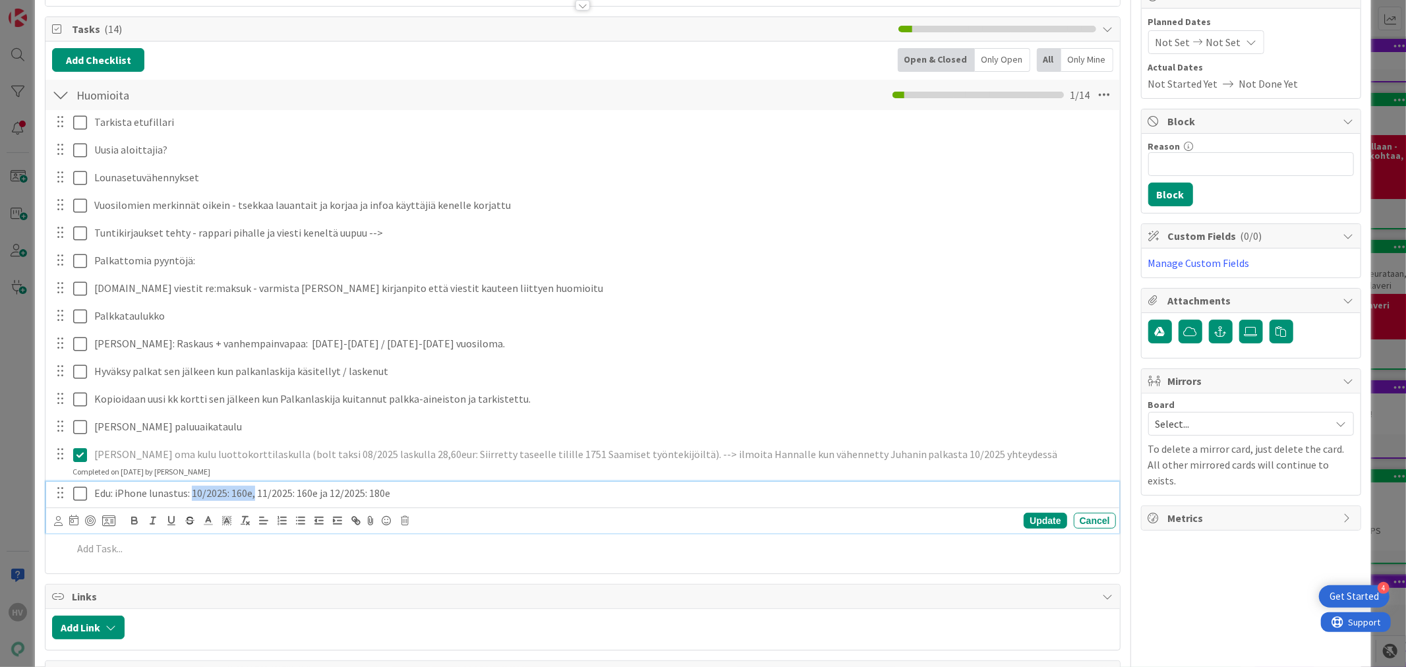
drag, startPoint x: 255, startPoint y: 492, endPoint x: 192, endPoint y: 492, distance: 62.6
click at [192, 492] on p "Edu: iPhone lunastus: 10/2025: 160e, 11/2025: 160e ja 12/2025: 180e" at bounding box center [602, 493] width 1017 height 15
click at [190, 522] on icon "button" at bounding box center [190, 521] width 12 height 12
click at [275, 455] on p "[PERSON_NAME] oma kulu luottokorttilaskulla (bolt taksi 08/2025 laskulla 28,60e…" at bounding box center [602, 454] width 1017 height 15
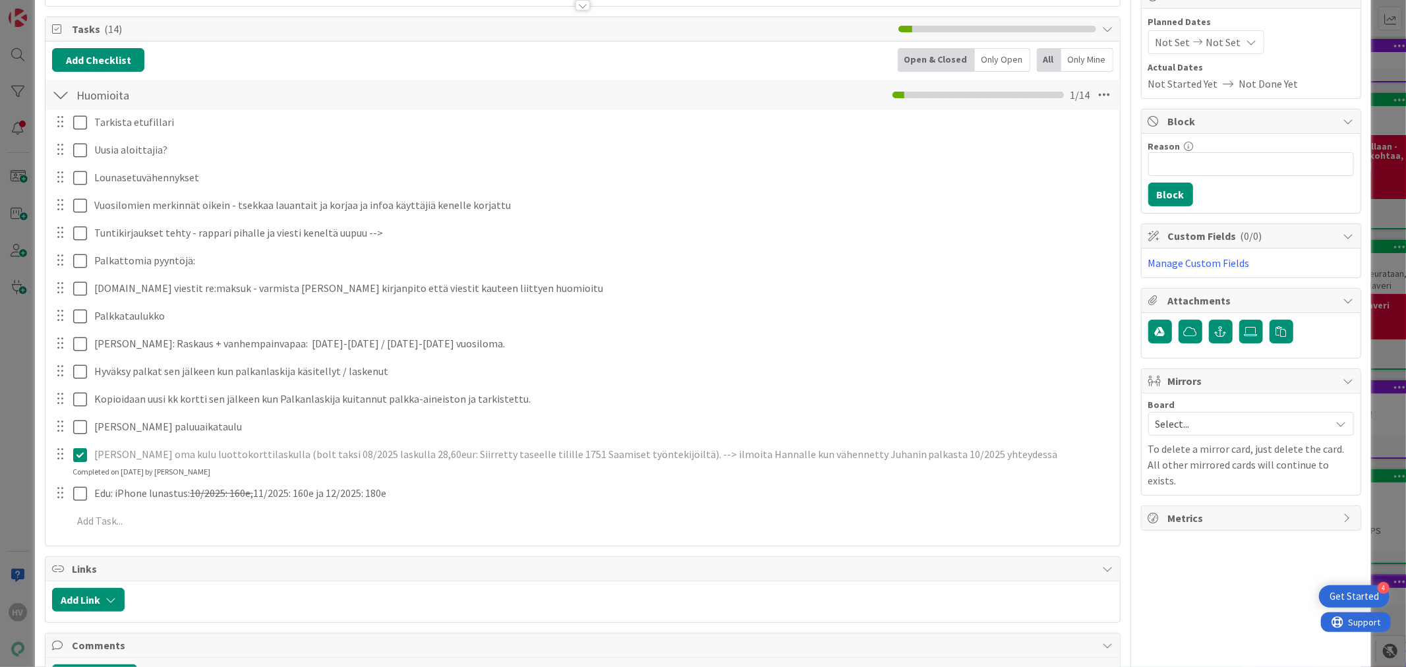
click at [82, 454] on icon at bounding box center [80, 455] width 14 height 16
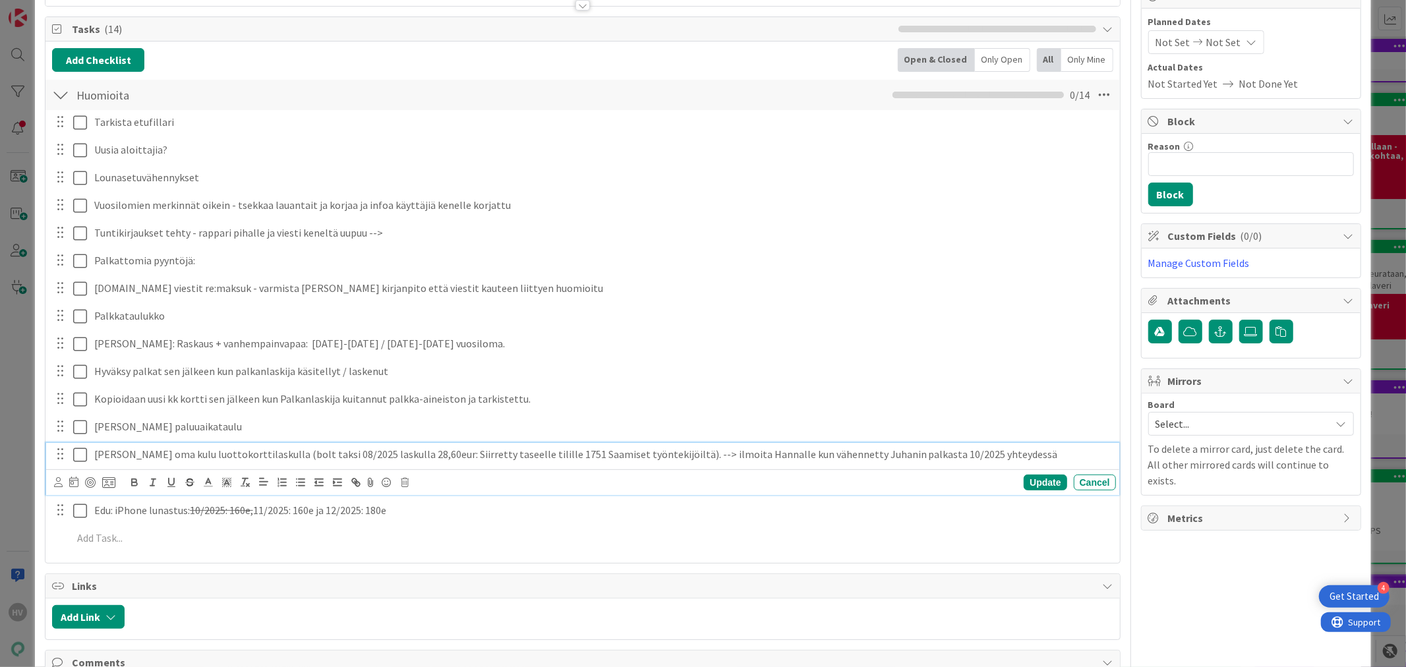
click at [233, 452] on p "[PERSON_NAME] oma kulu luottokorttilaskulla (bolt taksi 08/2025 laskulla 28,60e…" at bounding box center [602, 454] width 1017 height 15
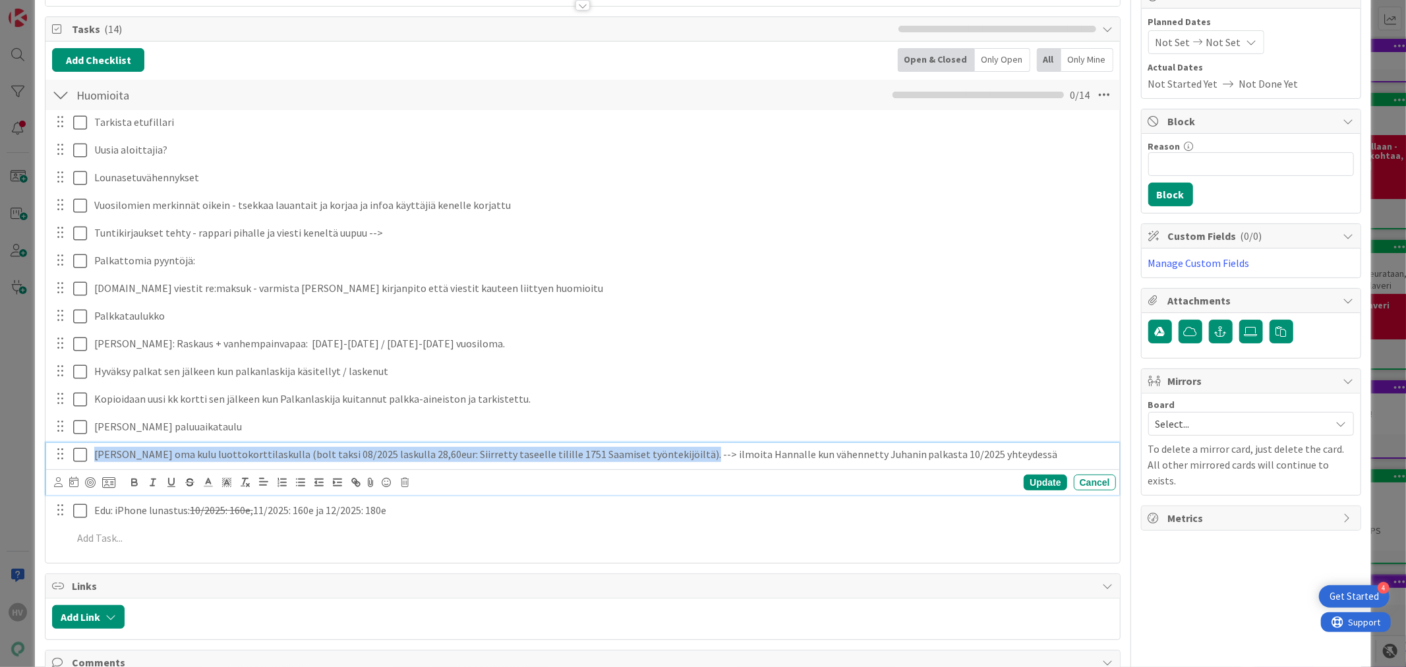
drag, startPoint x: 670, startPoint y: 456, endPoint x: 88, endPoint y: 434, distance: 582.0
click at [88, 434] on div "Tarkista etufillari Update Cancel Uusia aloittajia? Update Cancel Lounasetuvähe…" at bounding box center [582, 332] width 1061 height 445
click at [189, 481] on icon "button" at bounding box center [190, 483] width 12 height 12
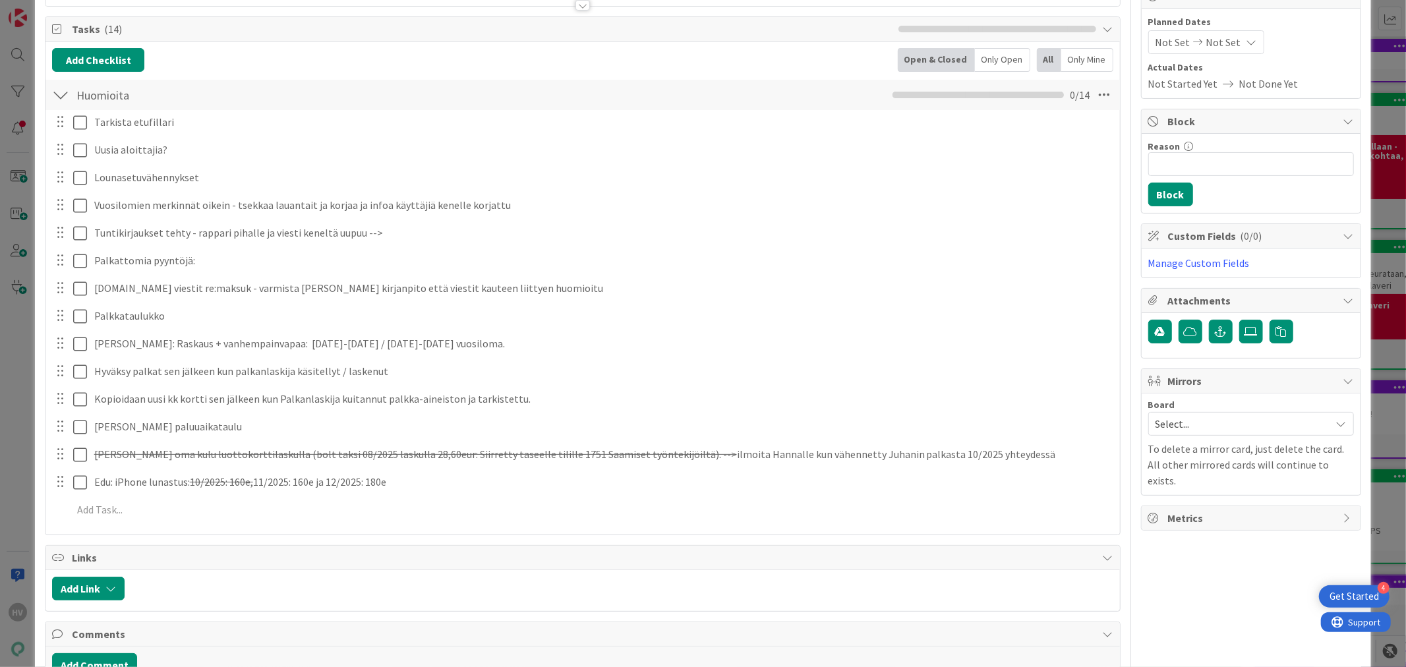
click at [642, 384] on div "Hyväksy palkat sen jälkeen kun palkanlaskija käsitellyt / laskenut Update Cancel" at bounding box center [582, 372] width 1073 height 24
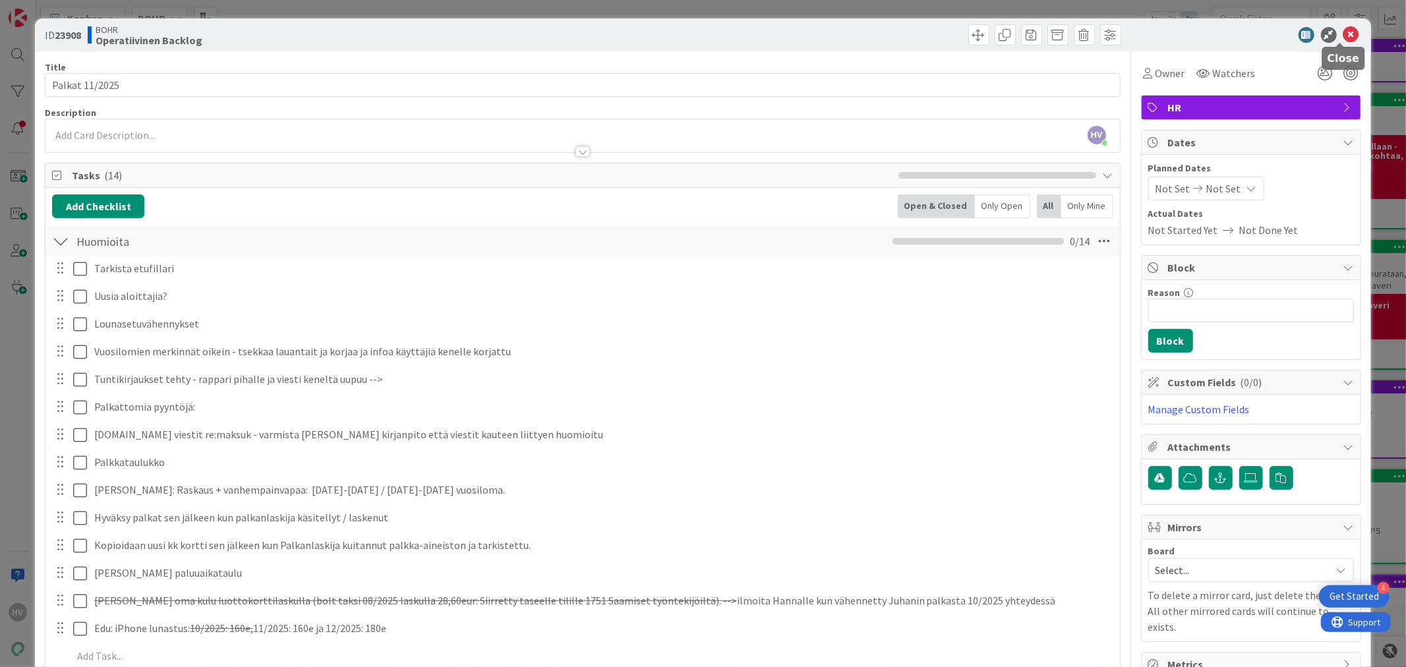
click at [1344, 36] on icon at bounding box center [1352, 35] width 16 height 16
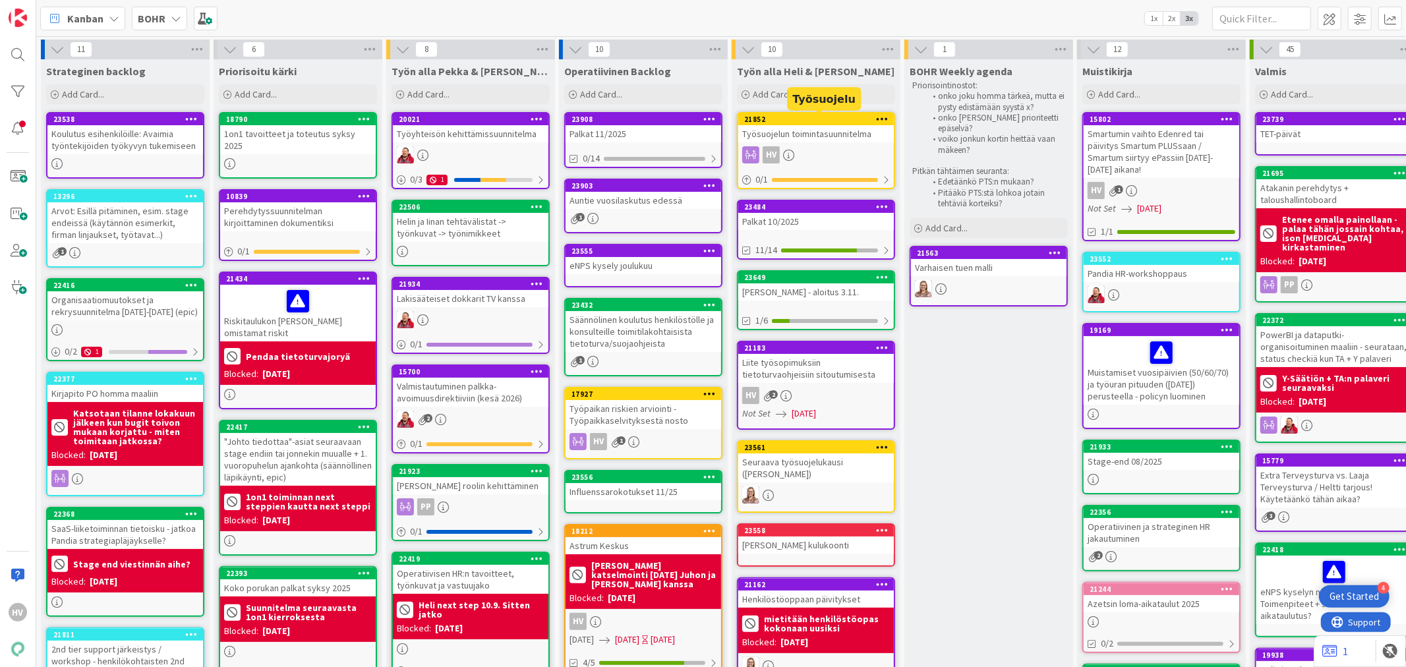
click at [797, 119] on div "21852" at bounding box center [819, 119] width 150 height 9
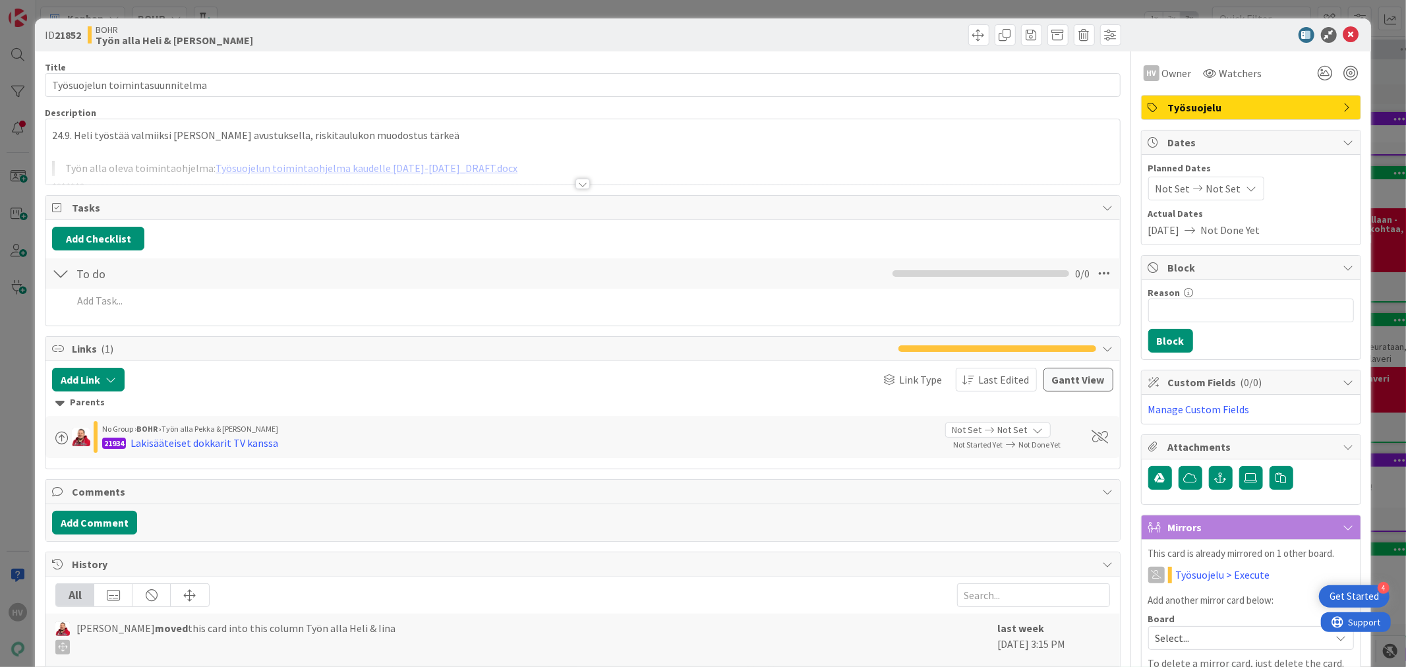
click at [347, 167] on div at bounding box center [582, 168] width 1074 height 34
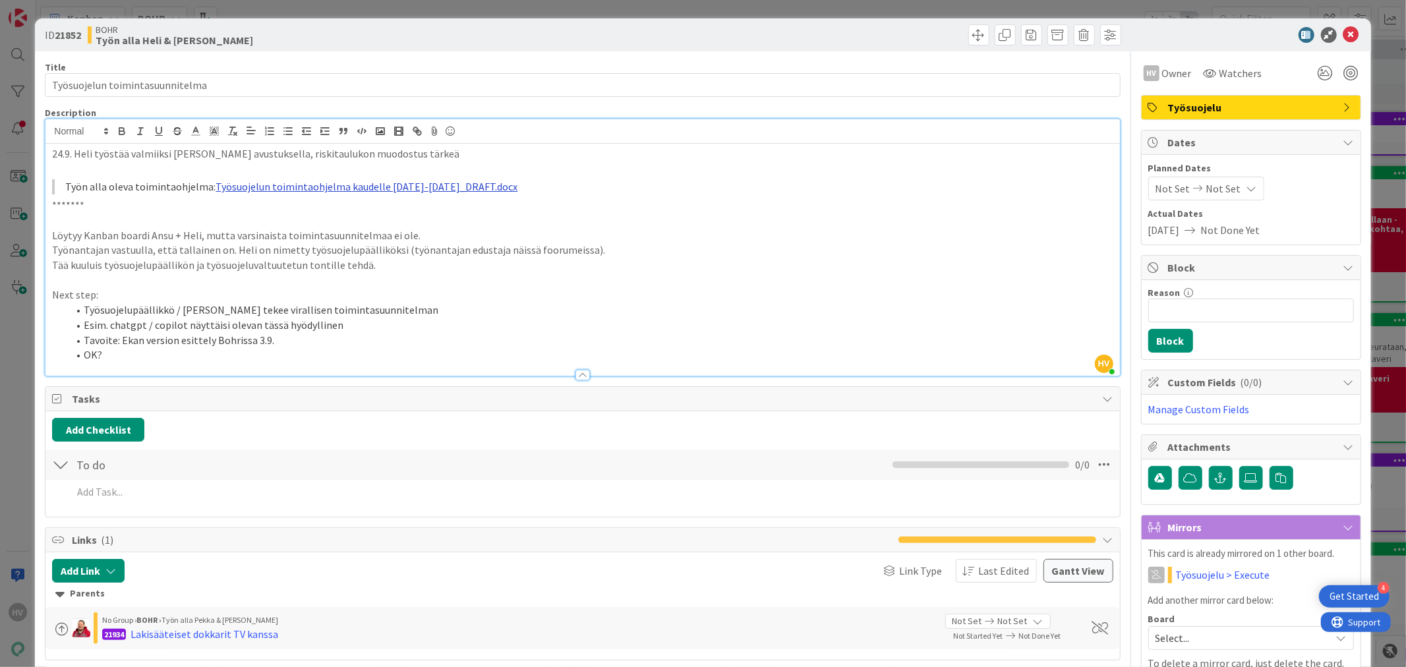
click at [353, 186] on link "Työsuojelun toimintaohjelma kaudelle [DATE]-[DATE]_DRAFT.docx" at bounding box center [367, 186] width 302 height 13
click at [391, 210] on link at bounding box center [375, 213] width 31 height 10
type input "[URL][DOMAIN_NAME]"
click at [377, 278] on p at bounding box center [582, 280] width 1061 height 15
click at [359, 189] on link "Työsuojelun toimintaohjelma kaudelle [DATE]-[DATE]_DRAFT.docx" at bounding box center [367, 186] width 302 height 13
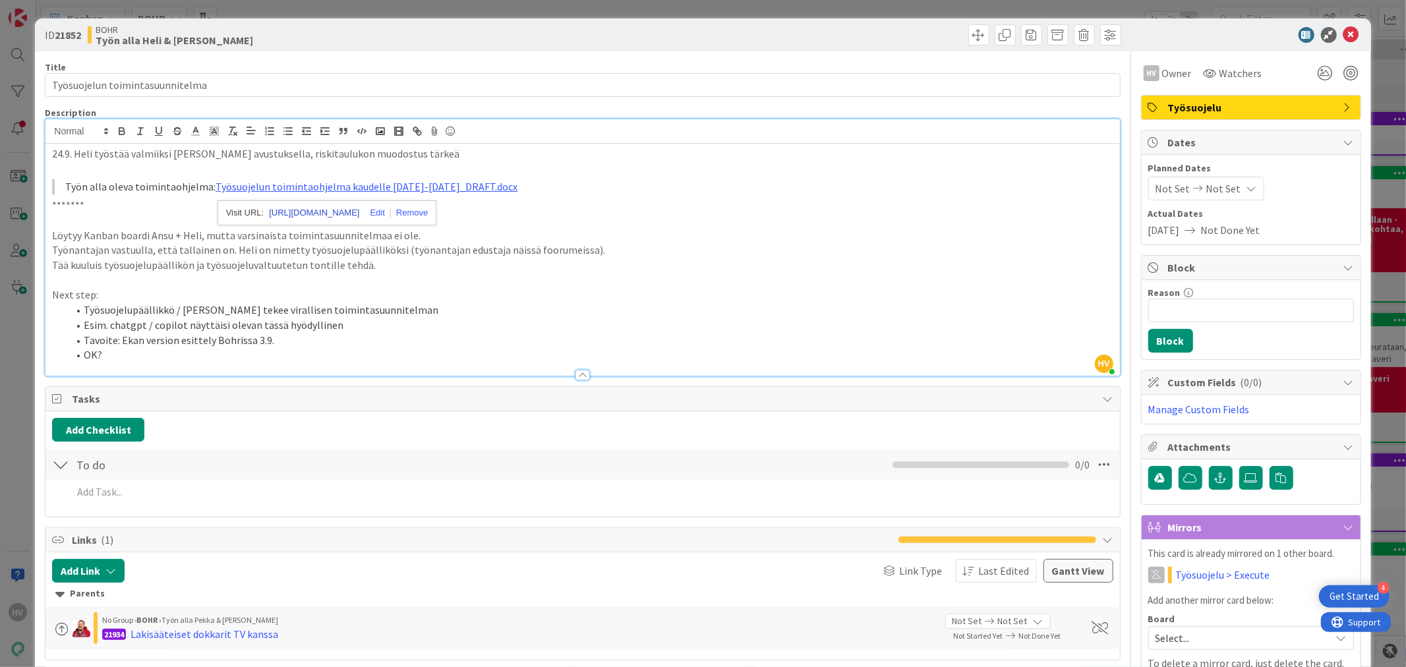
click at [344, 208] on link "[URL][DOMAIN_NAME]" at bounding box center [314, 212] width 90 height 17
